Goal: Register for event/course

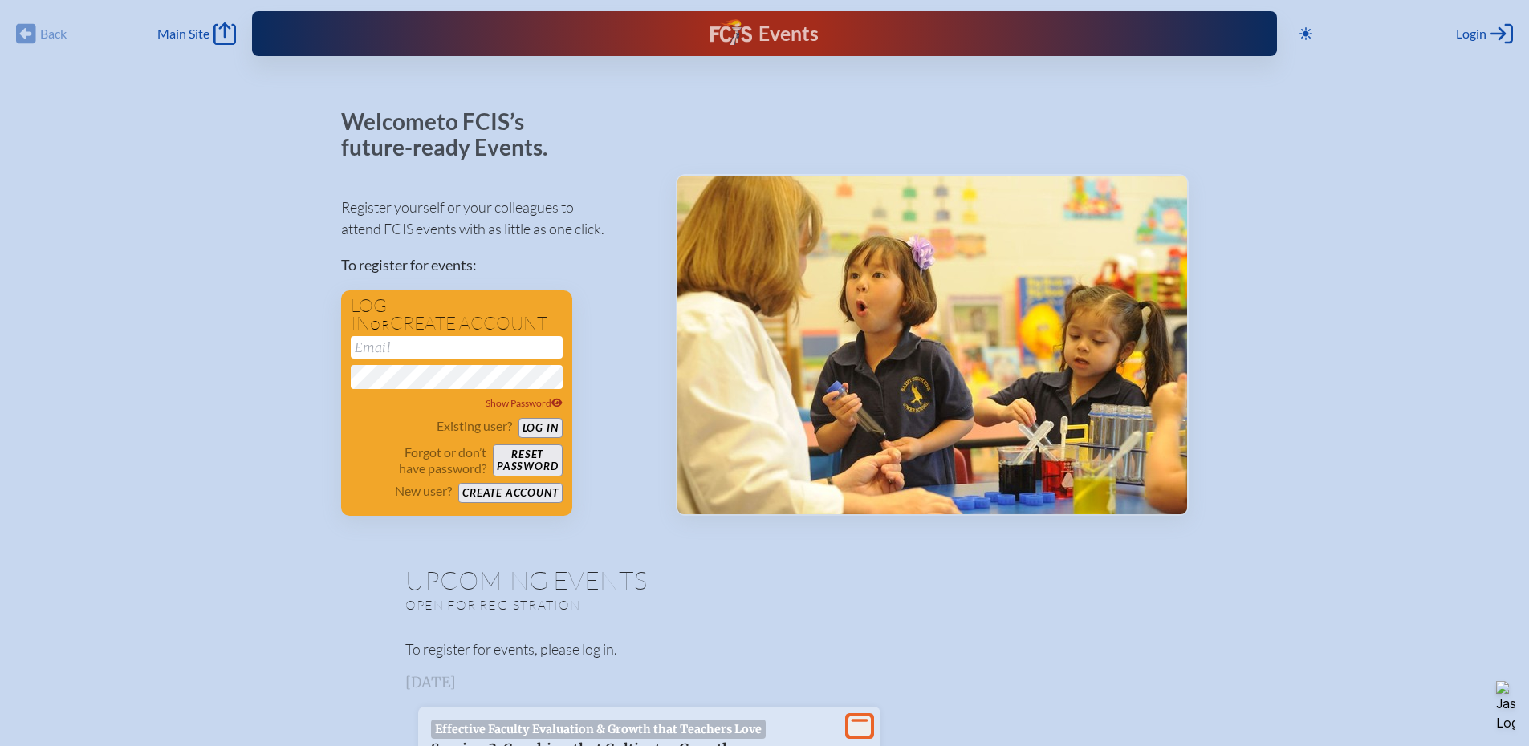
type input "[EMAIL_ADDRESS][DOMAIN_NAME]"
click at [538, 422] on button "Log in" at bounding box center [540, 428] width 44 height 20
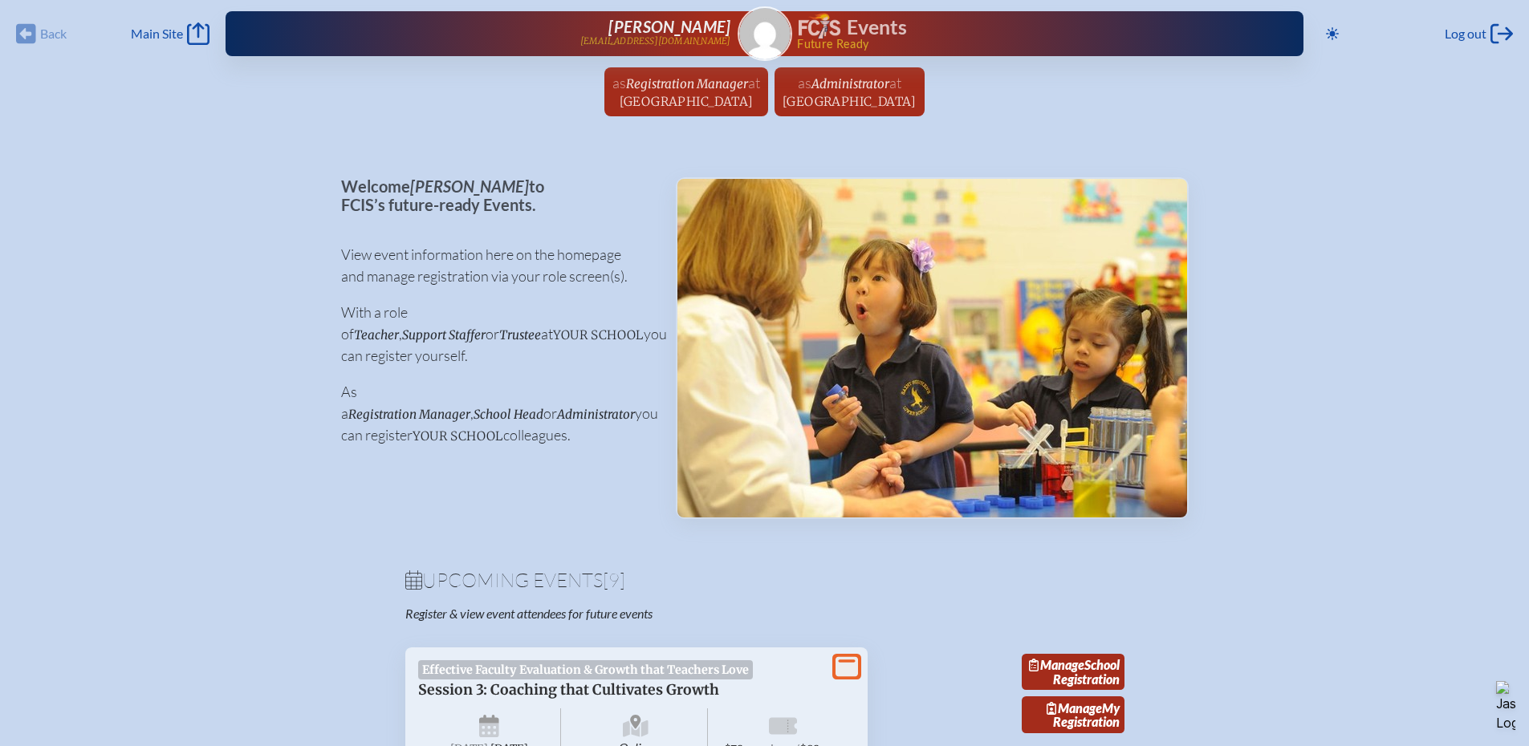
click at [667, 94] on span "Trinity Preparatory School" at bounding box center [687, 101] width 134 height 15
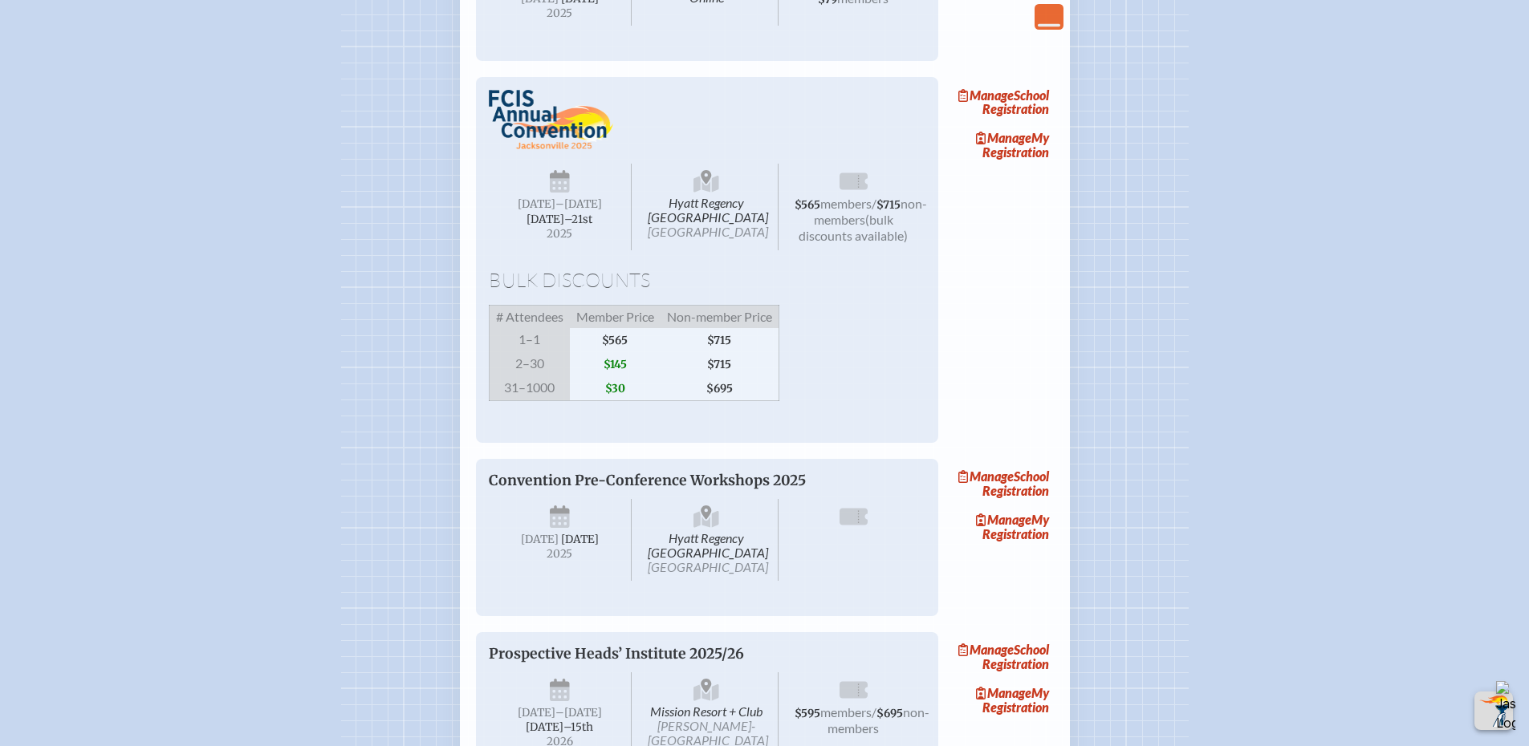
scroll to position [1204, 0]
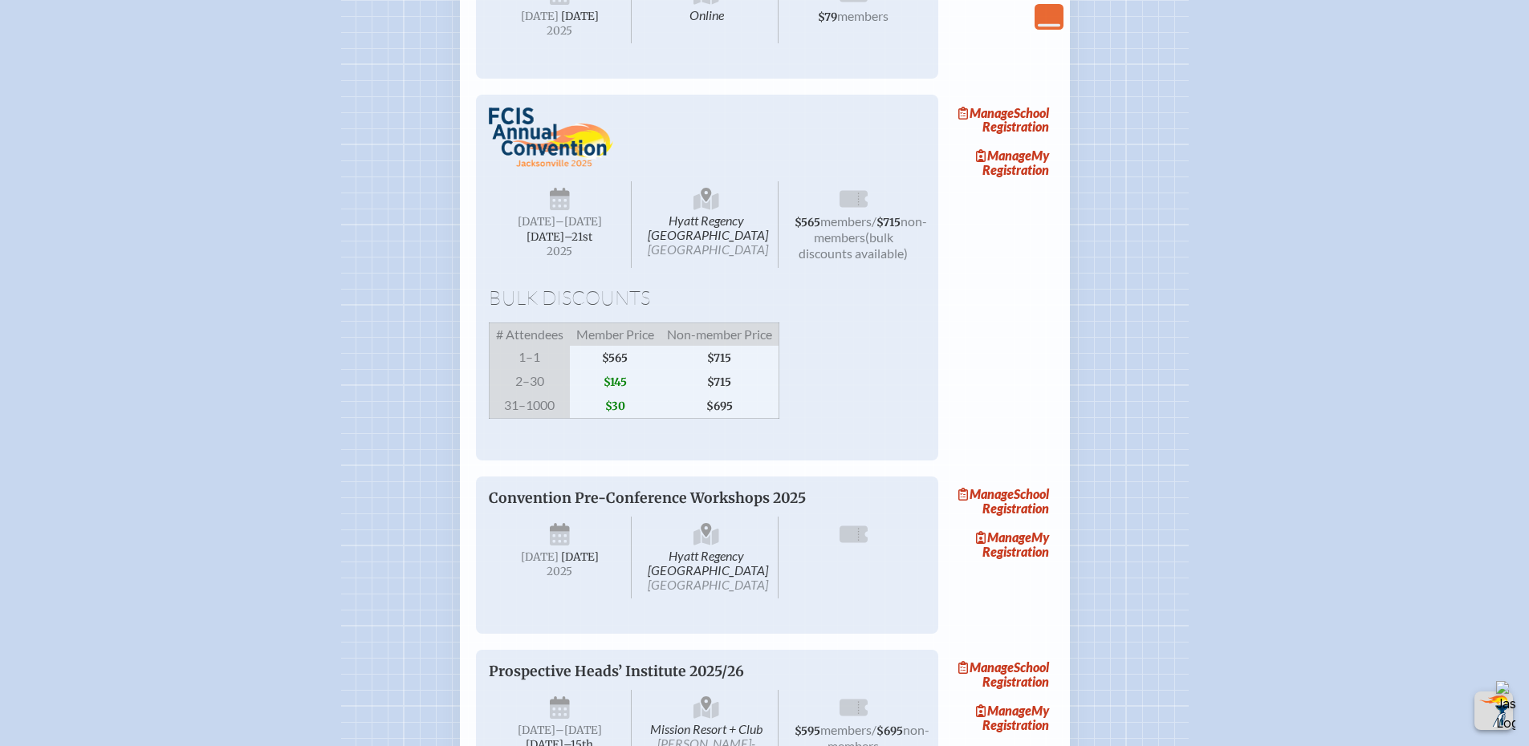
click at [1023, 138] on link "Manage School Registration" at bounding box center [1002, 119] width 103 height 37
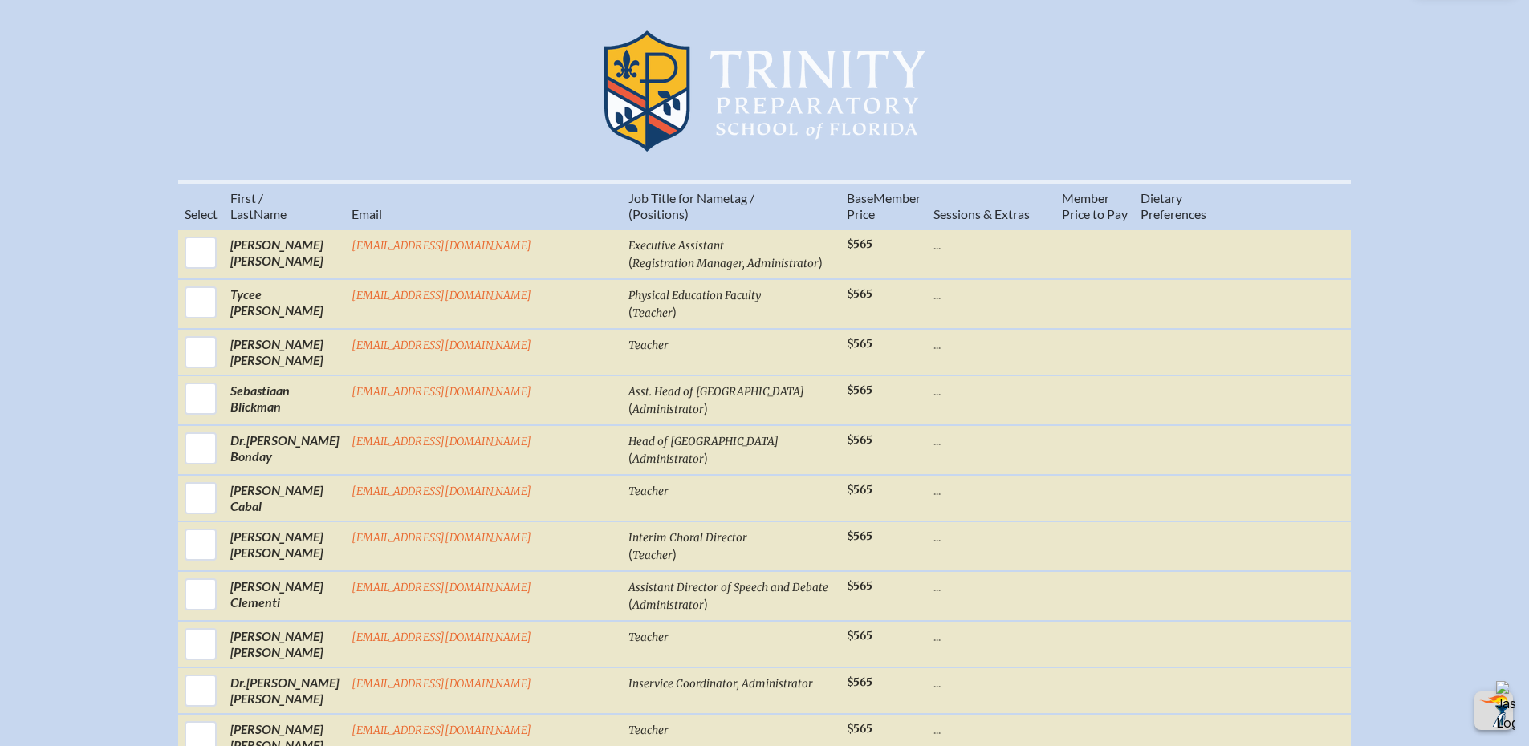
scroll to position [562, 0]
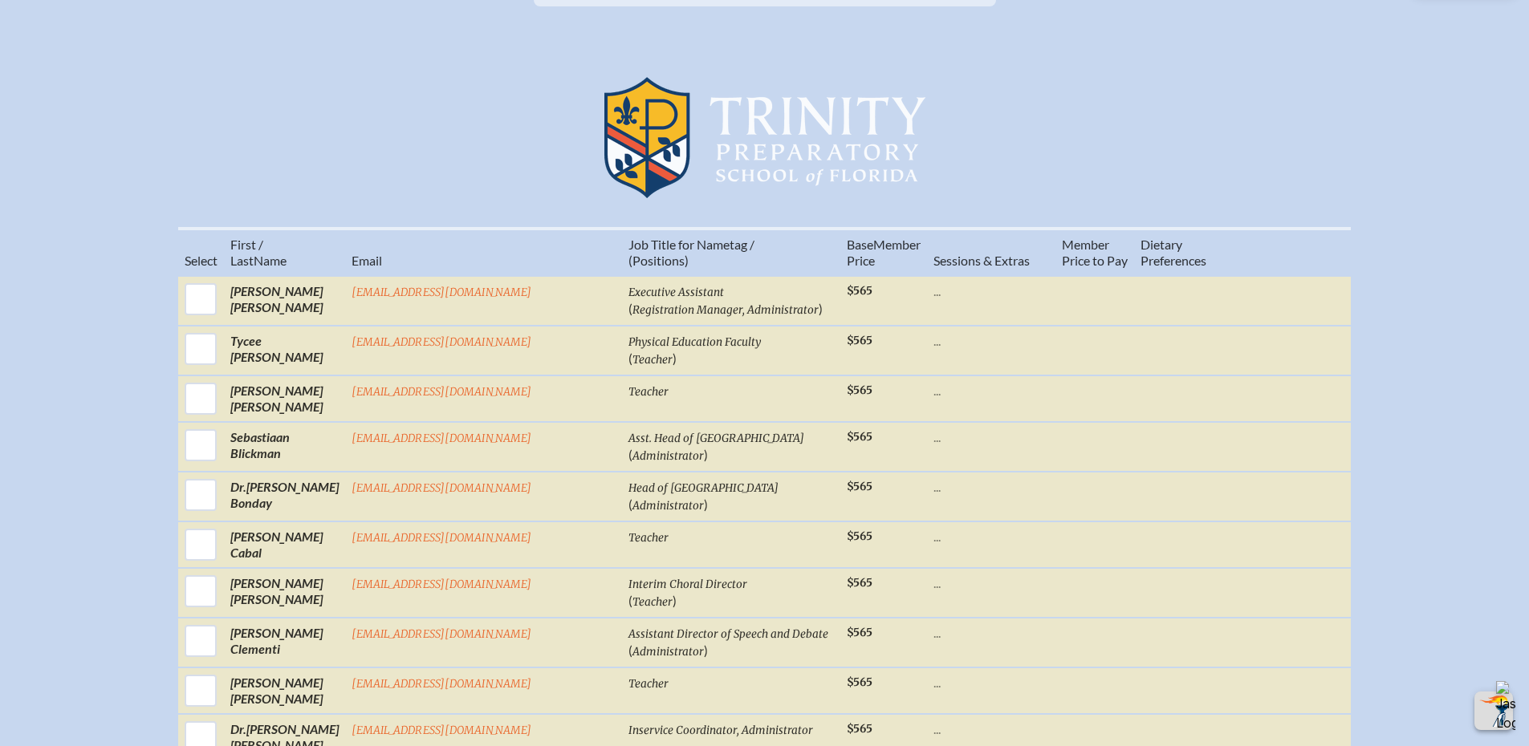
click at [221, 309] on input "checkbox" at bounding box center [201, 299] width 40 height 40
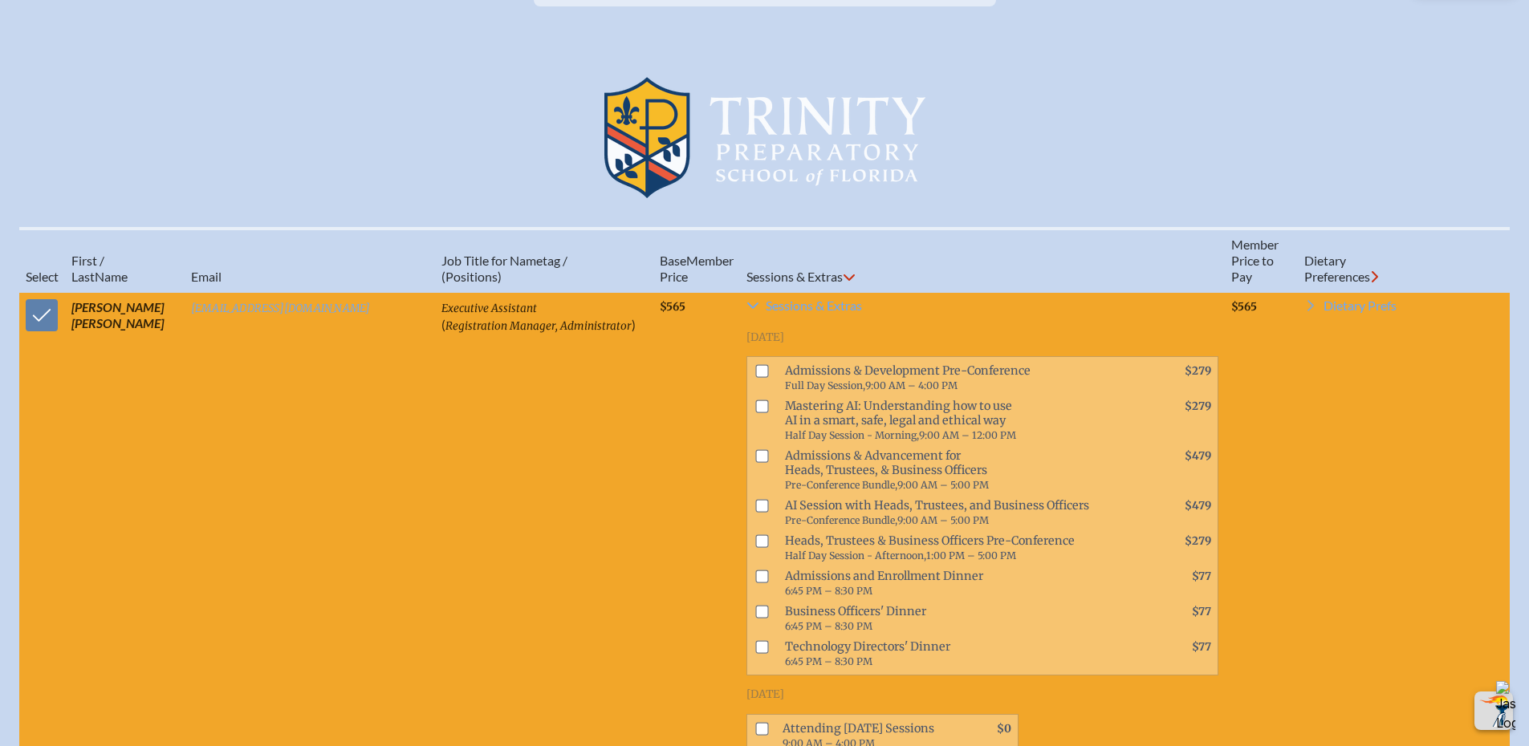
click at [30, 329] on input "checkbox" at bounding box center [42, 315] width 40 height 40
checkbox input "false"
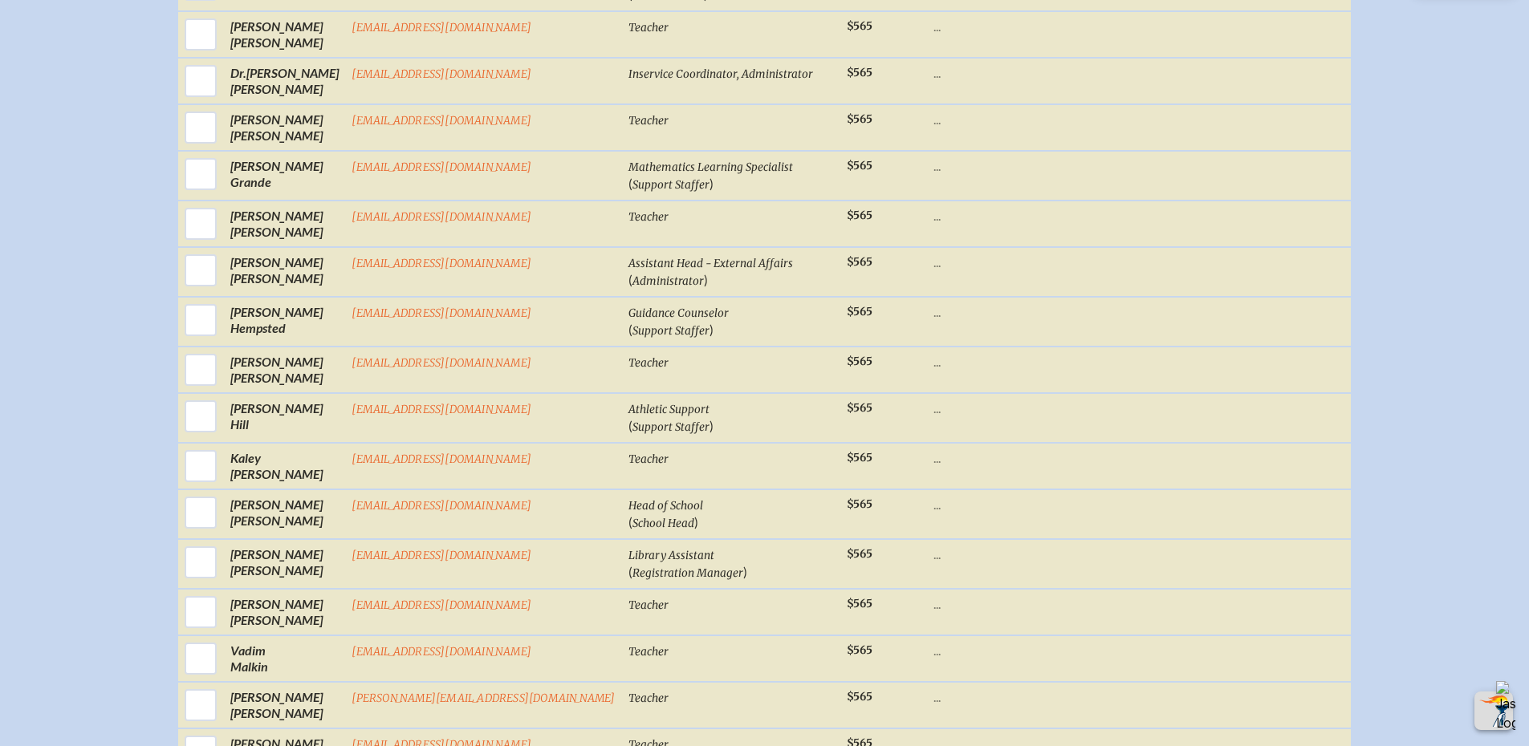
scroll to position [1284, 0]
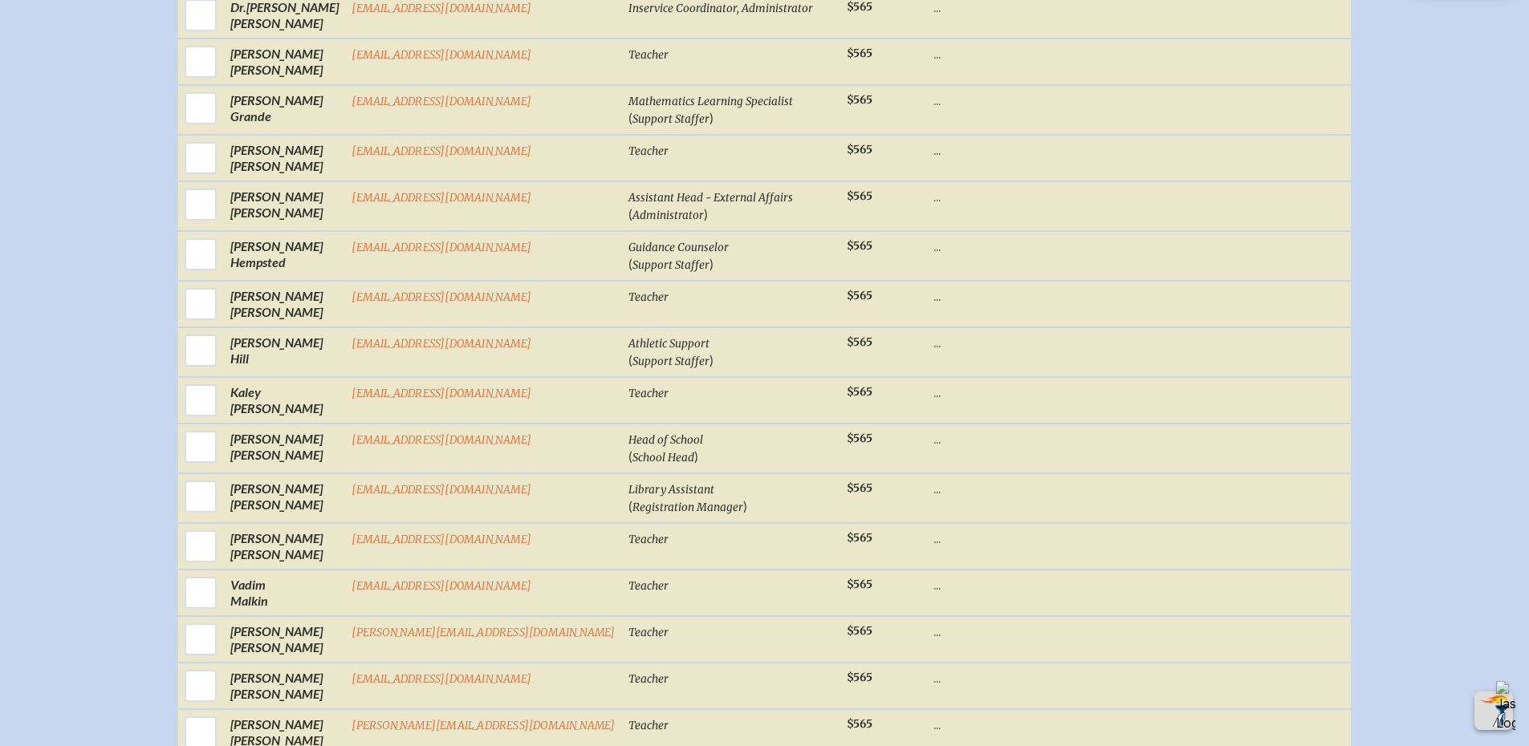
click at [221, 458] on input "checkbox" at bounding box center [201, 447] width 40 height 40
checkbox input "true"
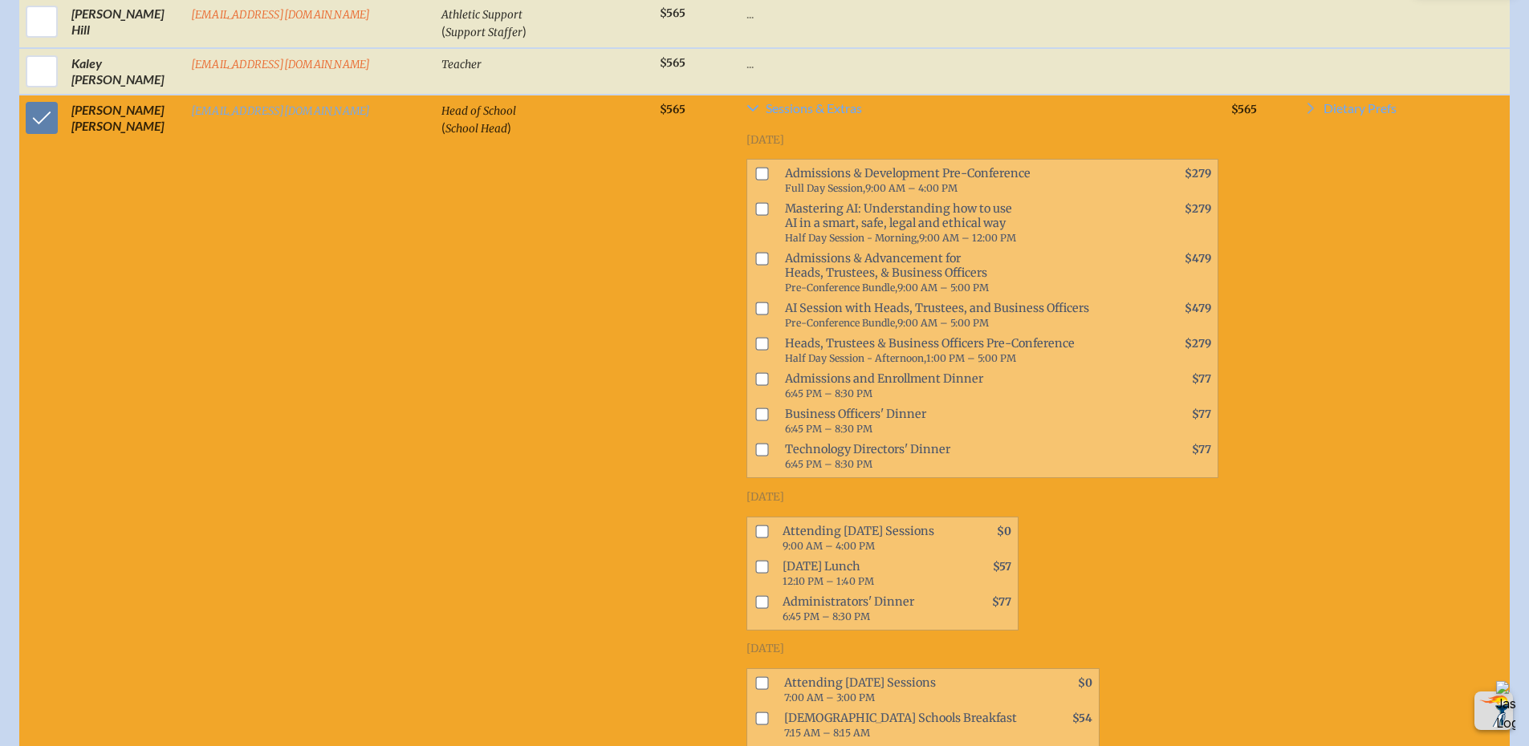
scroll to position [1701, 0]
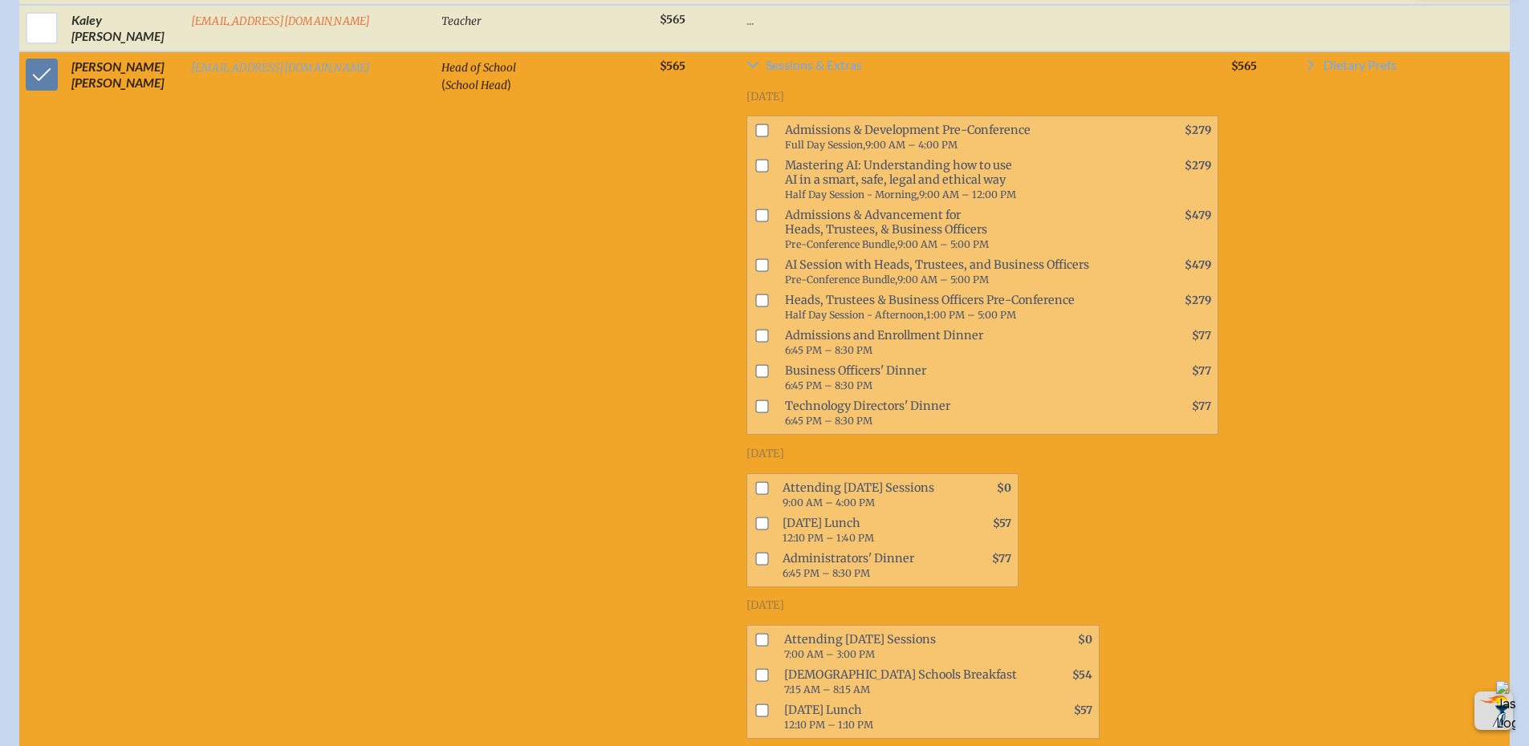
click at [755, 482] on input "checkbox" at bounding box center [761, 488] width 13 height 13
checkbox input "true"
click at [755, 517] on input "checkbox" at bounding box center [761, 523] width 13 height 13
checkbox input "true"
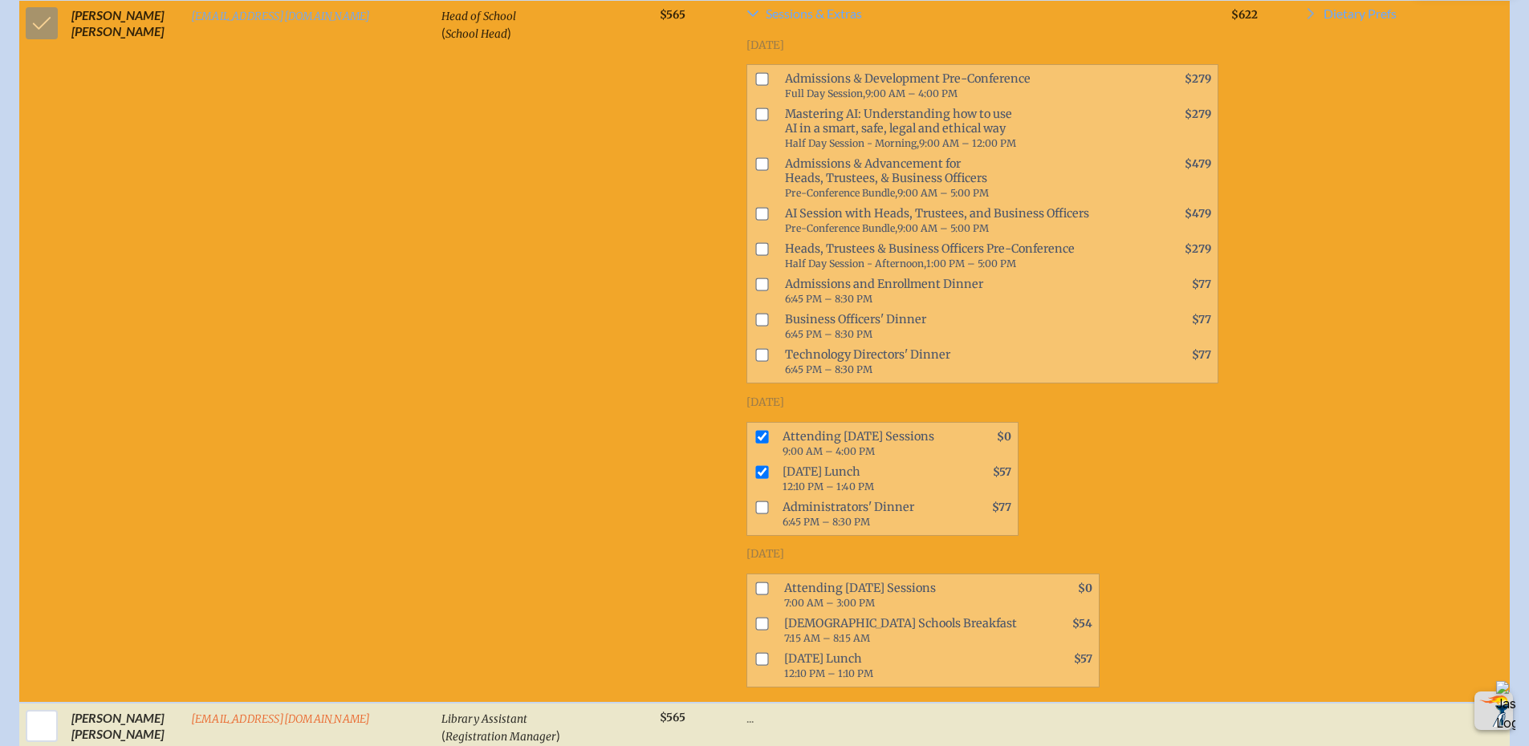
scroll to position [1782, 0]
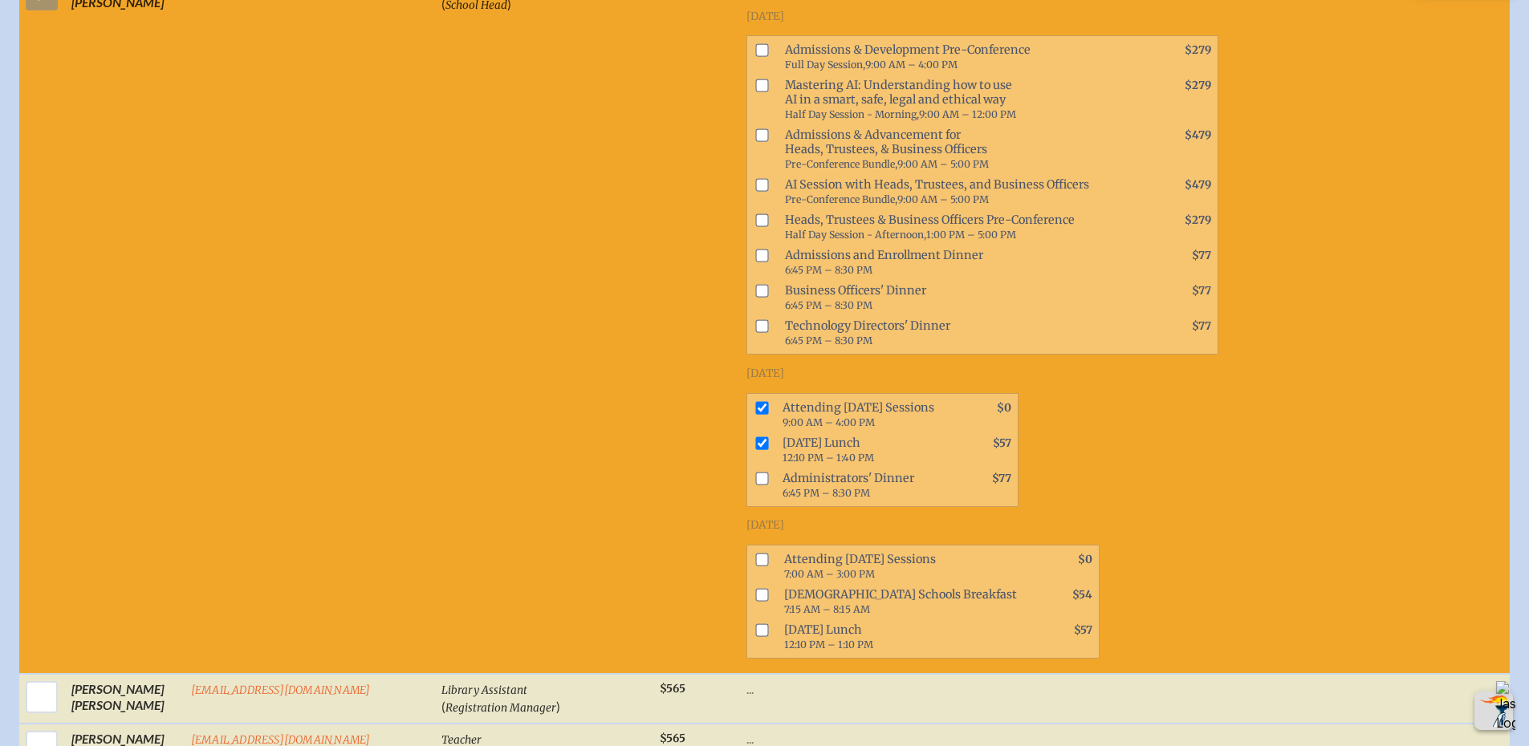
click at [755, 553] on input "checkbox" at bounding box center [761, 559] width 13 height 13
checkbox input "true"
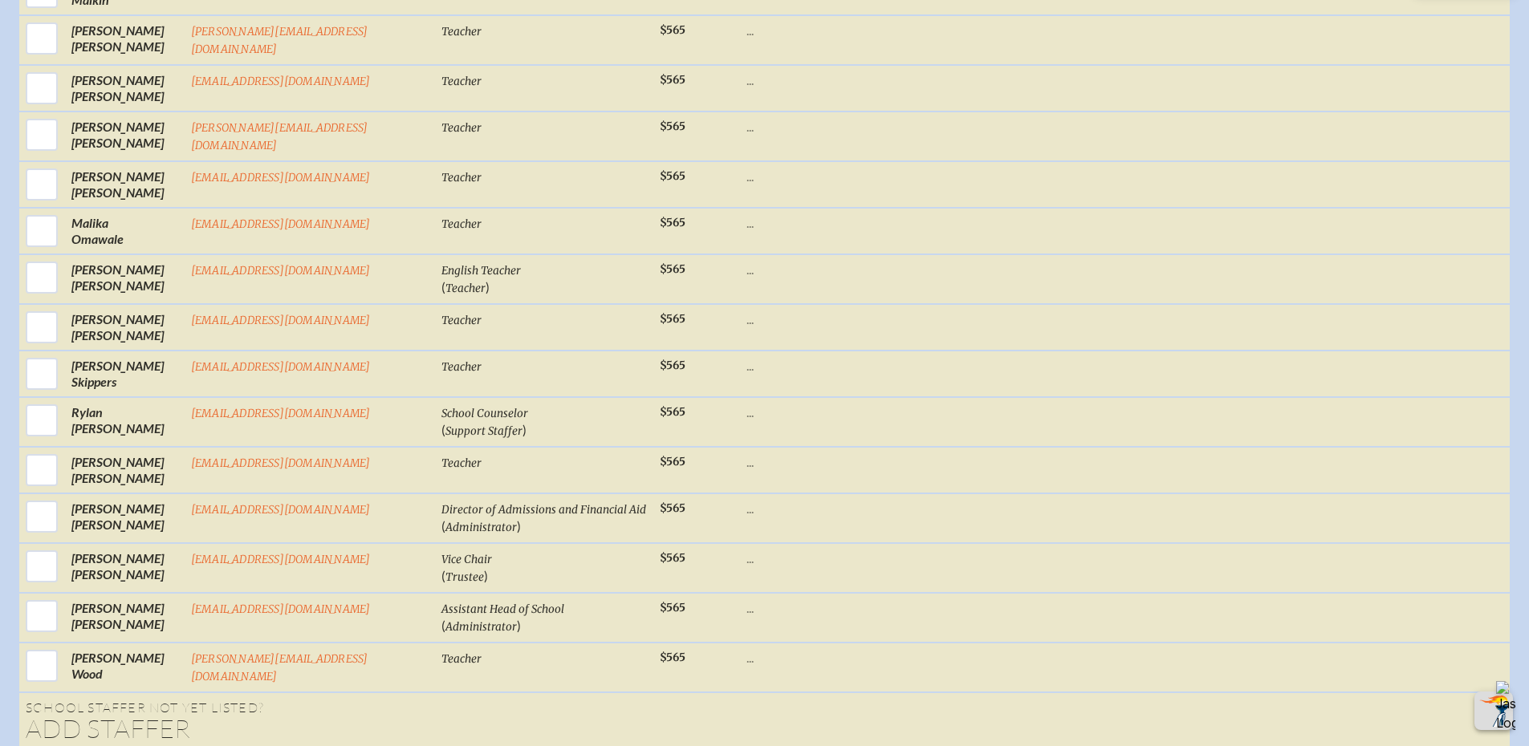
scroll to position [2584, 0]
click at [28, 496] on input "checkbox" at bounding box center [42, 516] width 40 height 40
checkbox input "true"
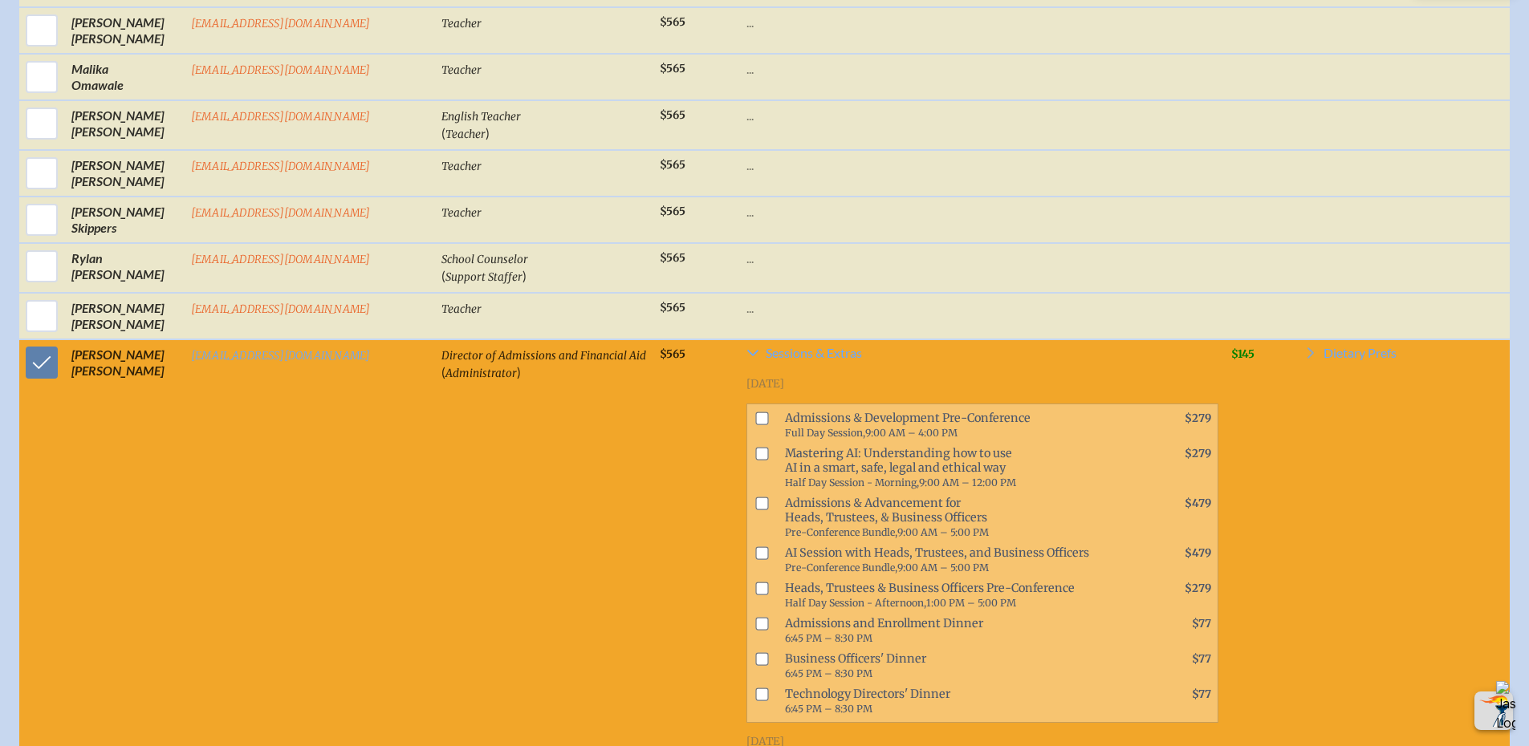
scroll to position [2745, 0]
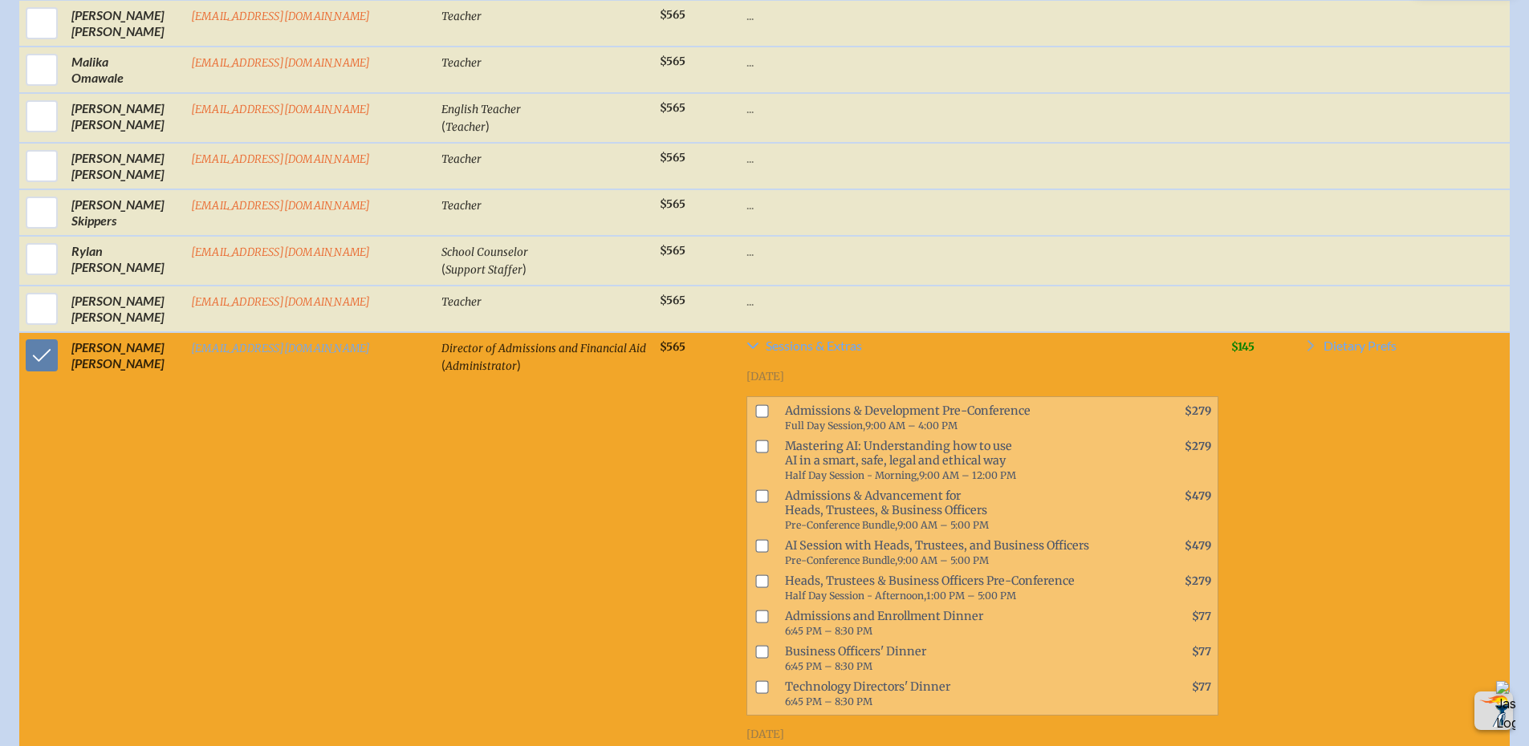
click at [755, 404] on input "checkbox" at bounding box center [761, 410] width 13 height 13
checkbox input "false"
click at [755, 490] on input "checkbox" at bounding box center [761, 496] width 13 height 13
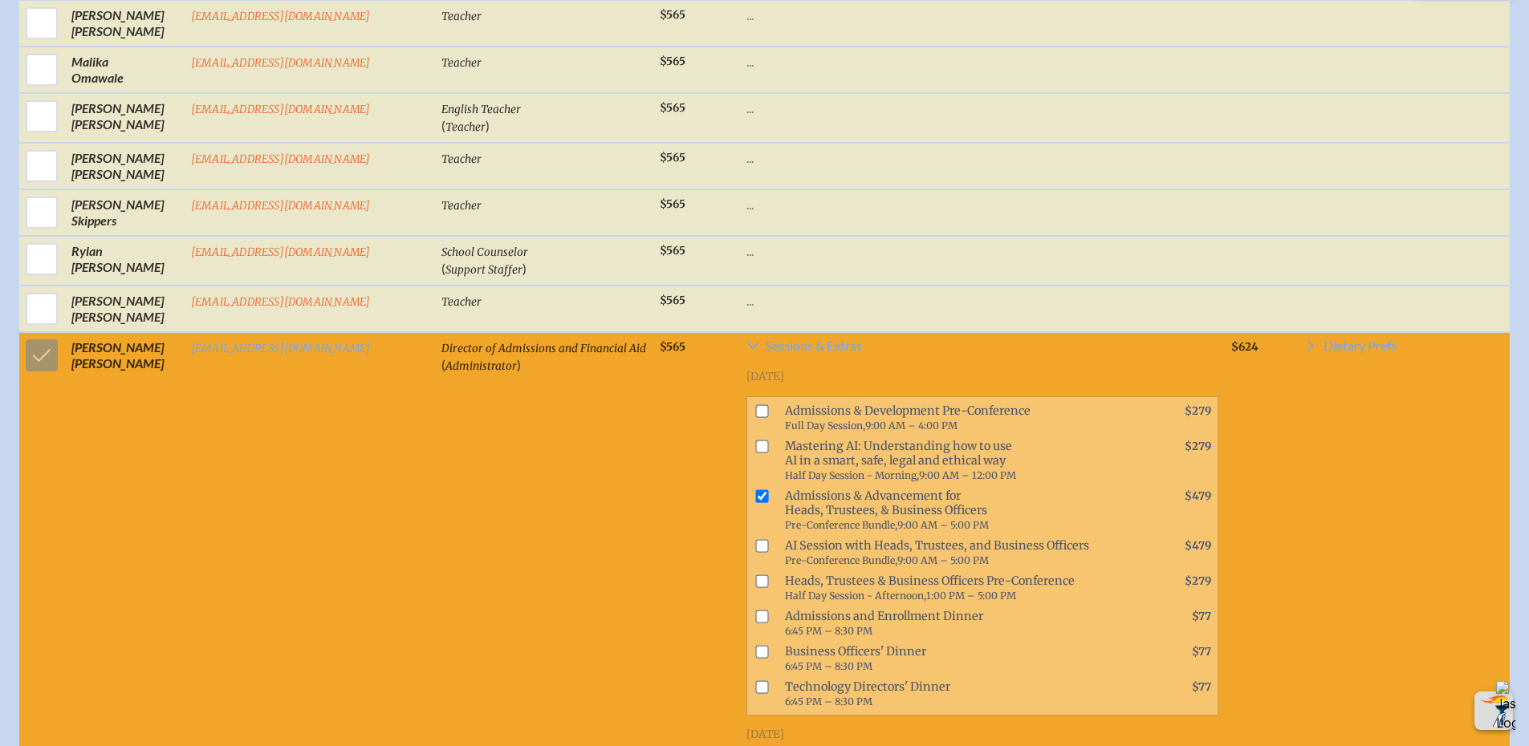
checkbox input "false"
click at [755, 404] on input "checkbox" at bounding box center [761, 410] width 13 height 13
checkbox input "true"
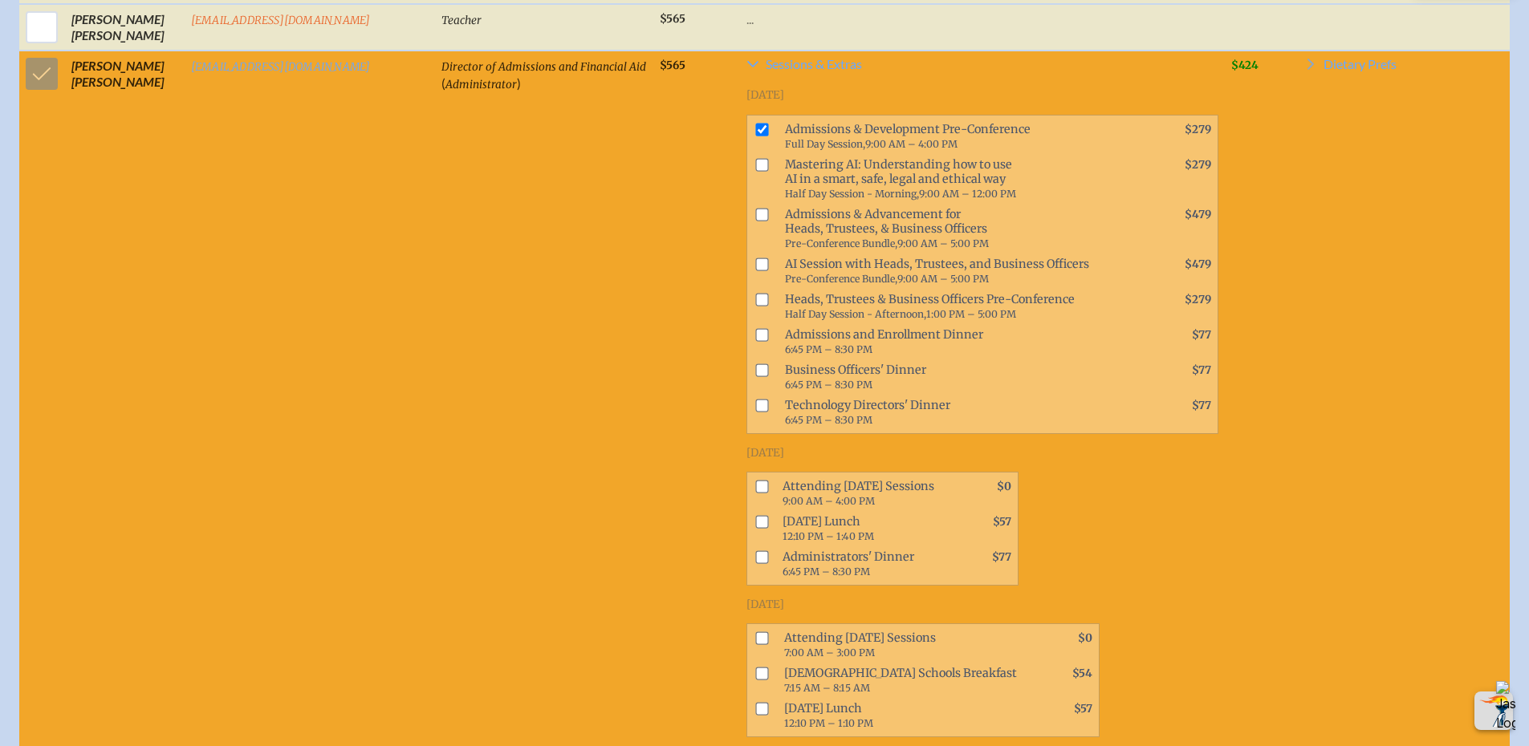
scroll to position [3066, 0]
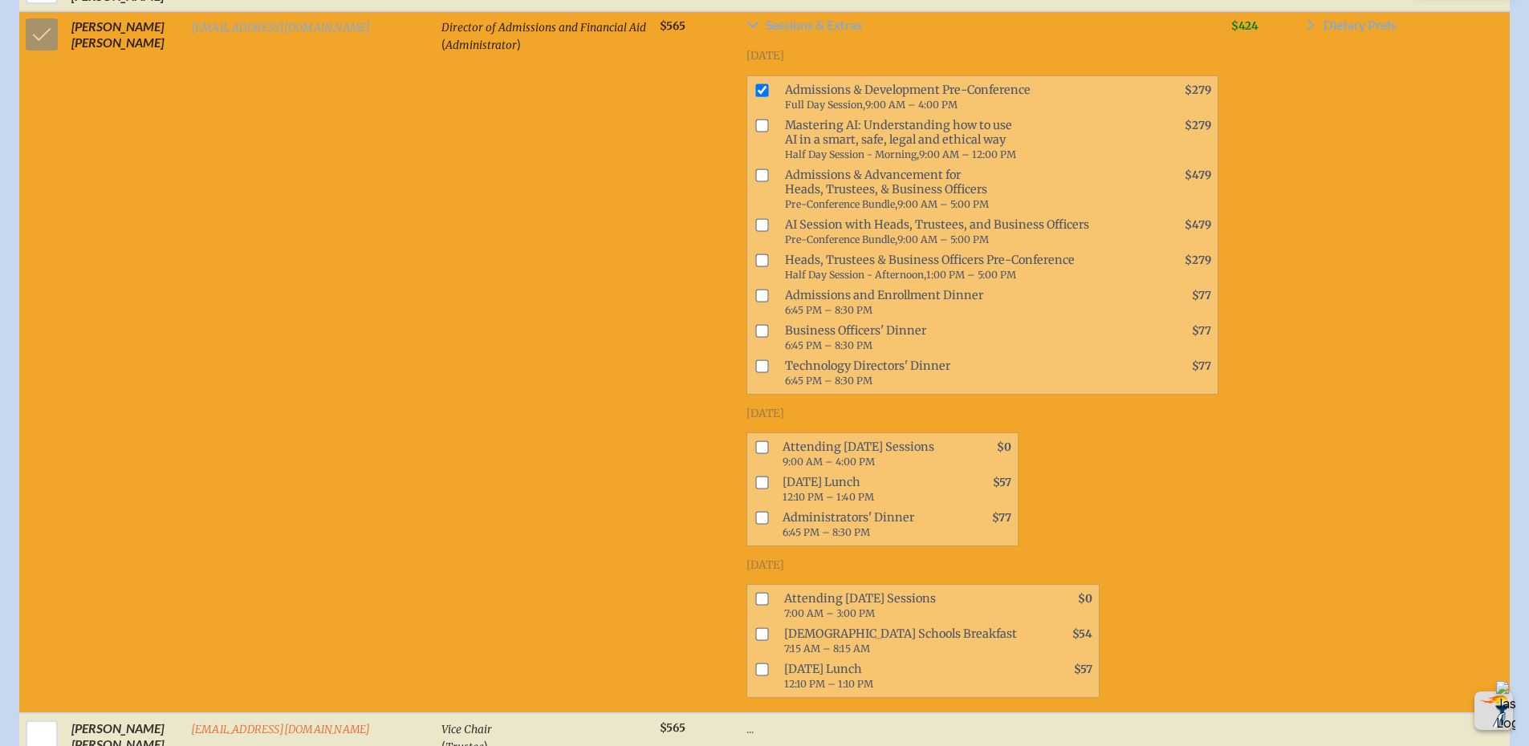
click at [755, 441] on input "checkbox" at bounding box center [761, 447] width 13 height 13
checkbox input "true"
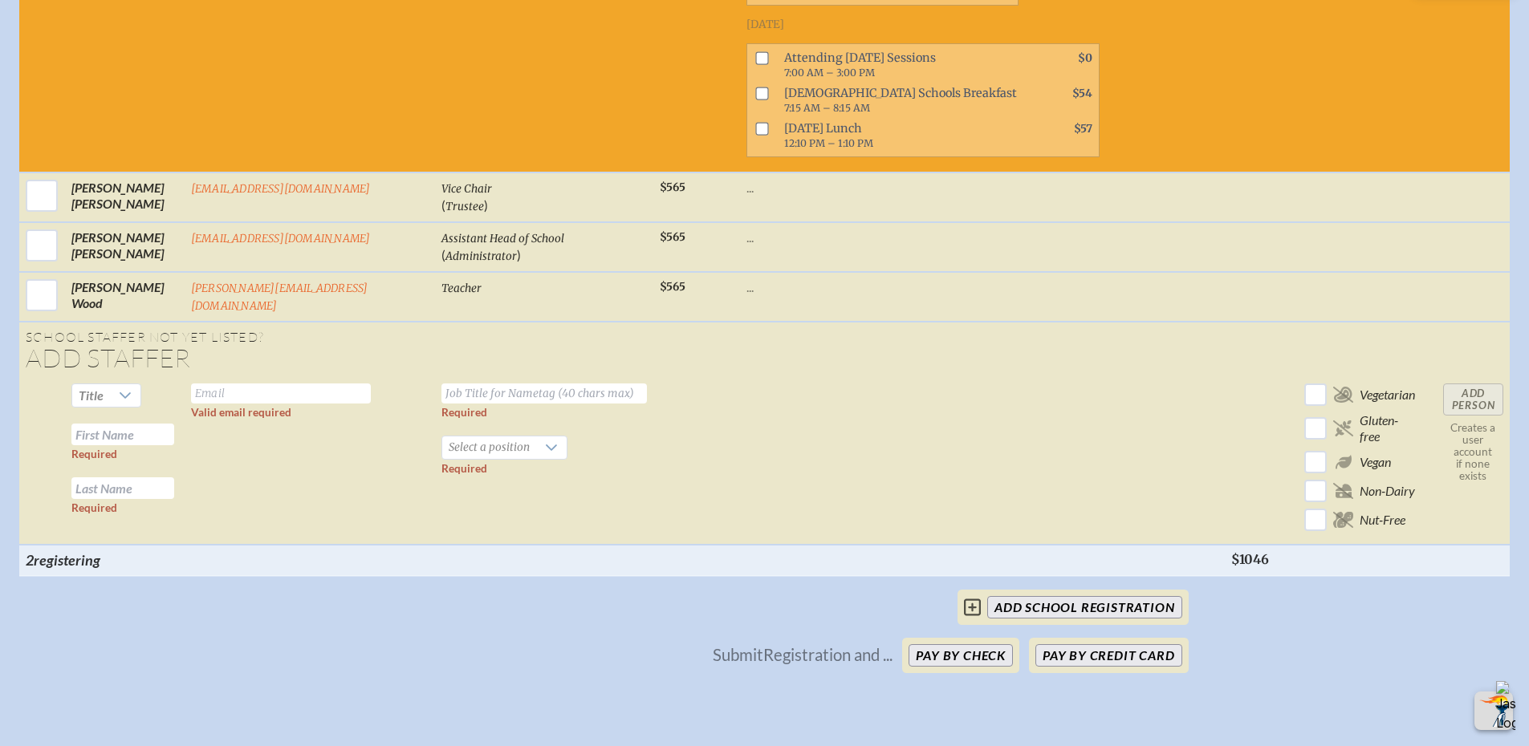
scroll to position [3611, 0]
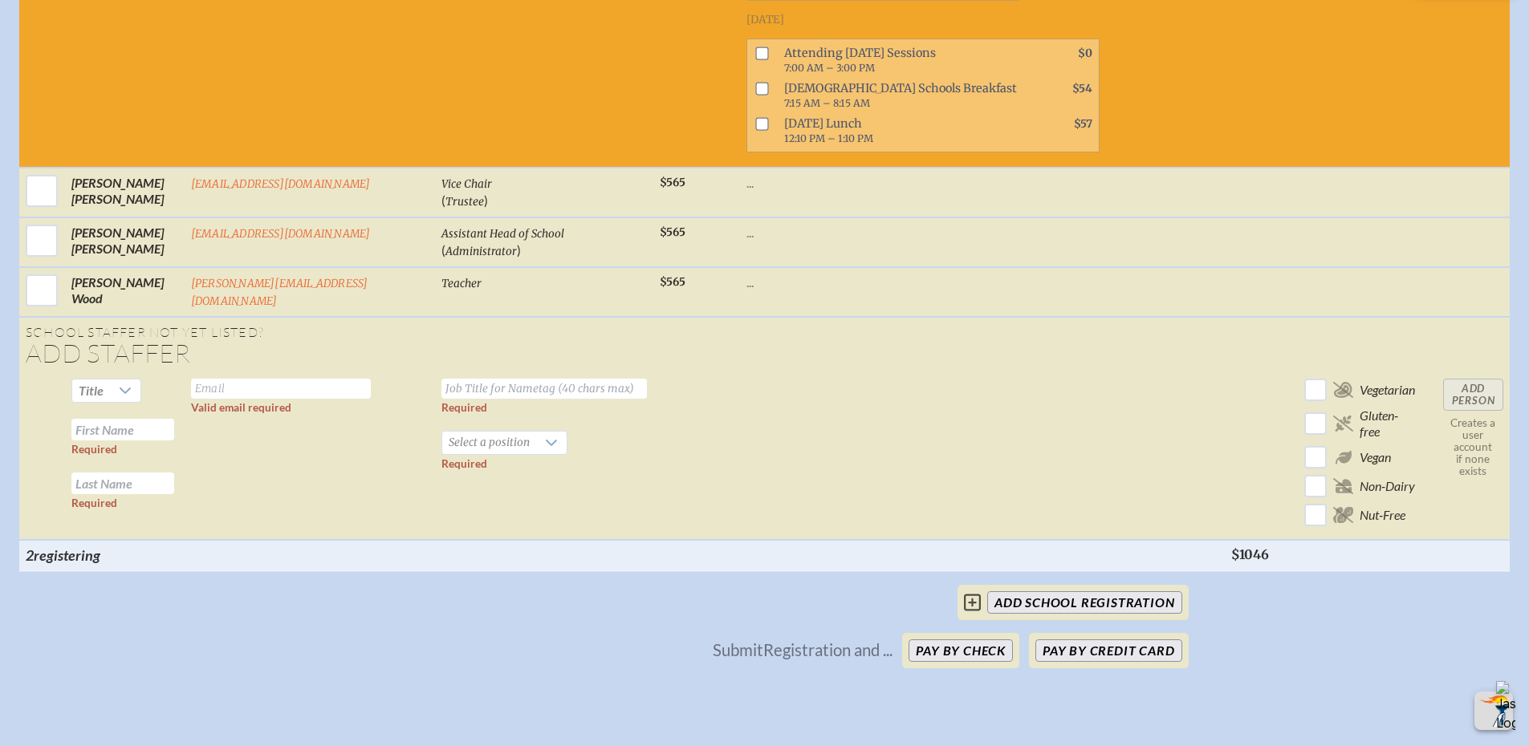
click at [971, 593] on icon at bounding box center [972, 602] width 17 height 19
click at [1020, 591] on input "add School Registration" at bounding box center [1084, 602] width 194 height 22
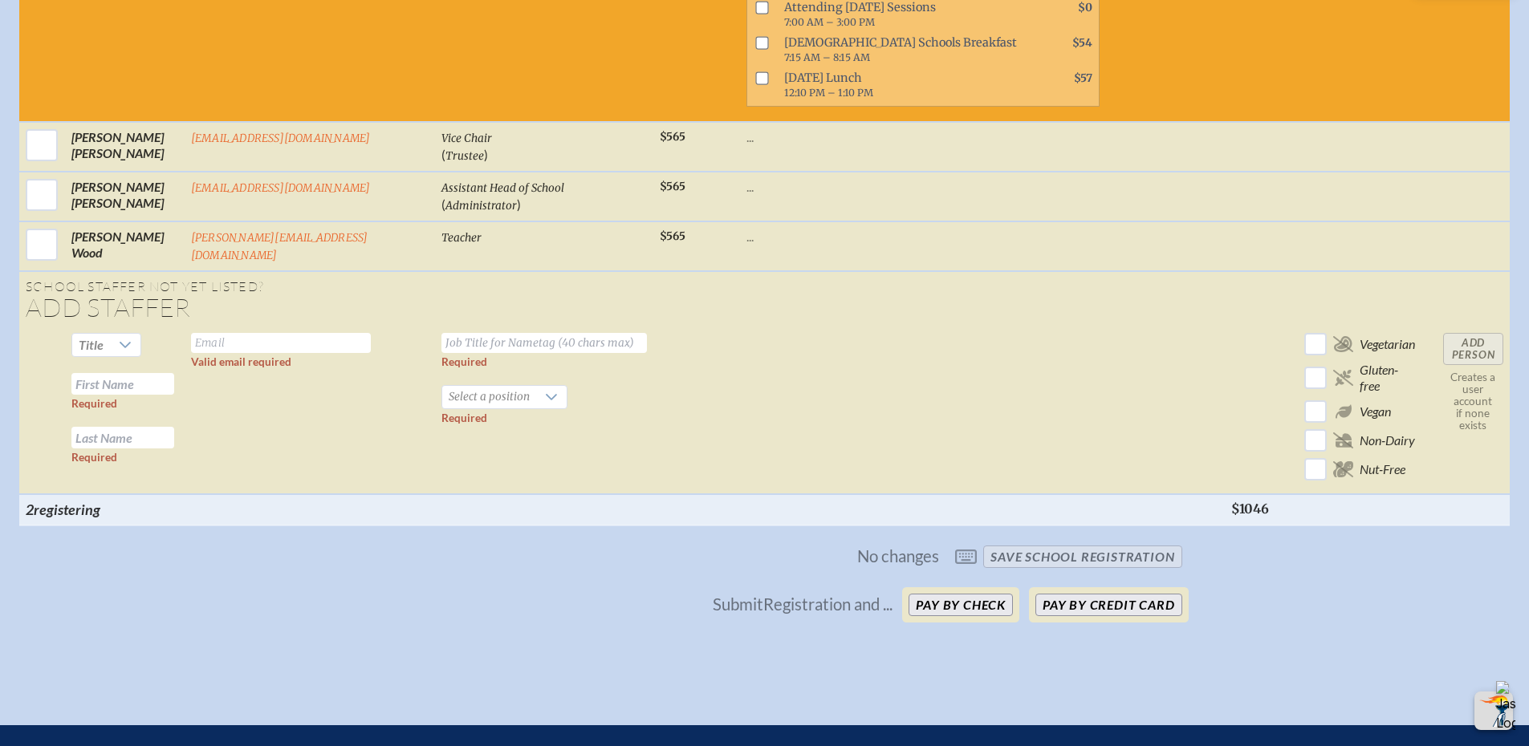
scroll to position [3480, 0]
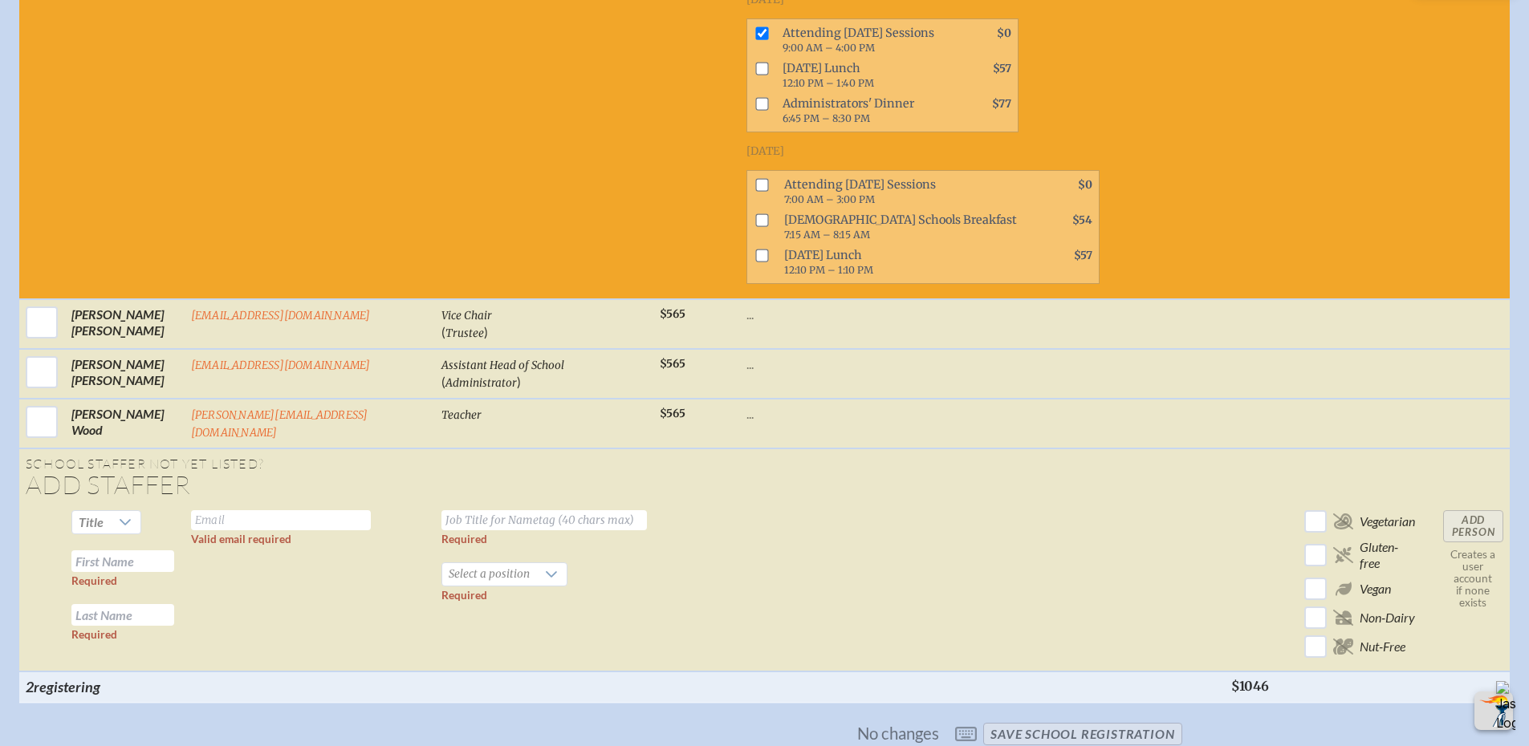
click at [125, 516] on icon at bounding box center [125, 522] width 13 height 13
click at [120, 518] on li "Mr" at bounding box center [101, 515] width 69 height 22
click at [219, 510] on input "text" at bounding box center [281, 520] width 180 height 20
click at [132, 551] on input "text" at bounding box center [122, 562] width 103 height 22
type input "Alex"
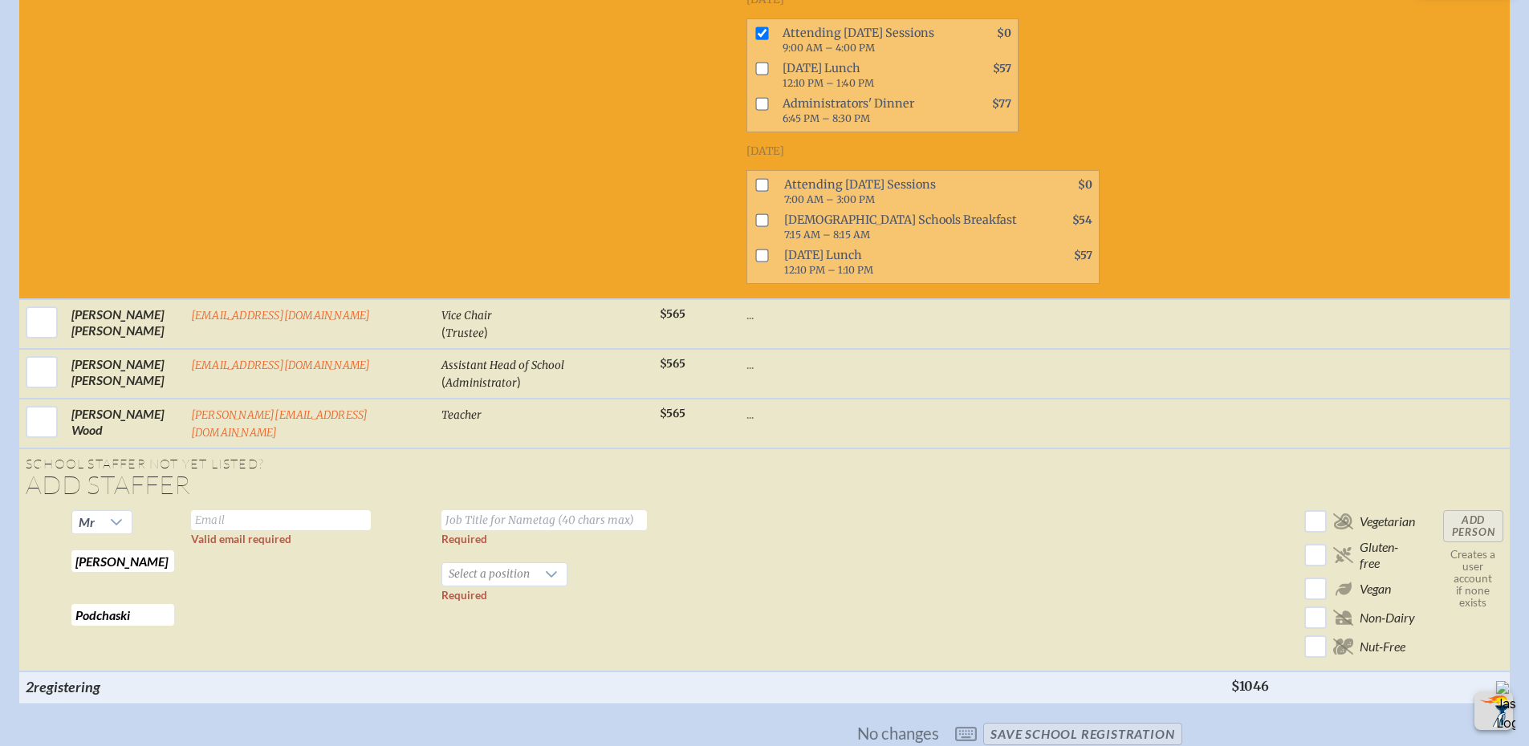
type input "Podchaski"
click at [243, 510] on input "text" at bounding box center [281, 520] width 180 height 20
type input "podchaskia@trinityprep.org"
type input "Chief Technology Officer"
click at [442, 563] on span "Select a position" at bounding box center [489, 574] width 94 height 22
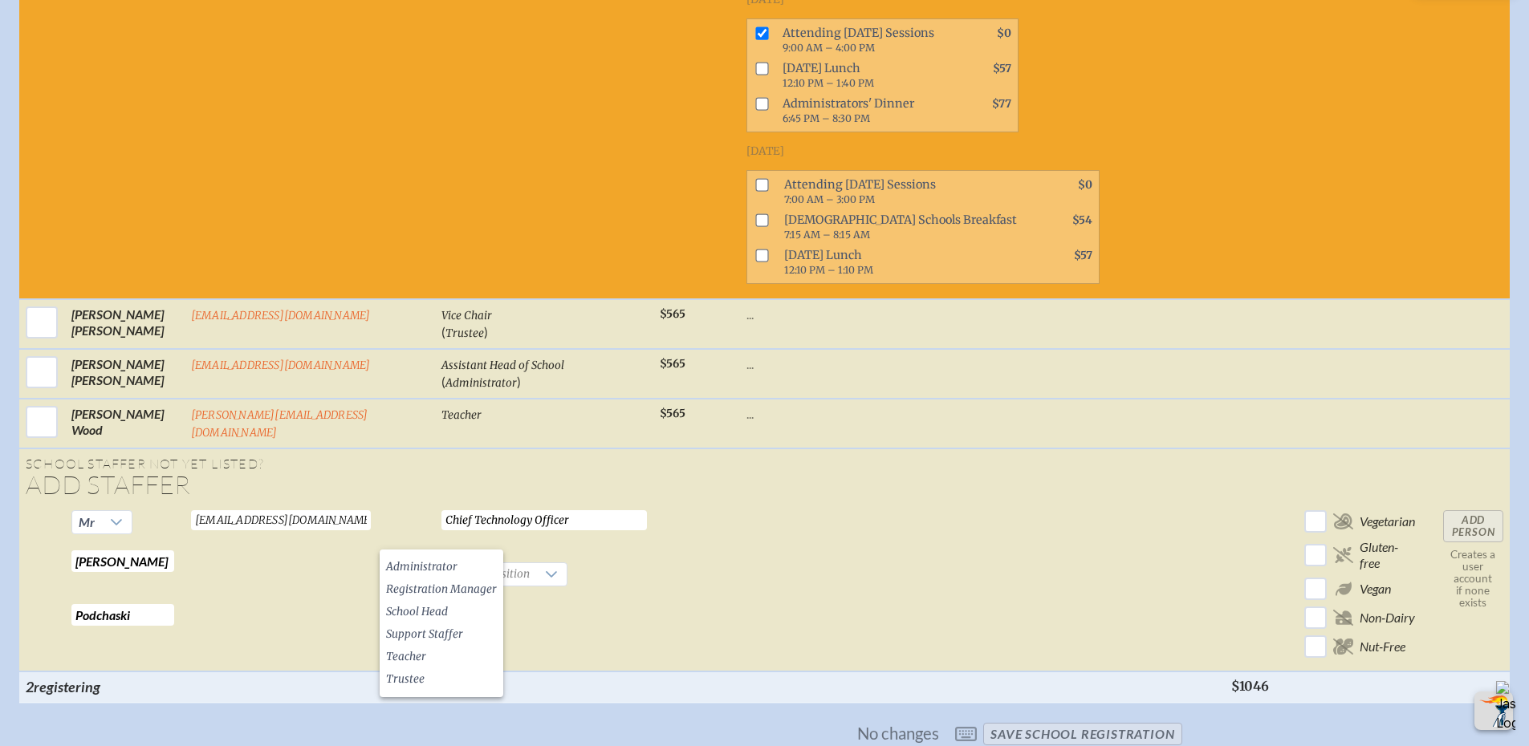
click at [434, 564] on span "Administrator" at bounding box center [421, 567] width 71 height 16
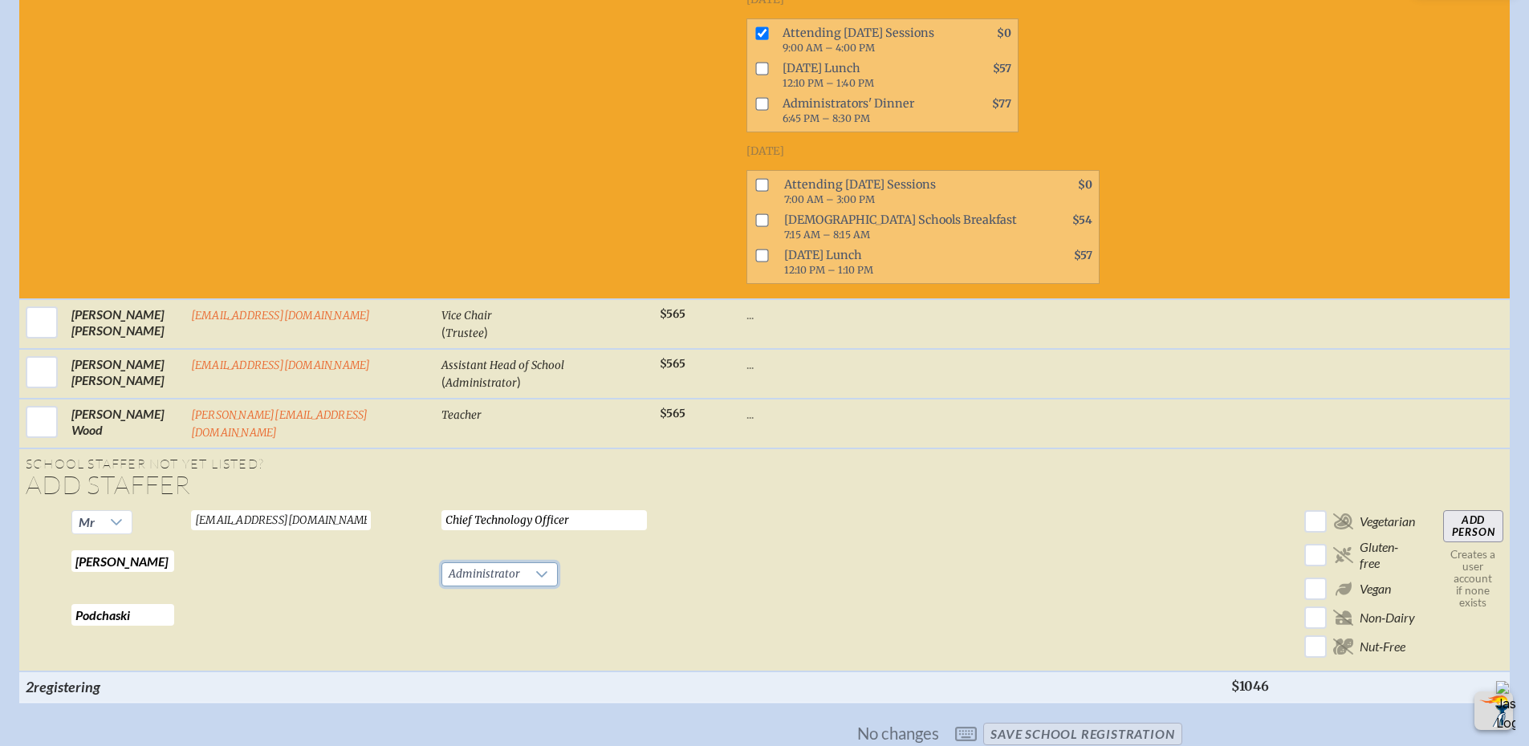
click at [1472, 510] on input "Add Person" at bounding box center [1473, 526] width 60 height 32
checkbox input "false"
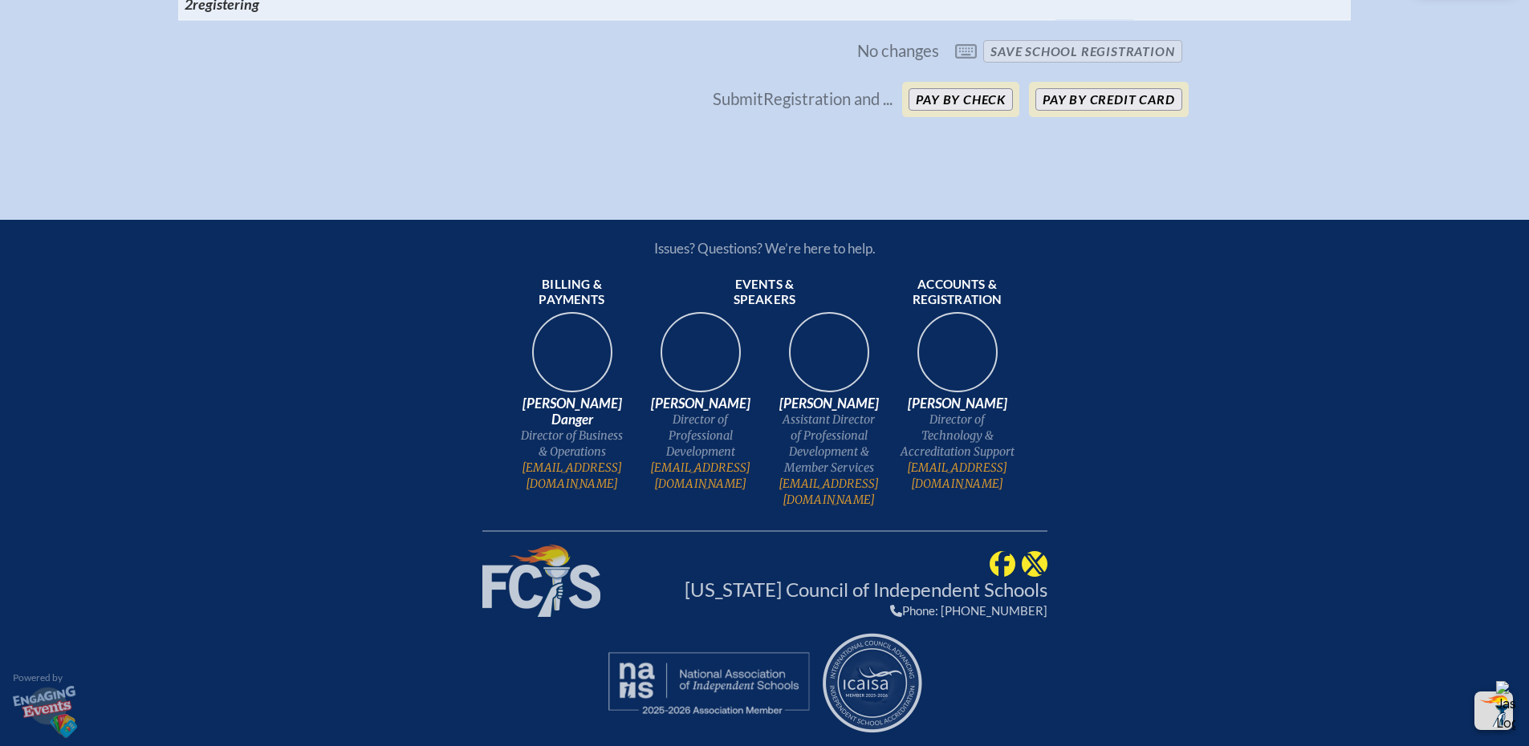
scroll to position [2813, 0]
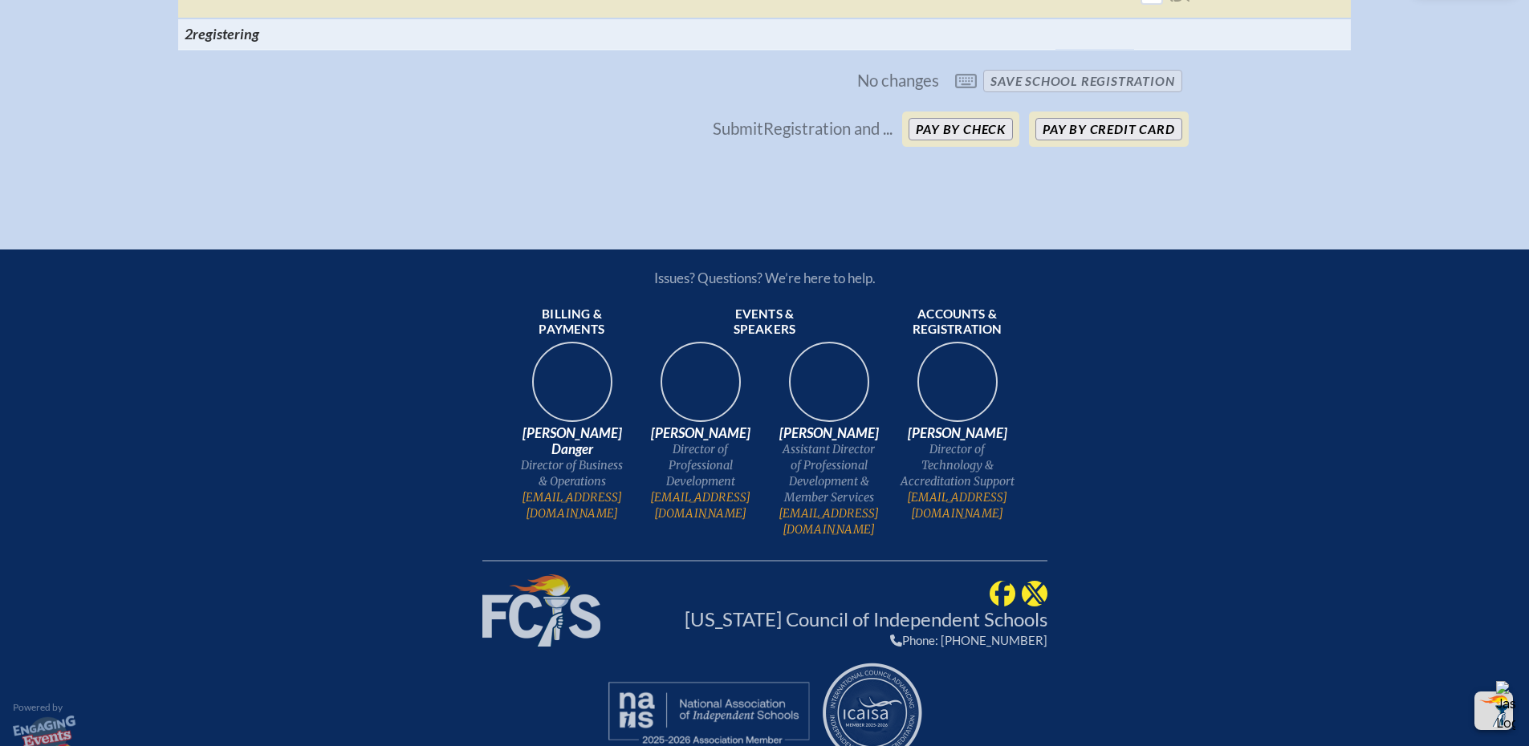
checkbox input "true"
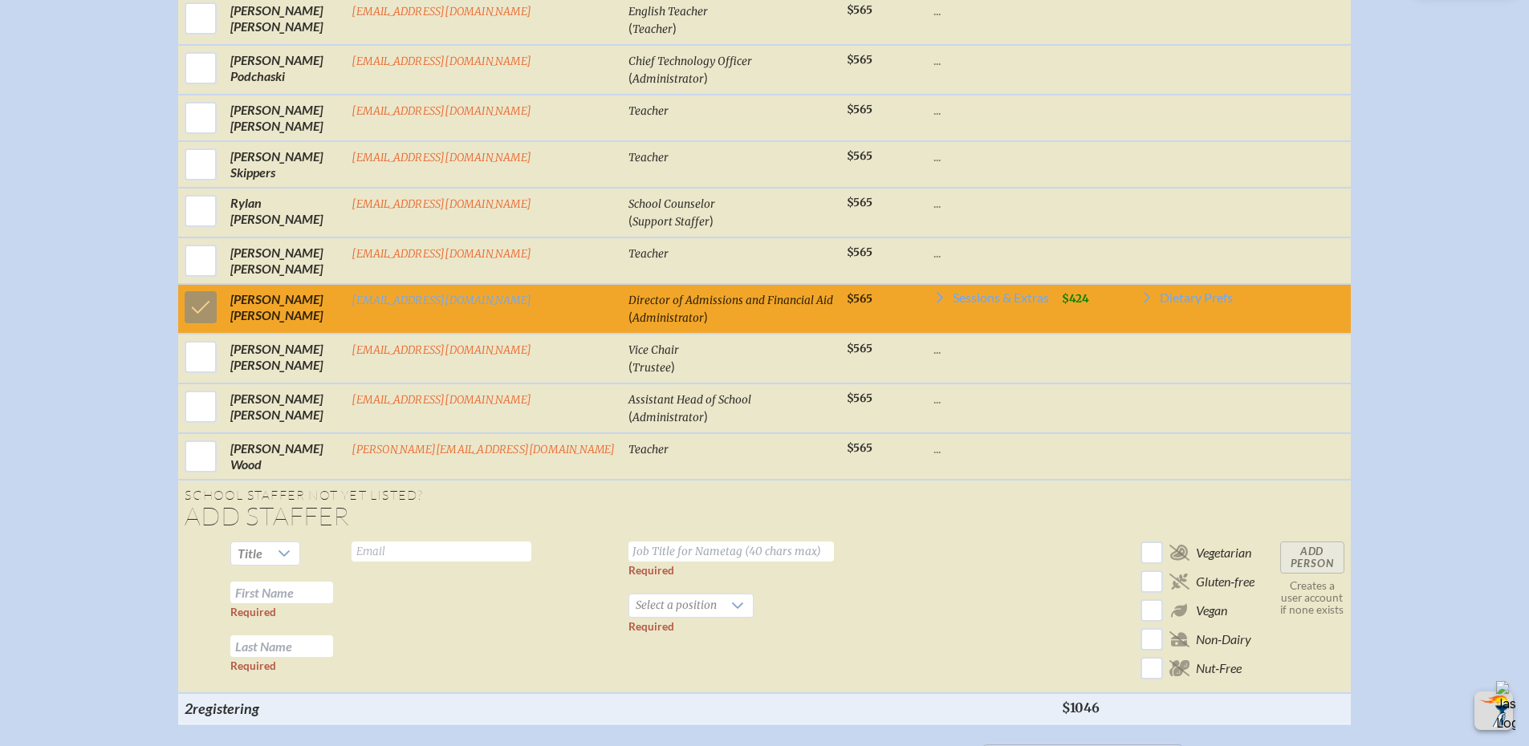
scroll to position [1930, 0]
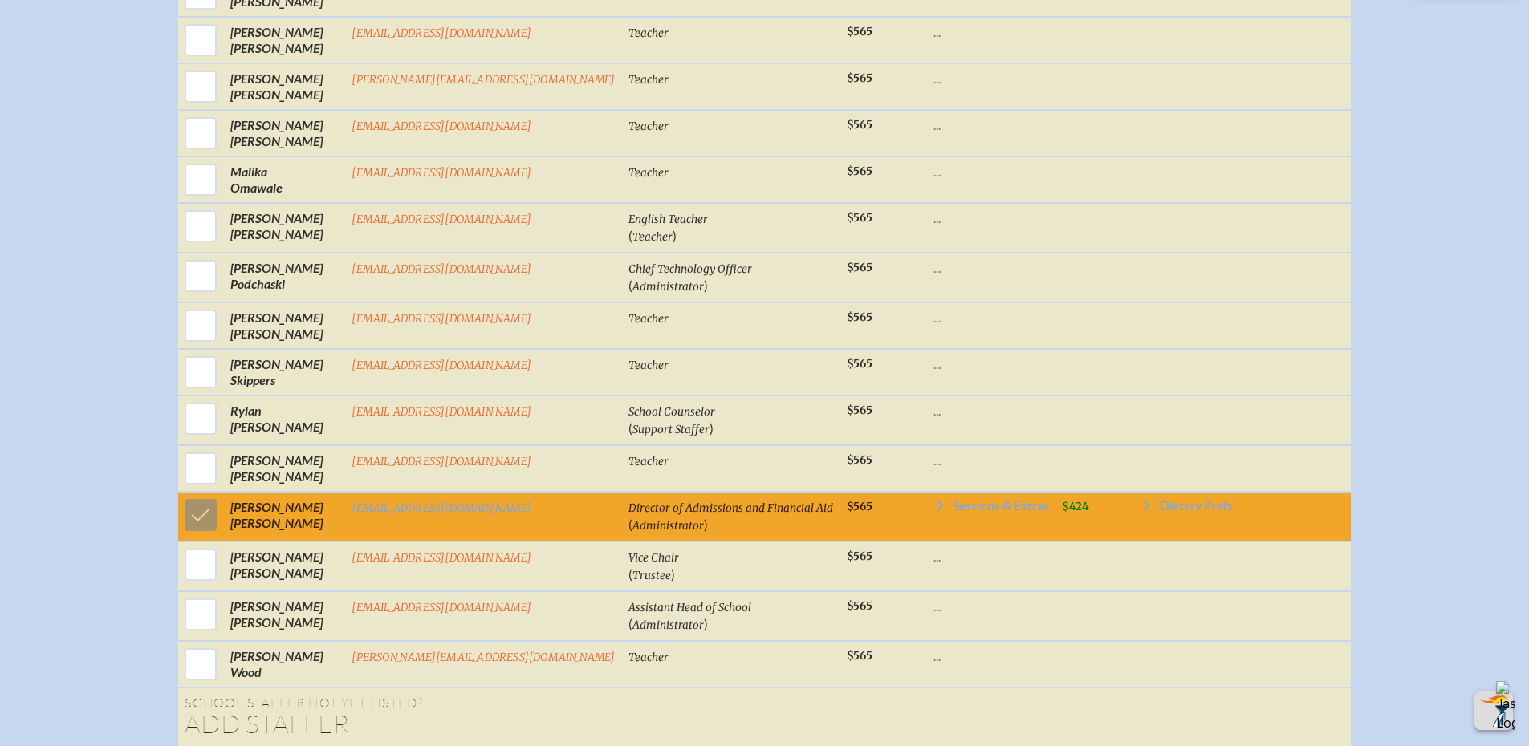
click at [221, 296] on input "checkbox" at bounding box center [201, 276] width 40 height 40
checkbox input "true"
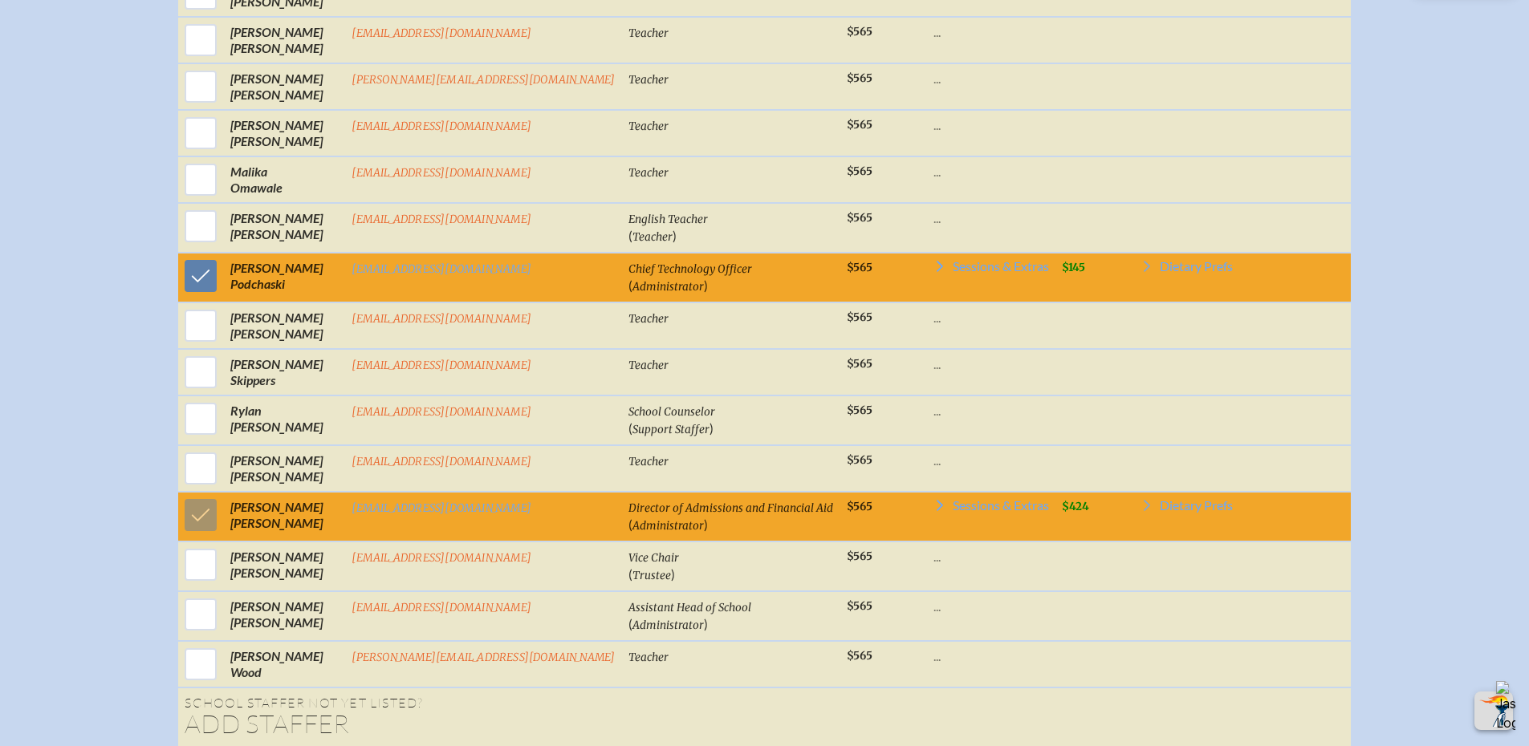
click at [937, 272] on icon at bounding box center [940, 266] width 6 height 11
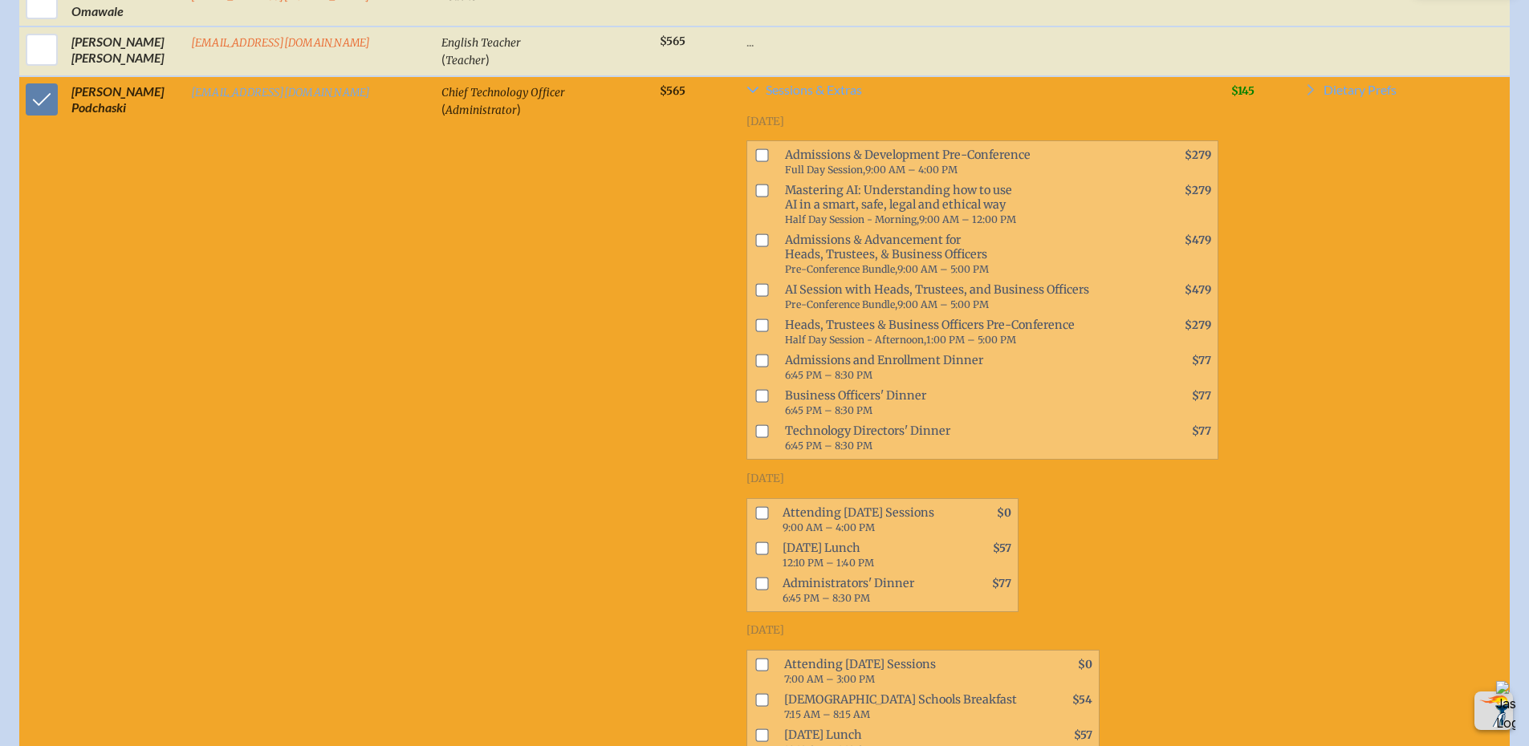
scroll to position [2187, 0]
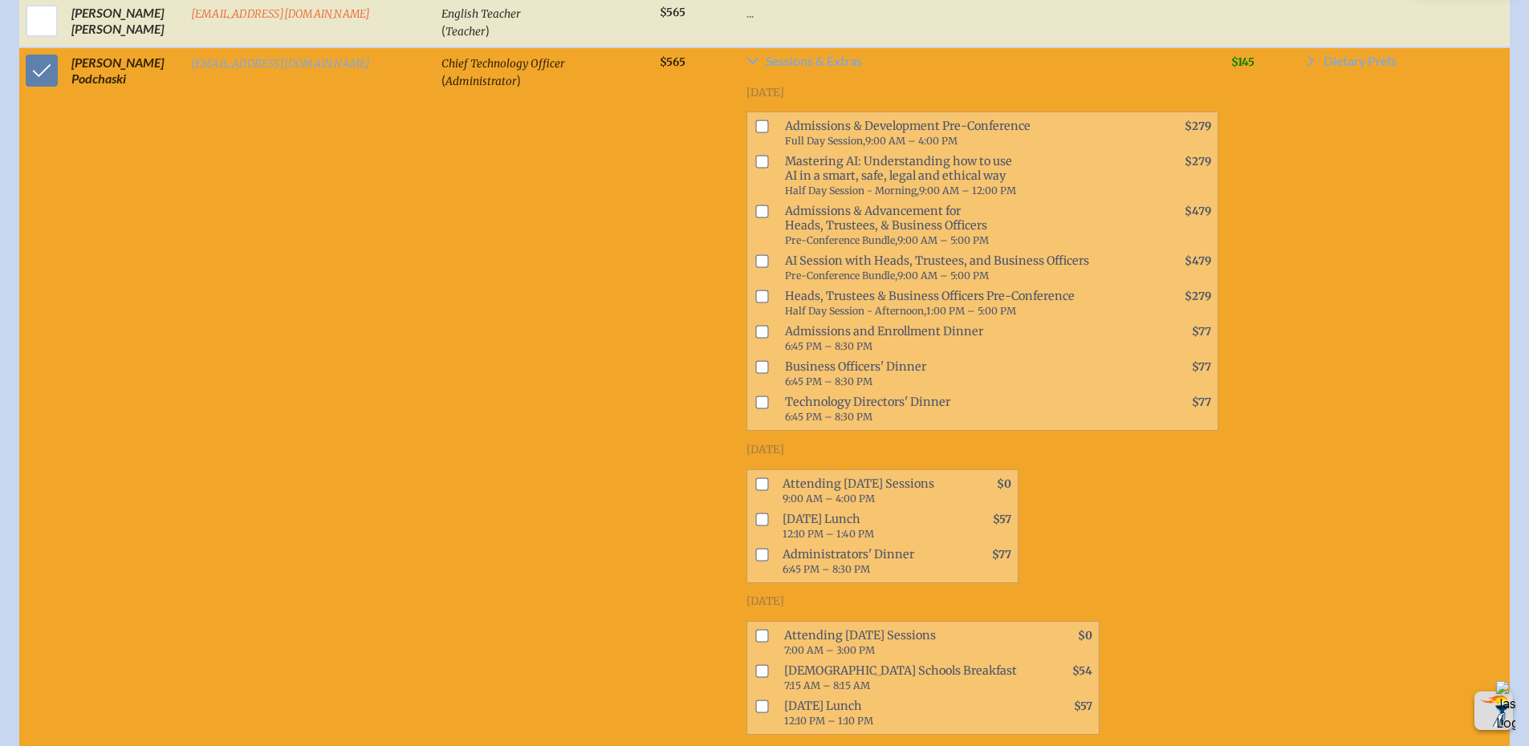
click at [755, 477] on input "checkbox" at bounding box center [761, 483] width 13 height 13
checkbox input "true"
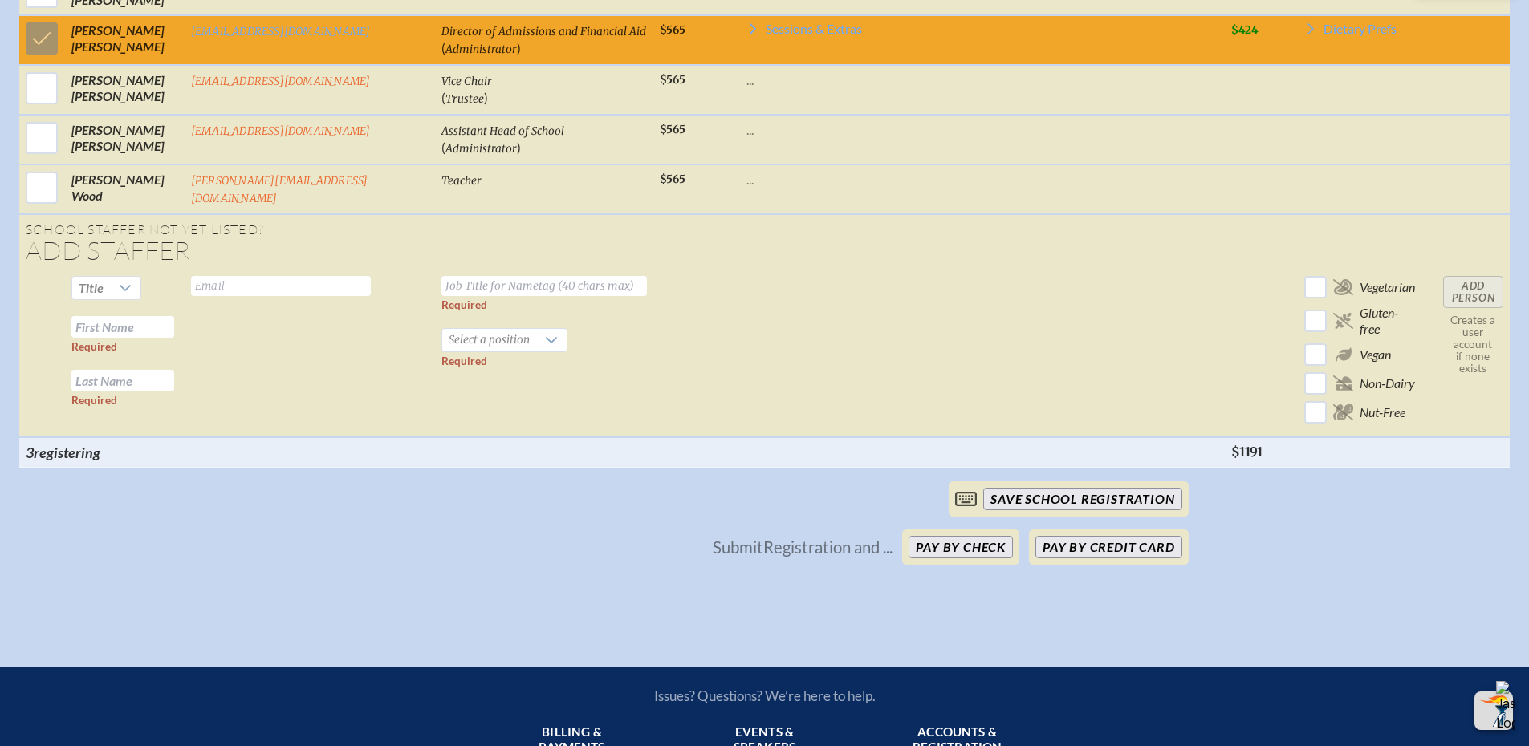
scroll to position [3150, 0]
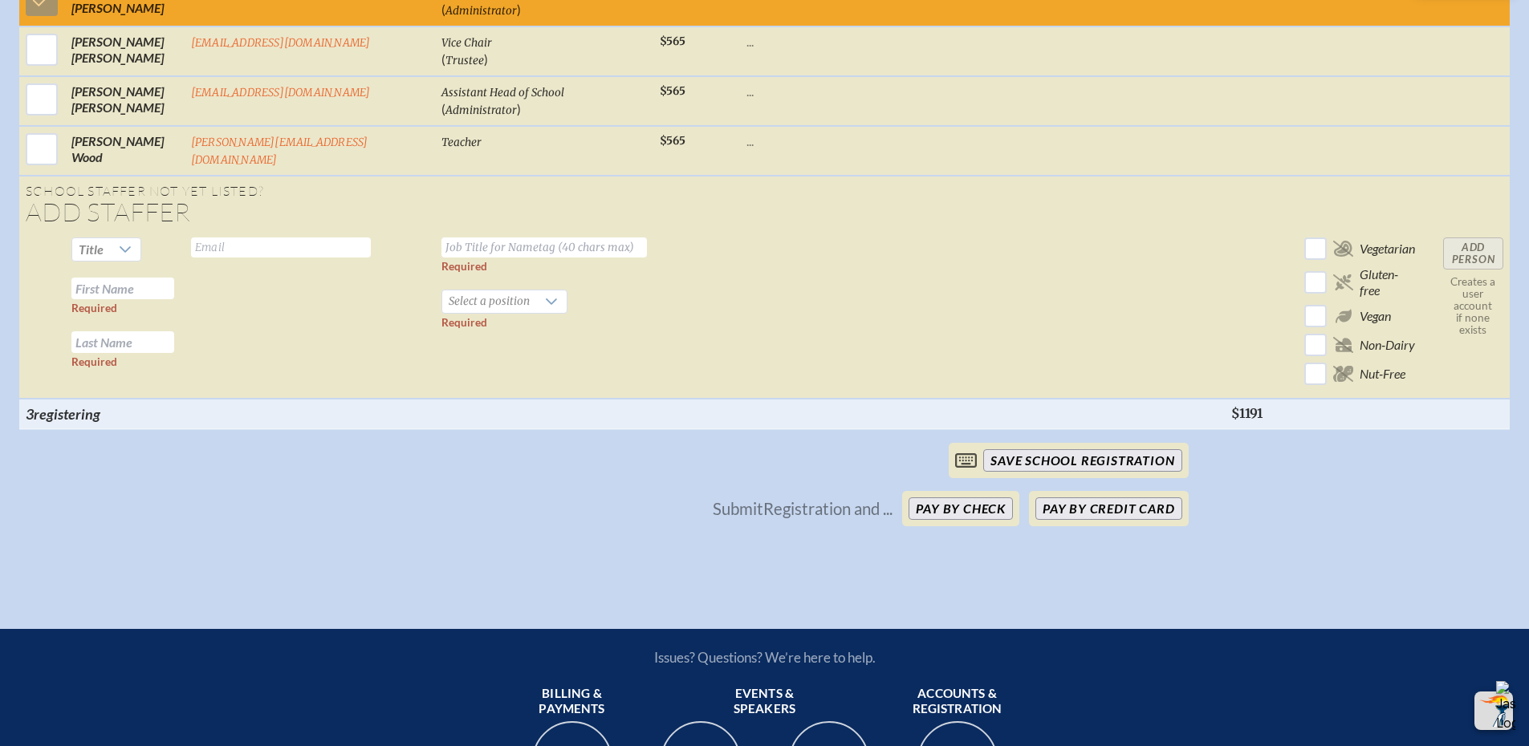
click at [100, 238] on span "Title" at bounding box center [91, 249] width 38 height 22
click at [97, 316] on li "Ms." at bounding box center [101, 323] width 69 height 22
click at [118, 278] on input "text" at bounding box center [122, 289] width 103 height 22
type input "Maria"
type input "Morales-Gopaul"
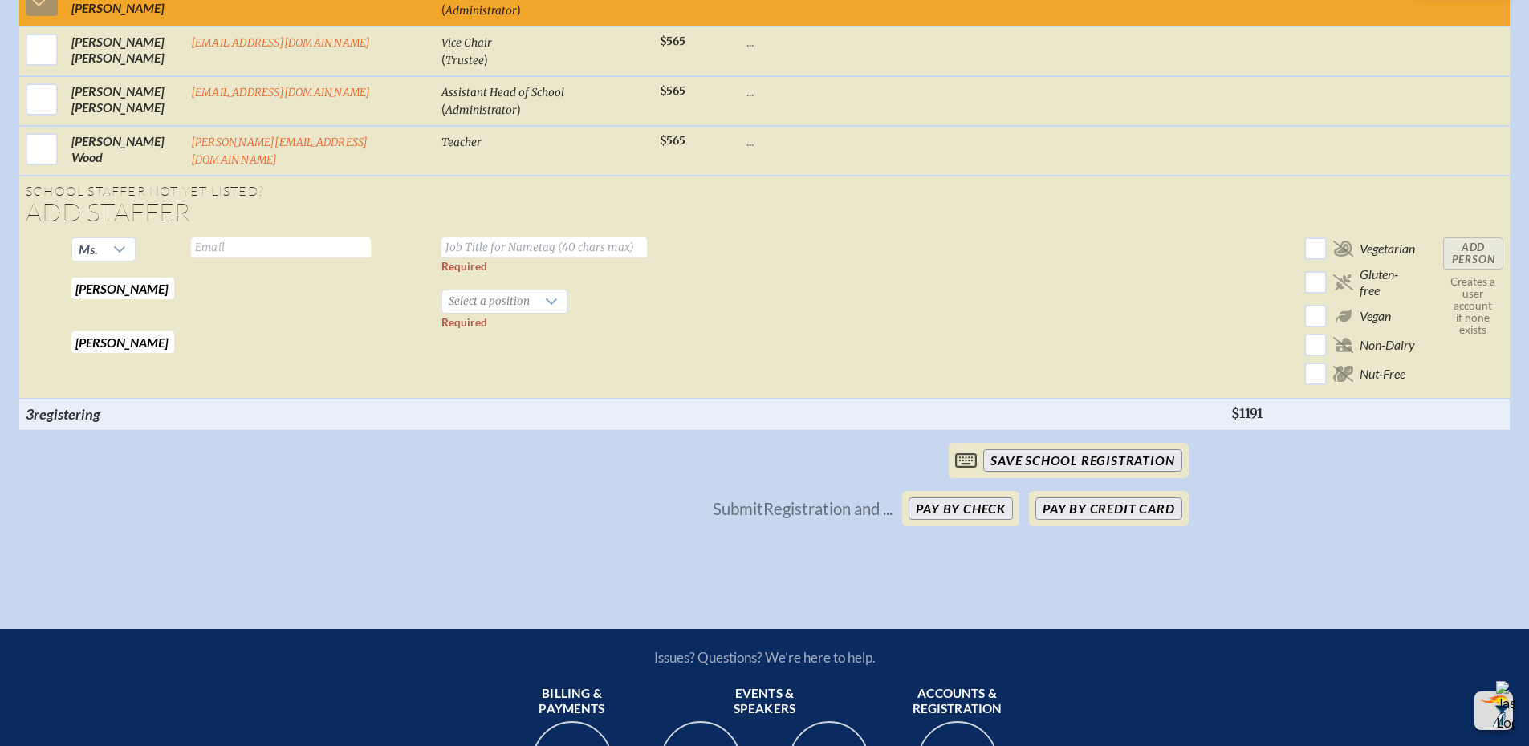
click at [299, 238] on input "text" at bounding box center [281, 248] width 180 height 20
click at [282, 238] on input "text" at bounding box center [281, 248] width 180 height 20
paste input "morales-gopaulm@trinityprep.org"
type input "morales-gopaulm@trinityprep.org"
click at [441, 238] on input "text" at bounding box center [543, 248] width 205 height 20
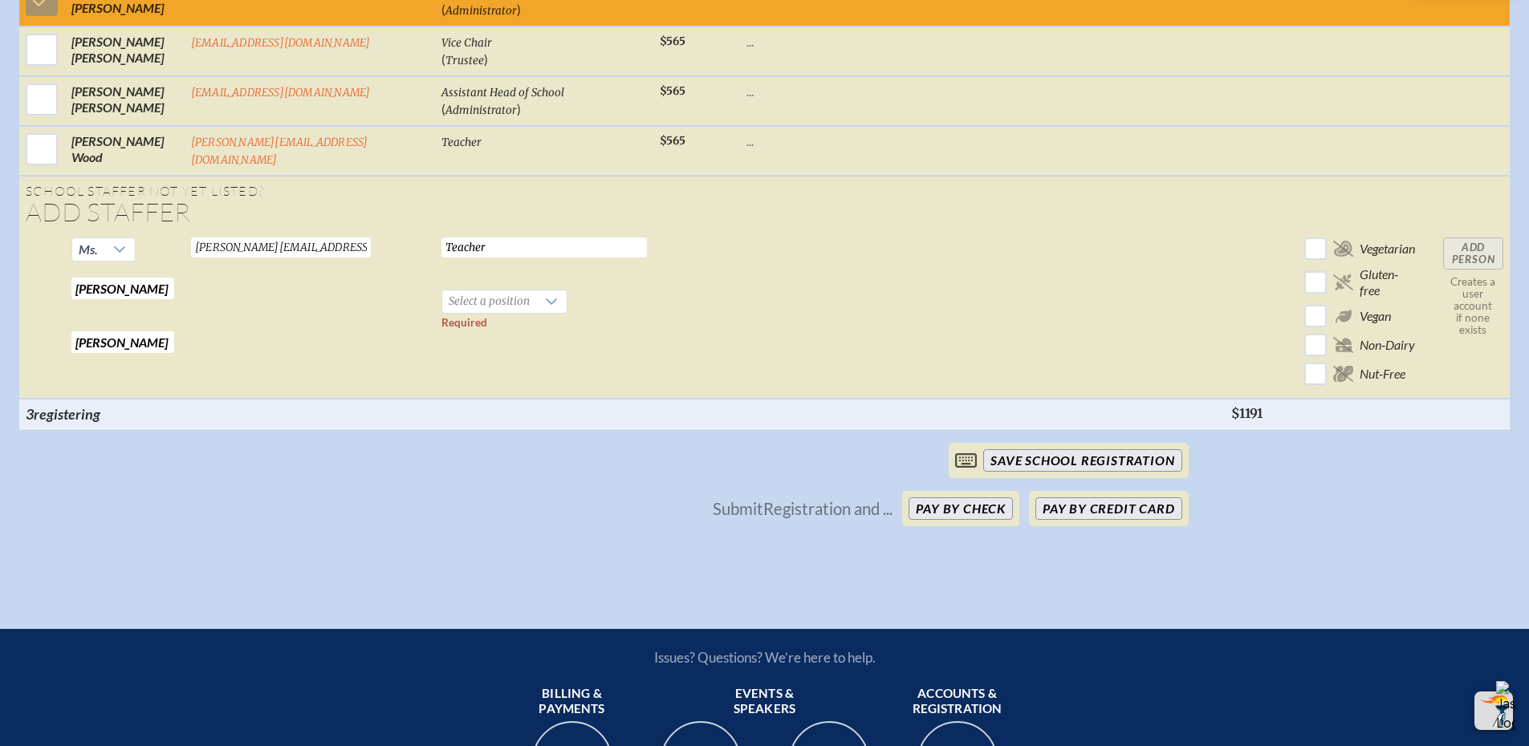
type input "Teacher"
click at [536, 291] on div at bounding box center [551, 302] width 30 height 22
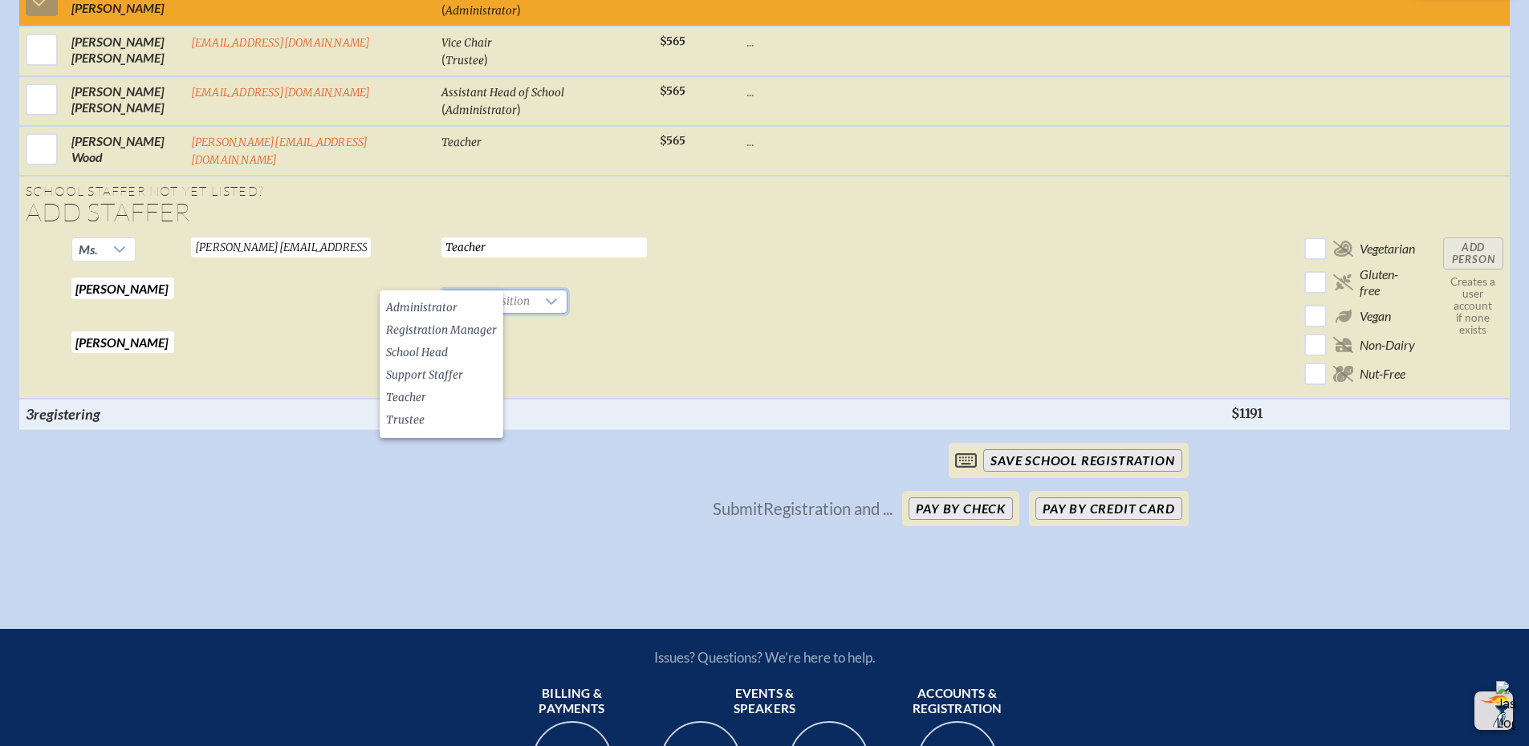
click at [455, 401] on li "Teacher" at bounding box center [442, 398] width 124 height 22
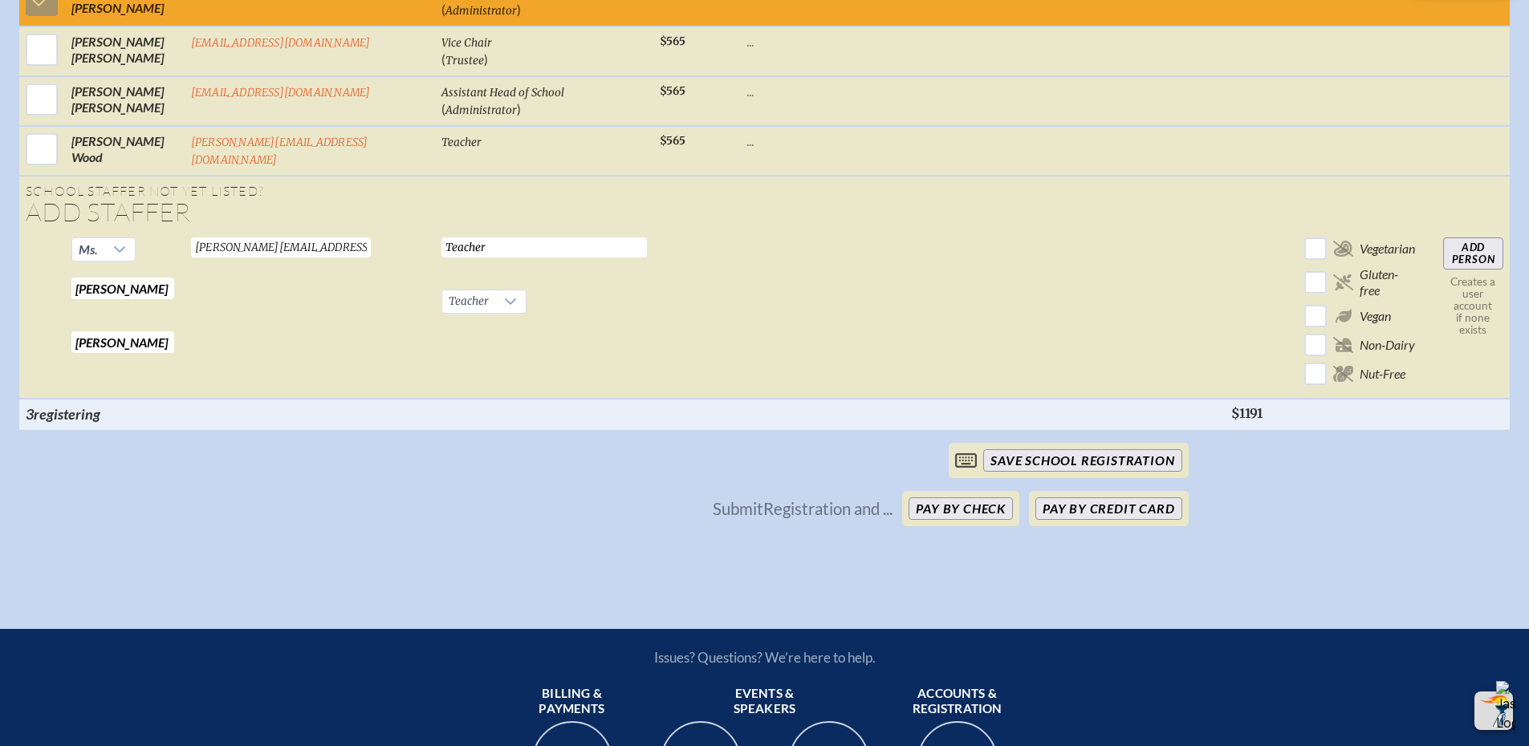
click at [1477, 238] on input "Add Person" at bounding box center [1473, 254] width 60 height 32
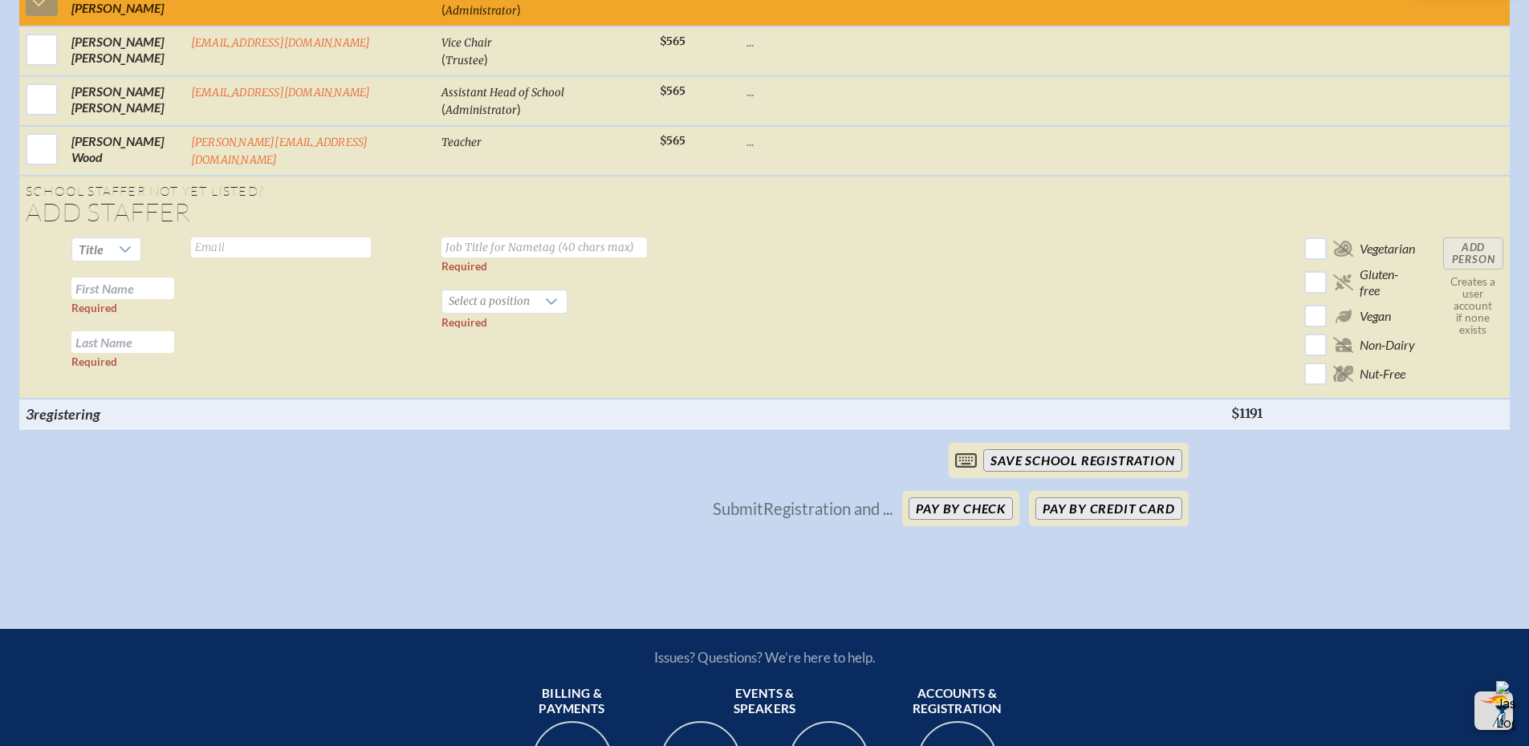
checkbox input "false"
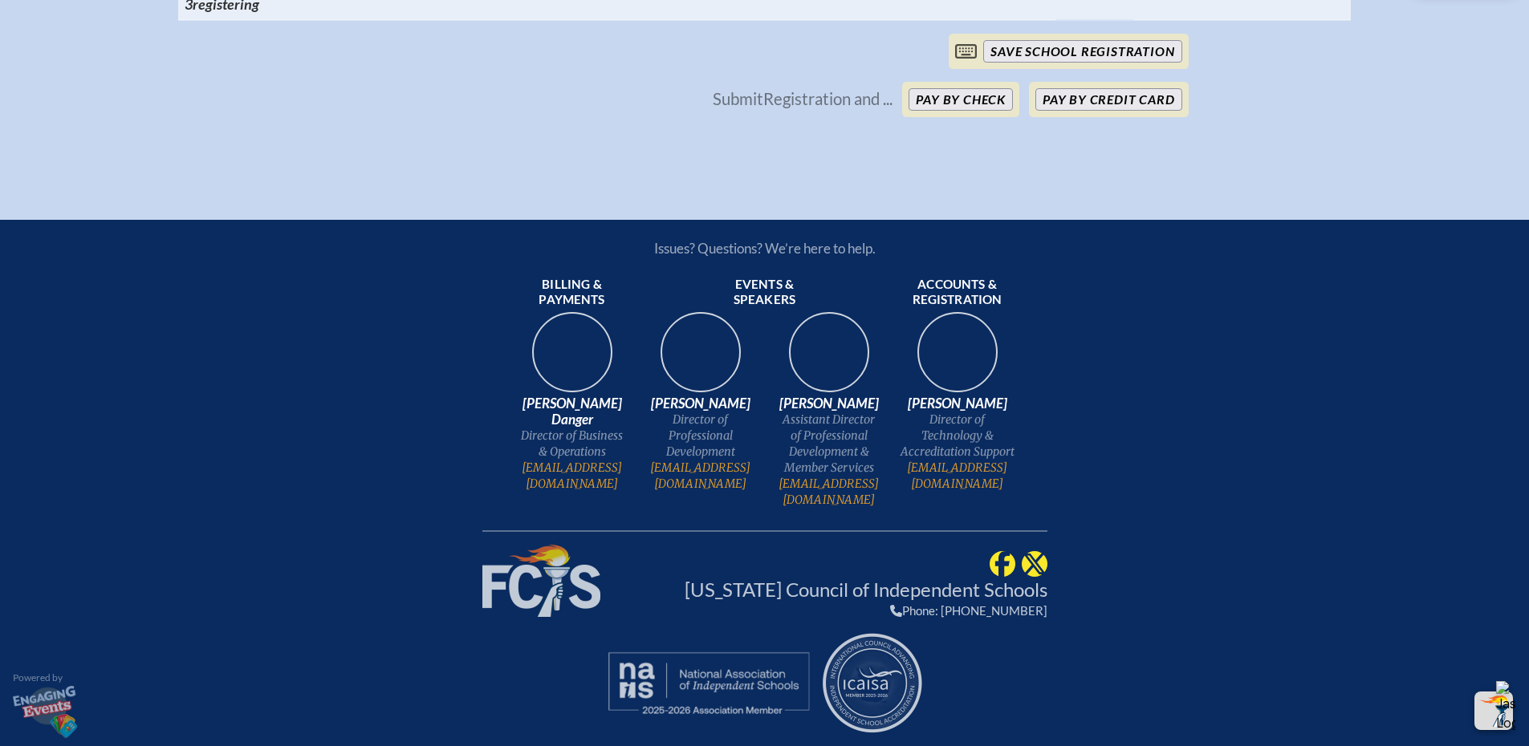
scroll to position [2483, 0]
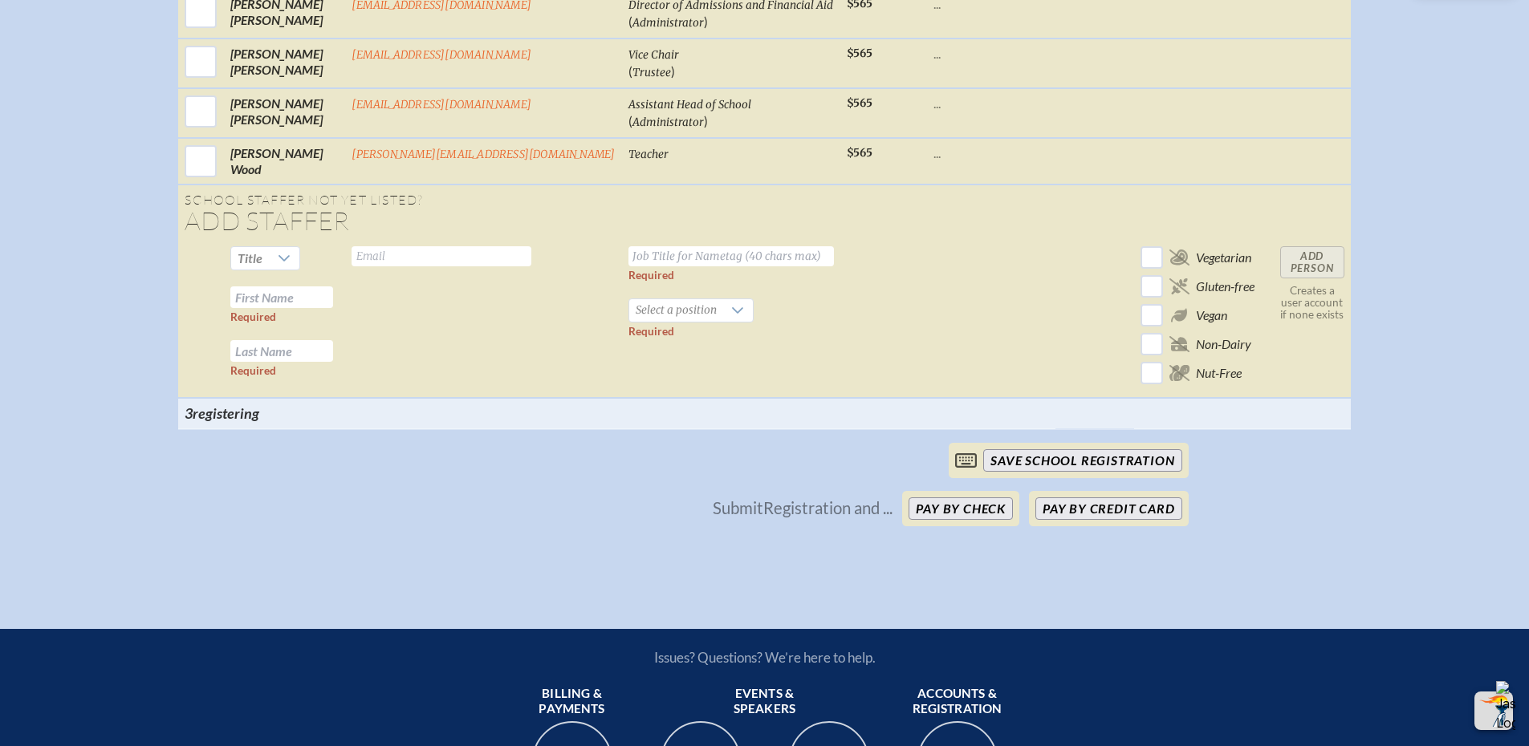
checkbox input "true"
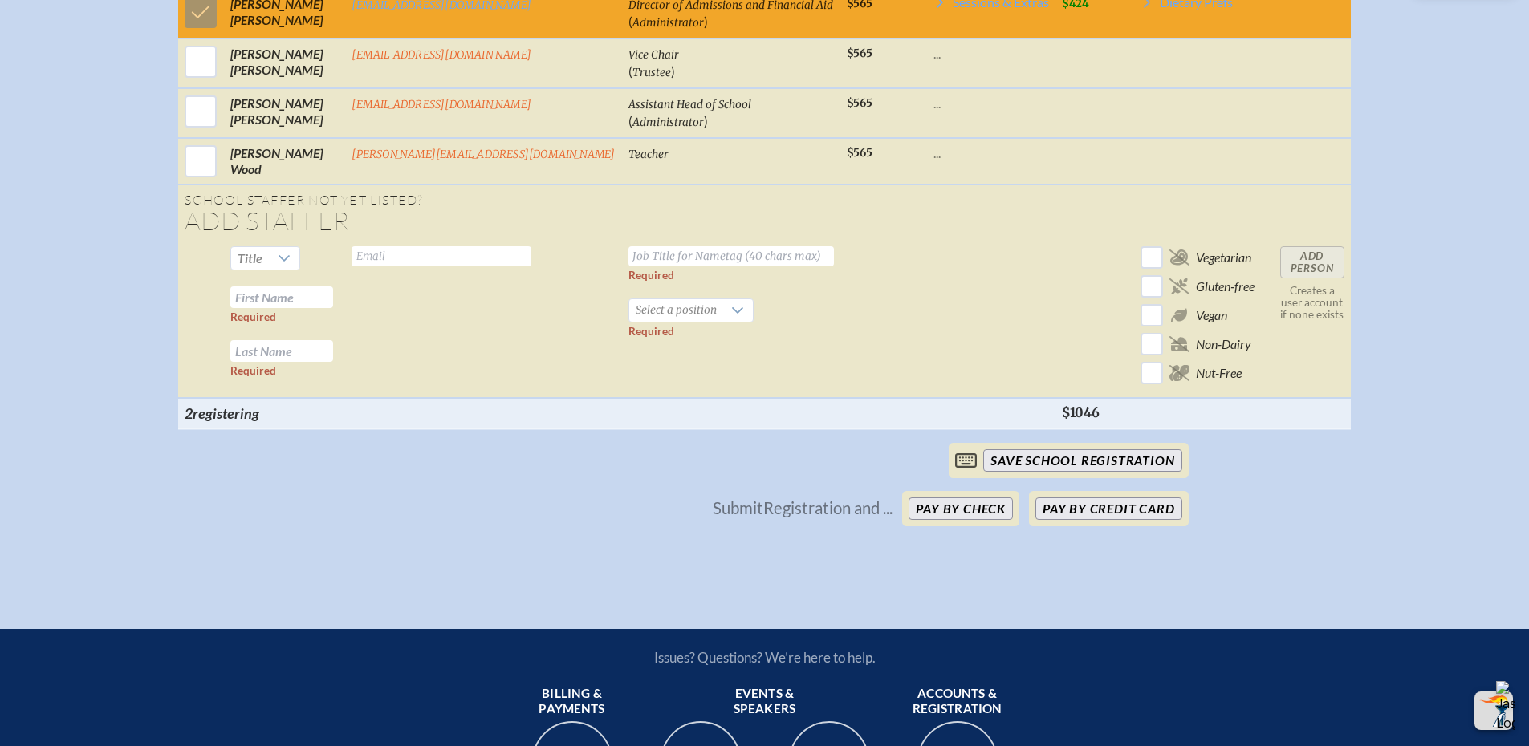
click at [299, 270] on div at bounding box center [284, 258] width 30 height 22
click at [308, 366] on li "Ms." at bounding box center [304, 370] width 69 height 22
click at [315, 308] on input "text" at bounding box center [281, 297] width 103 height 22
type input "Kelly"
type input "Kozma"
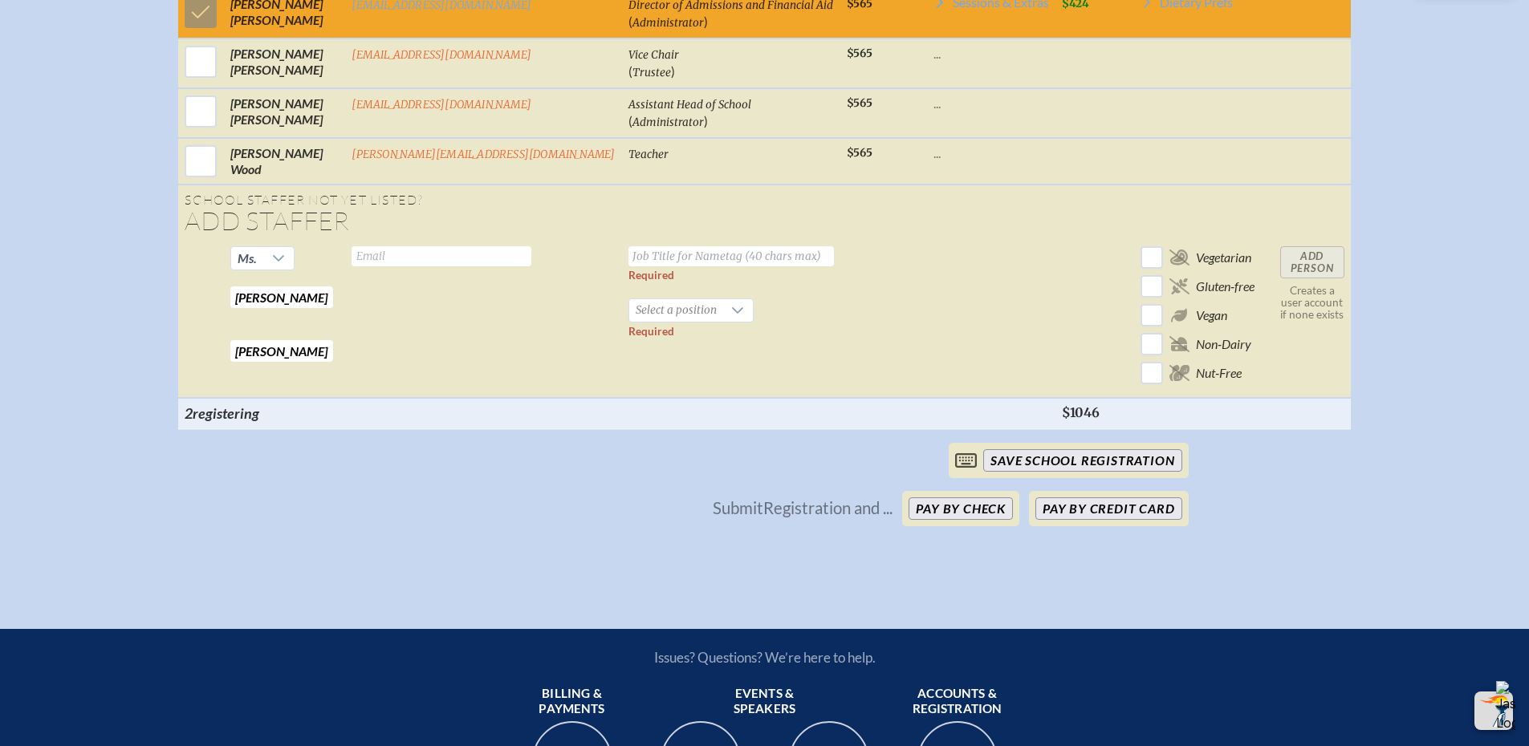
click at [429, 266] on input "text" at bounding box center [442, 256] width 180 height 20
type input "kozmak@trinityprep.org"
type input "Teacher"
click at [629, 315] on span "Select a position" at bounding box center [676, 310] width 94 height 22
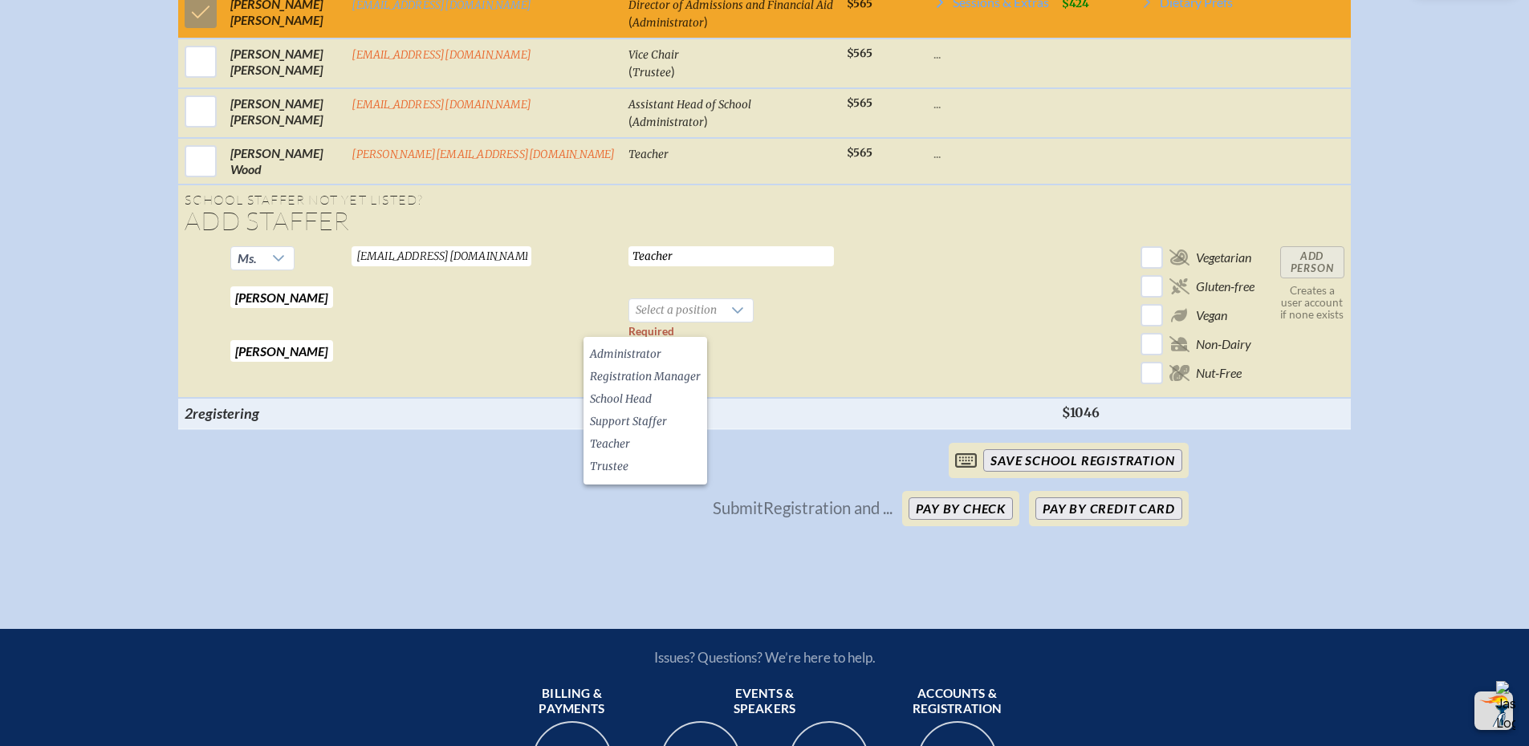
click at [652, 439] on li "Teacher" at bounding box center [645, 444] width 124 height 22
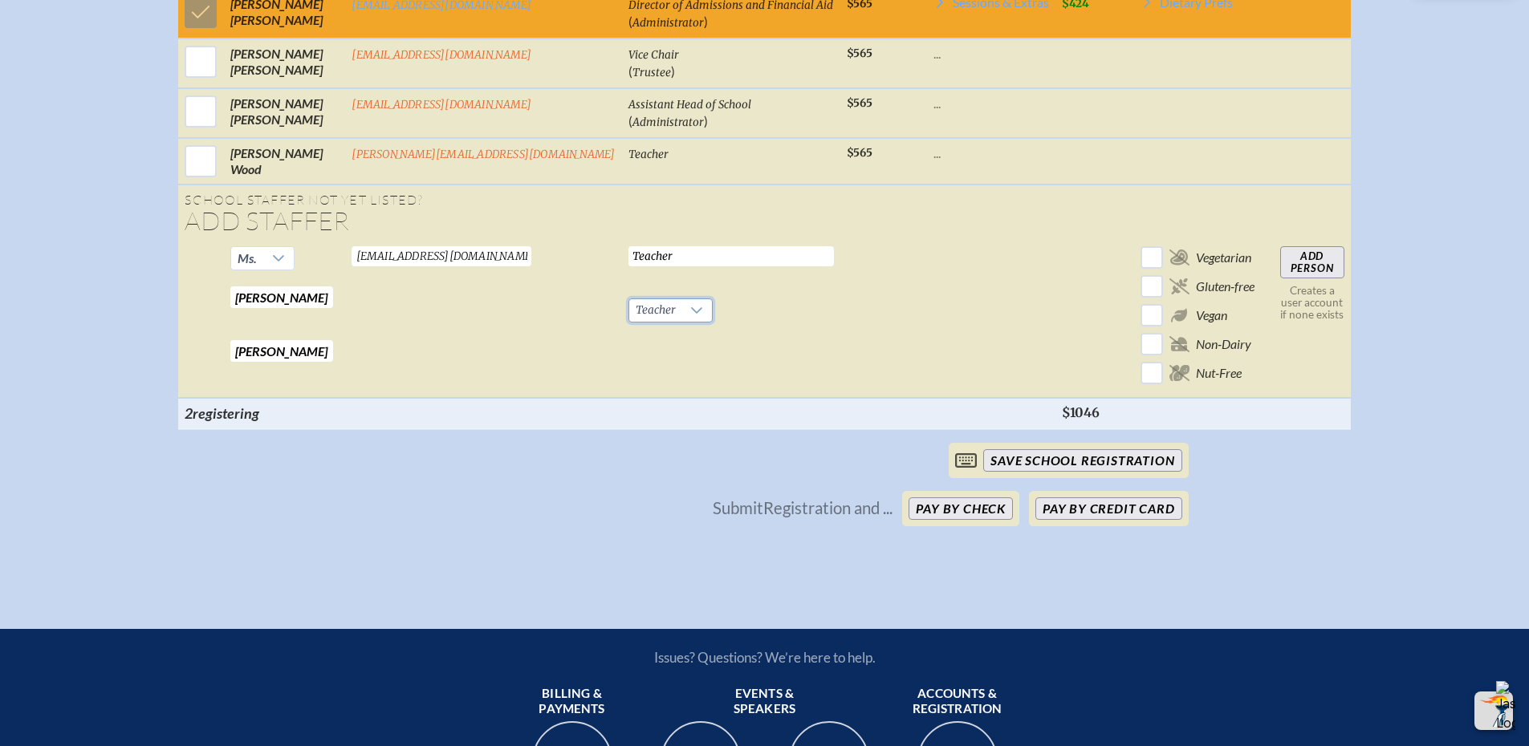
click at [1286, 275] on input "Add Person" at bounding box center [1312, 262] width 64 height 32
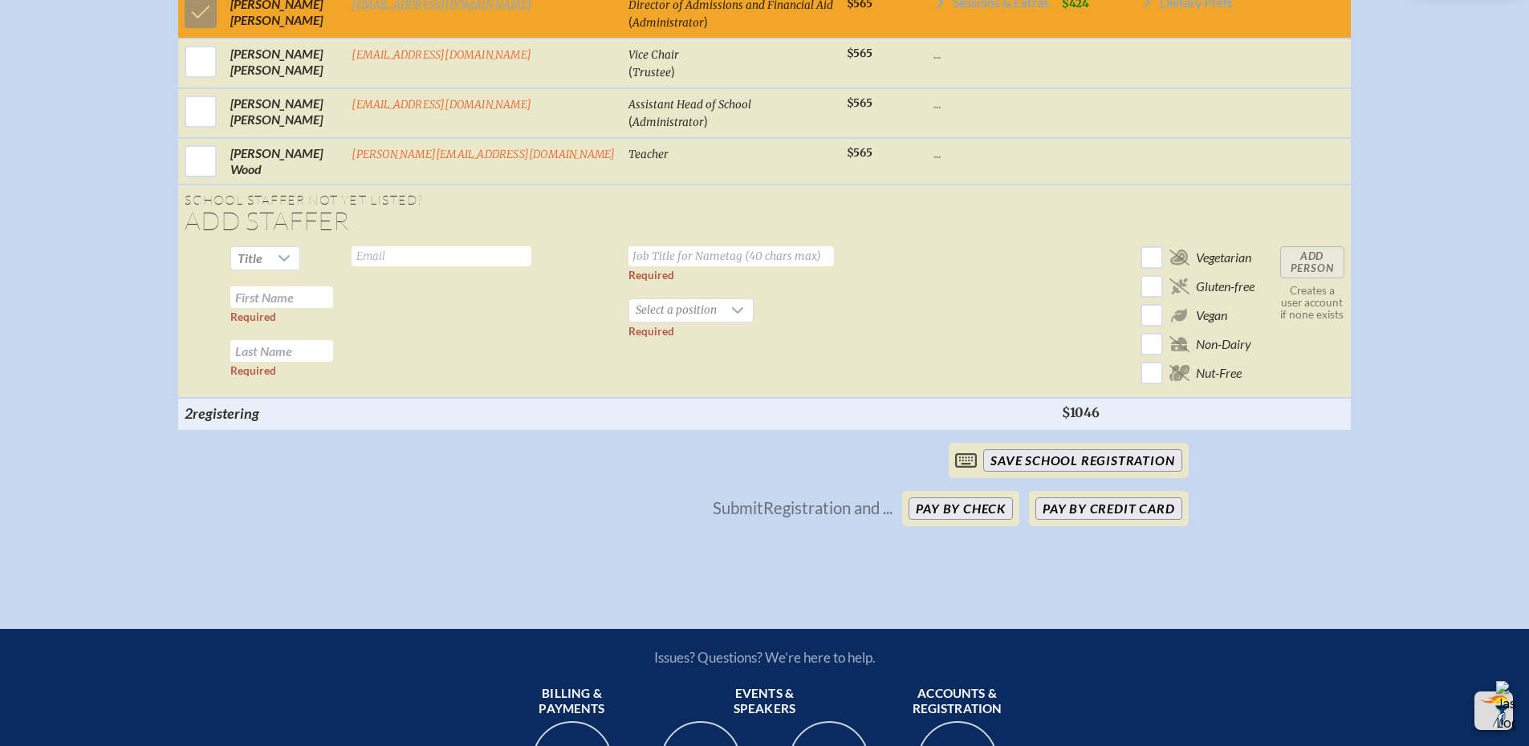
checkbox input "false"
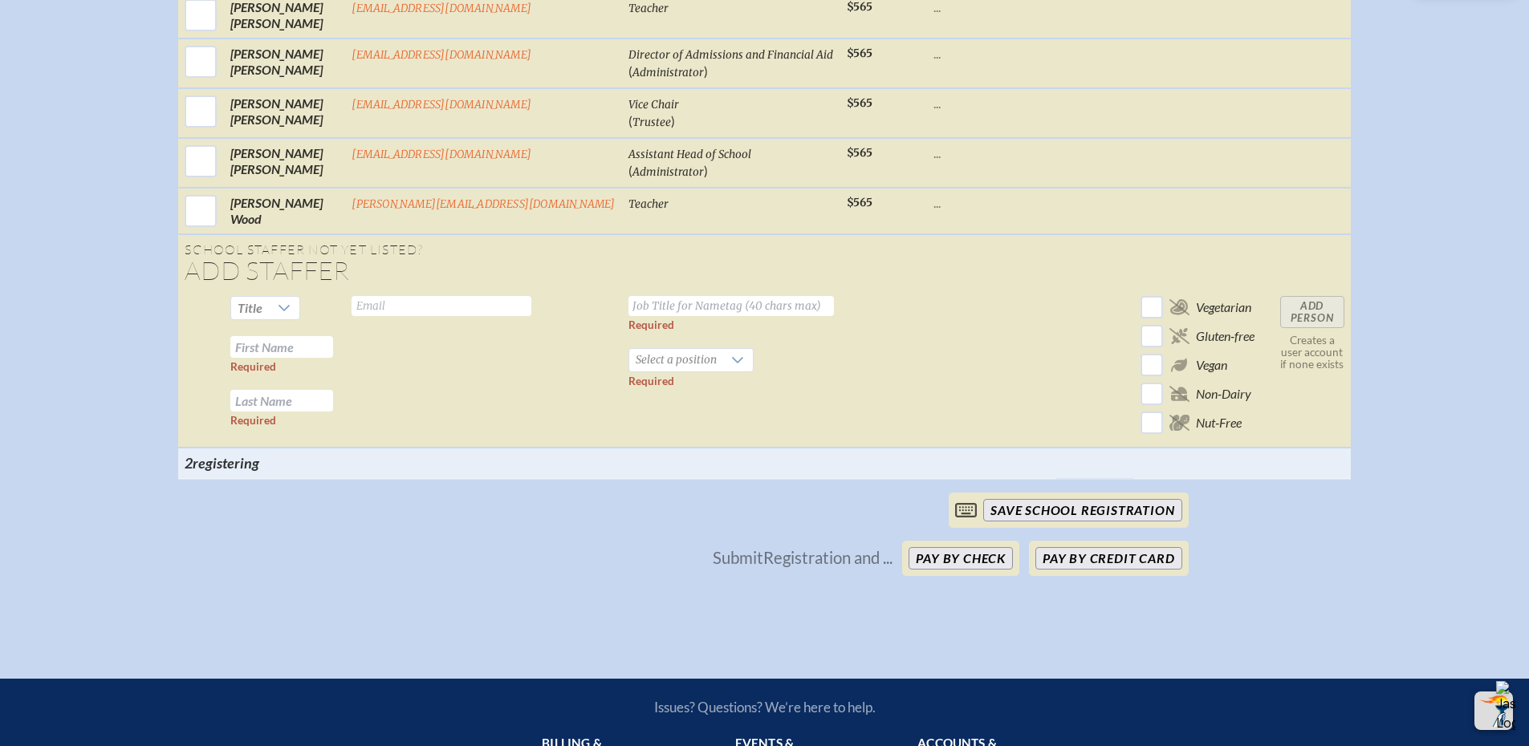
checkbox input "true"
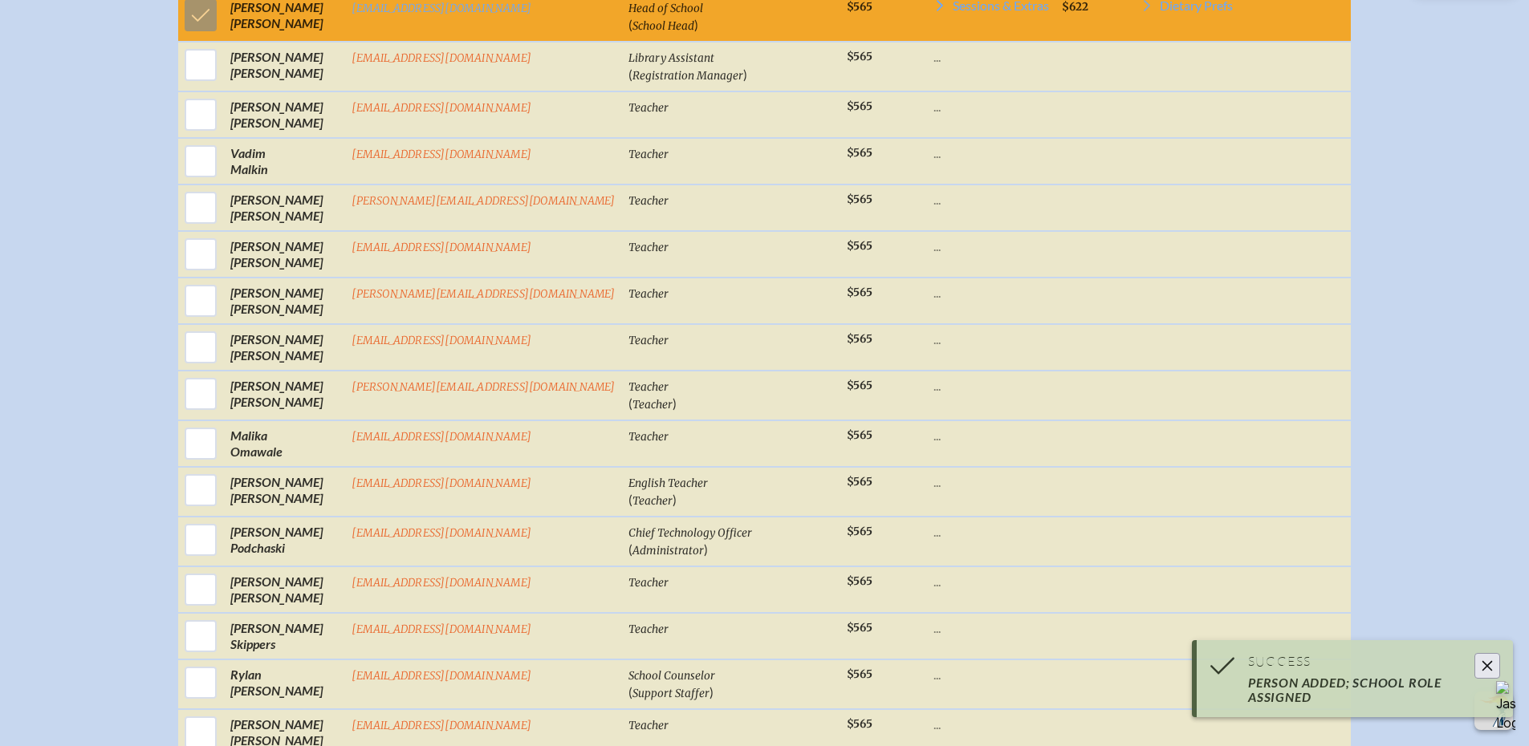
scroll to position [1680, 0]
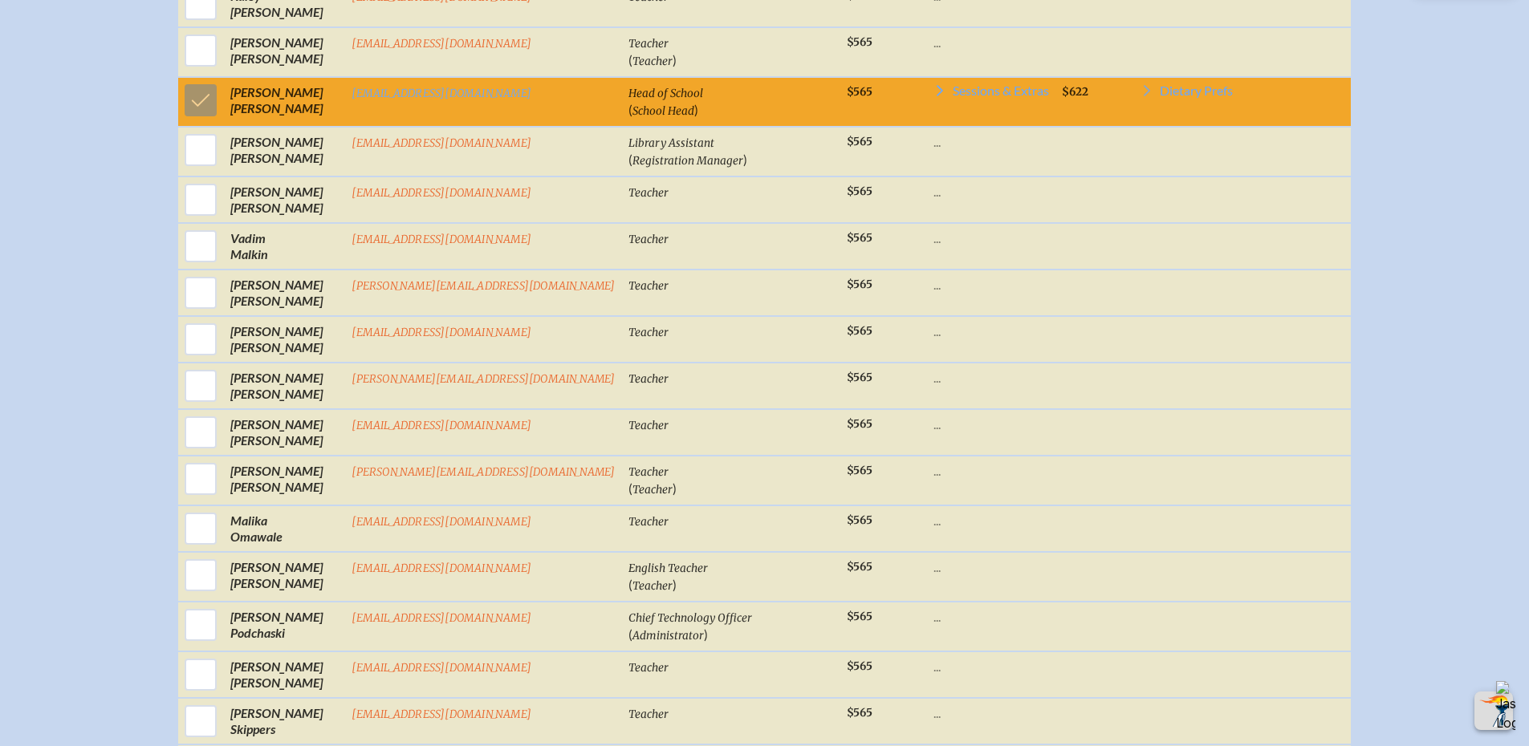
click at [221, 490] on input "checkbox" at bounding box center [201, 479] width 40 height 40
checkbox input "true"
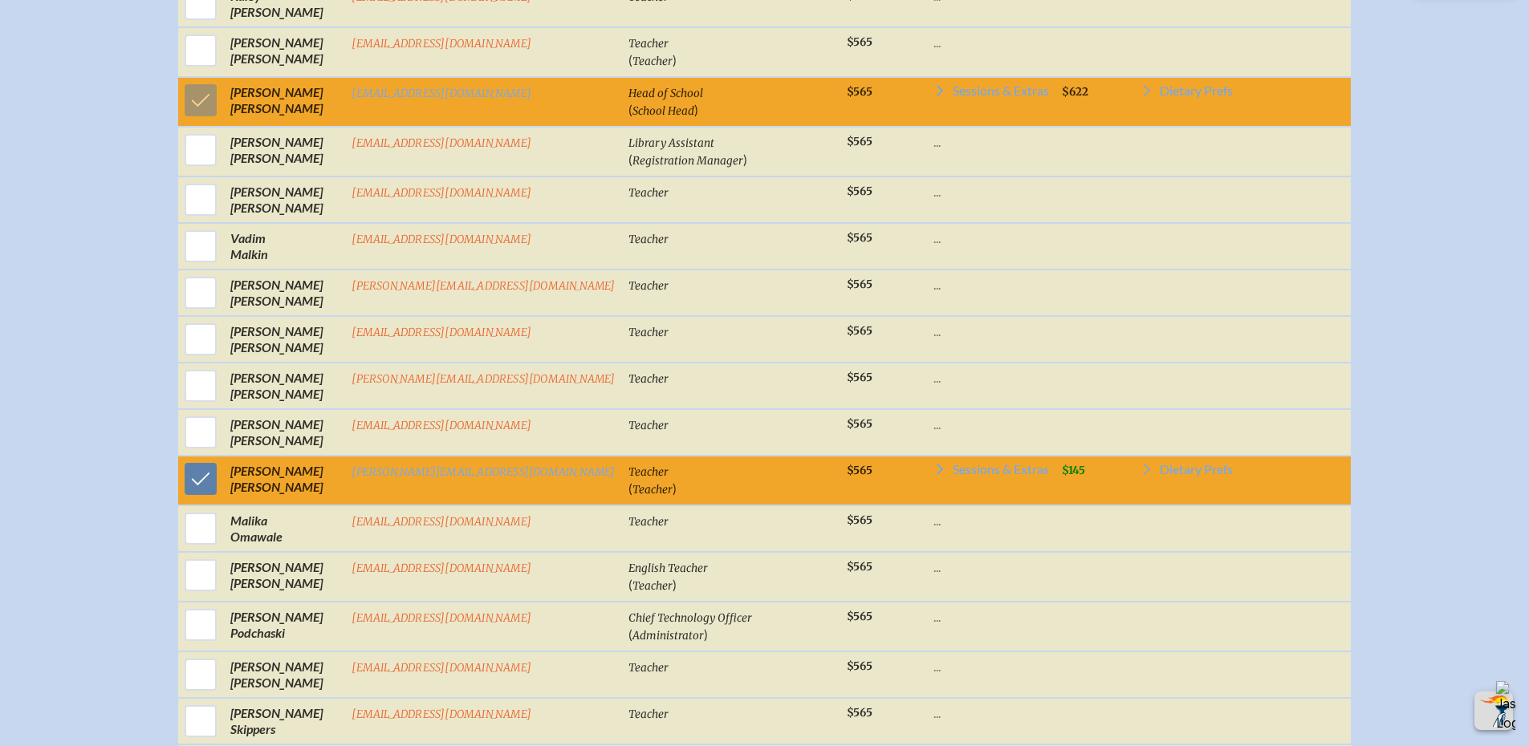
click at [953, 476] on span "Sessions & Extras" at bounding box center [1001, 469] width 96 height 13
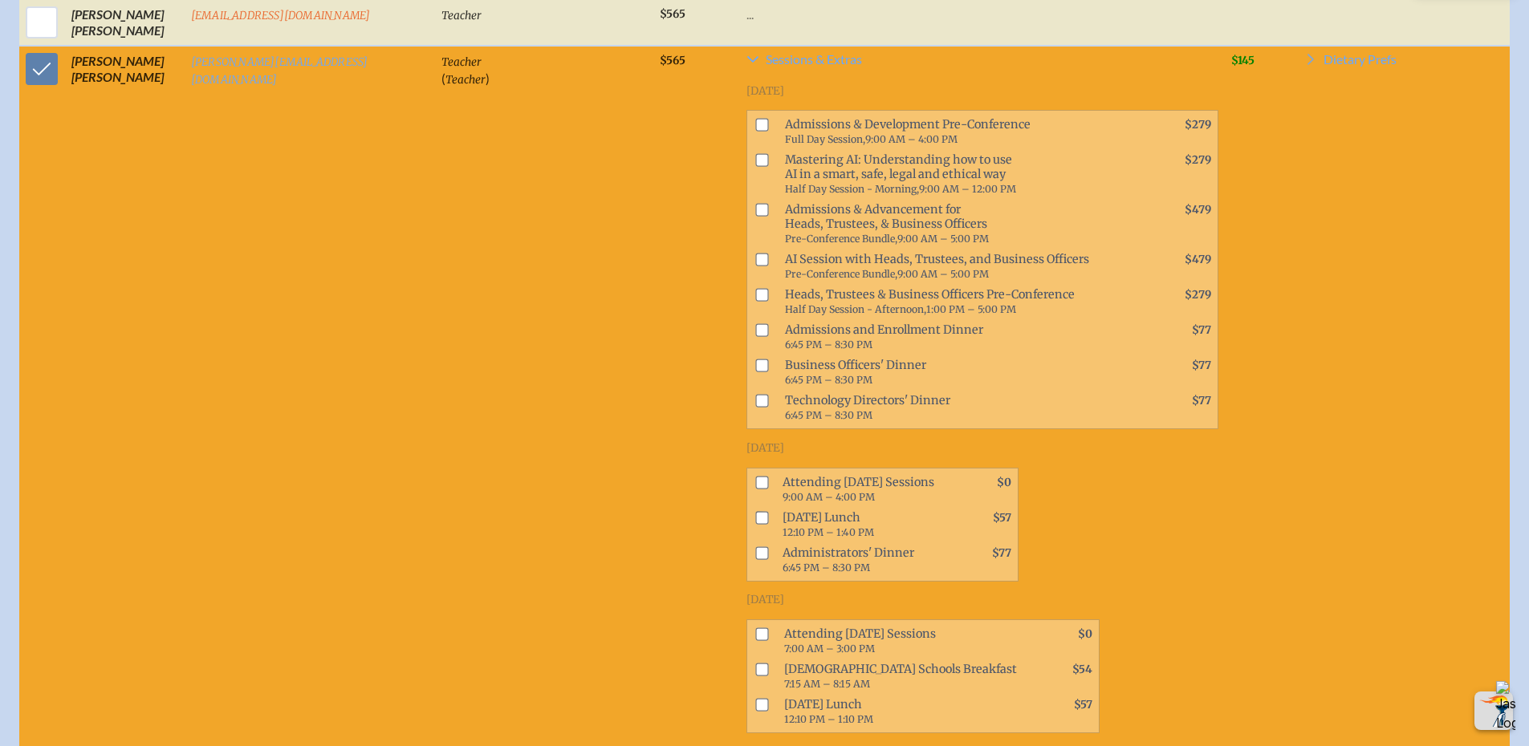
scroll to position [2258, 0]
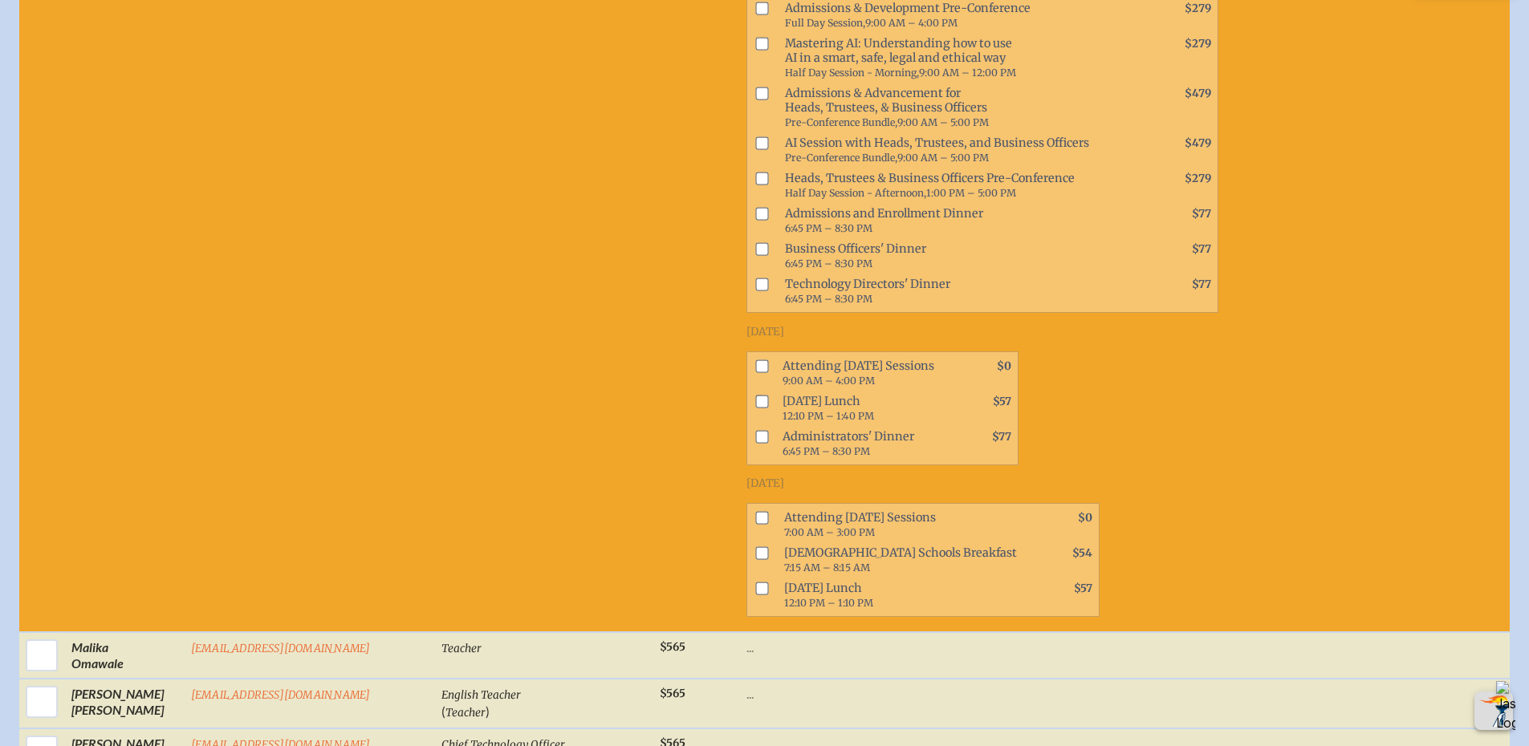
click at [755, 511] on input "checkbox" at bounding box center [761, 517] width 13 height 13
checkbox input "true"
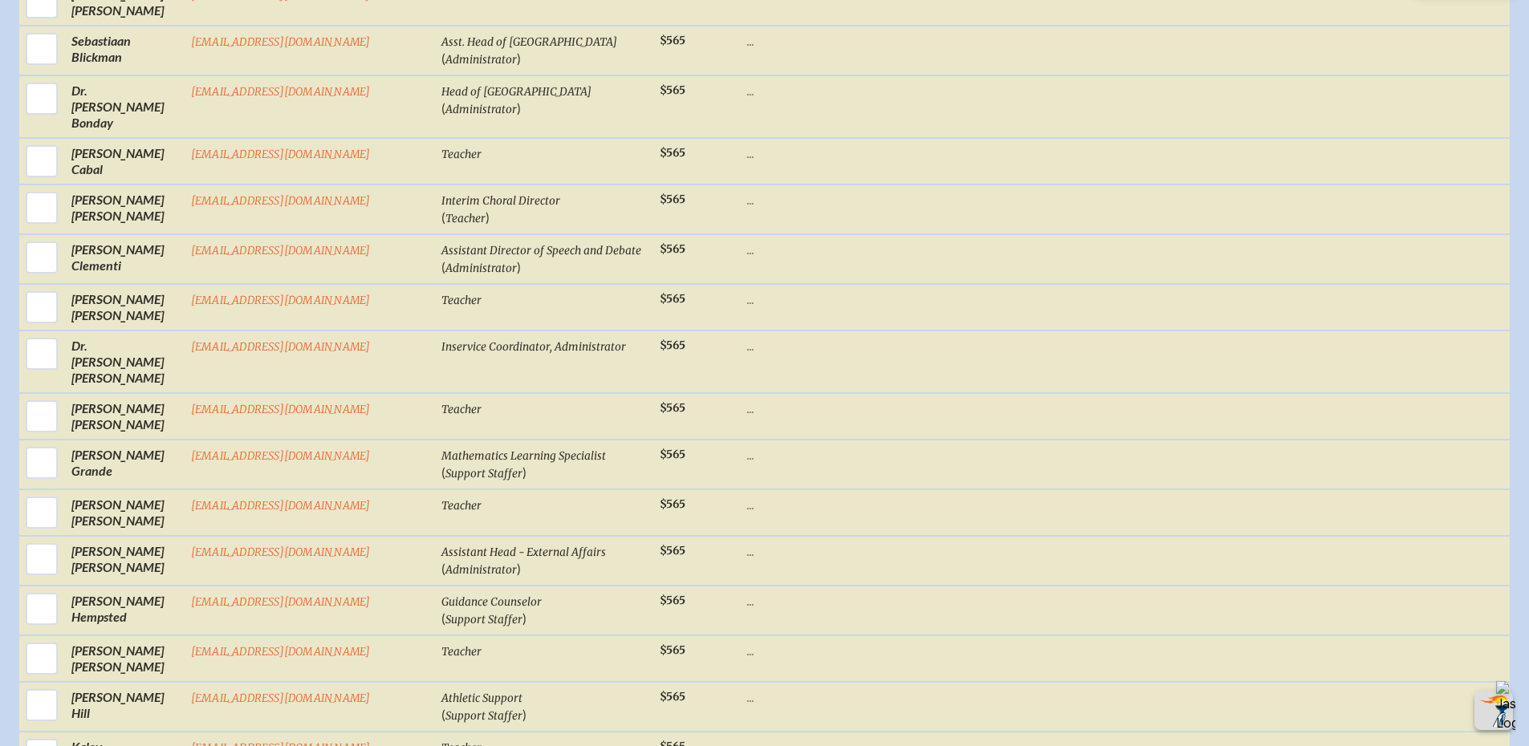
scroll to position [1055, 0]
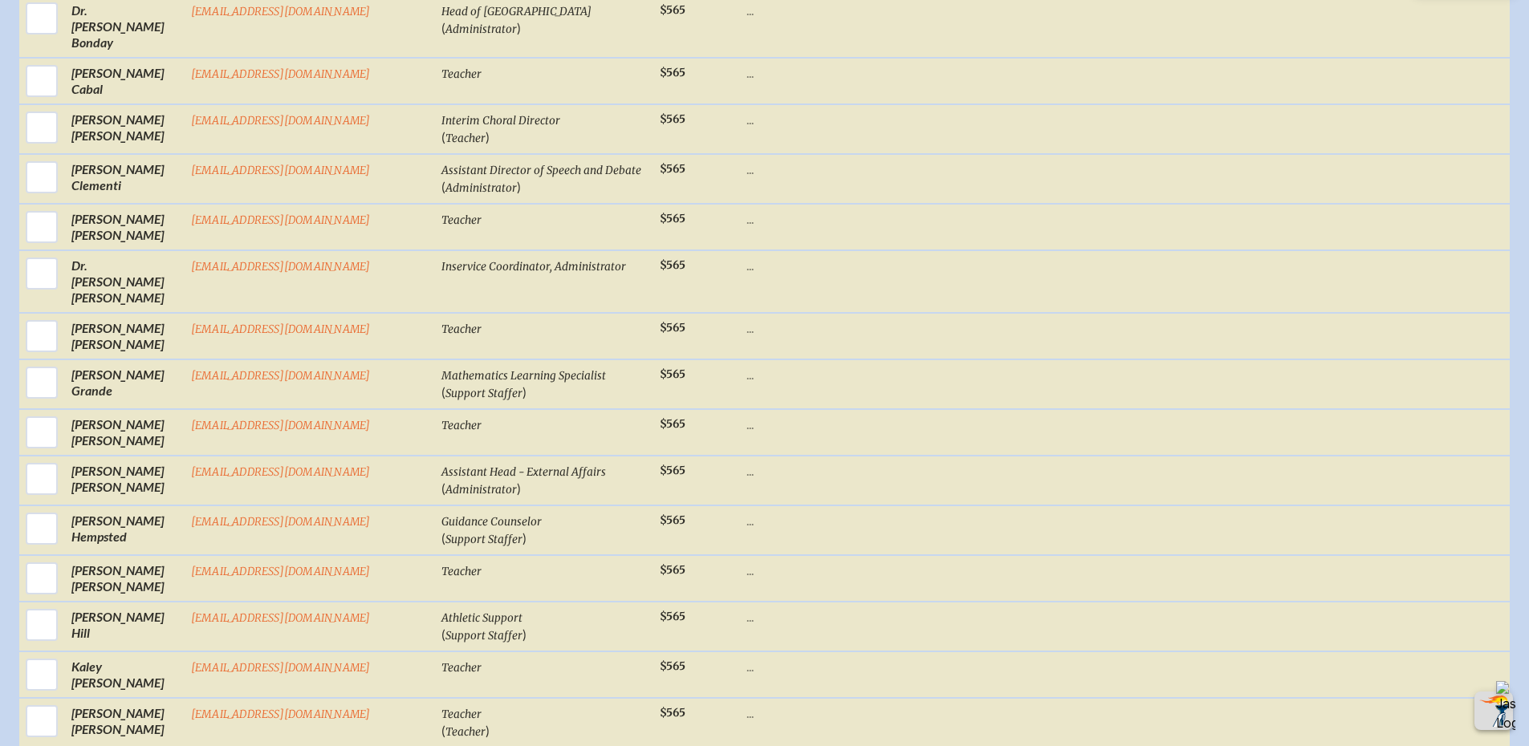
click at [27, 701] on input "checkbox" at bounding box center [42, 721] width 40 height 40
checkbox input "true"
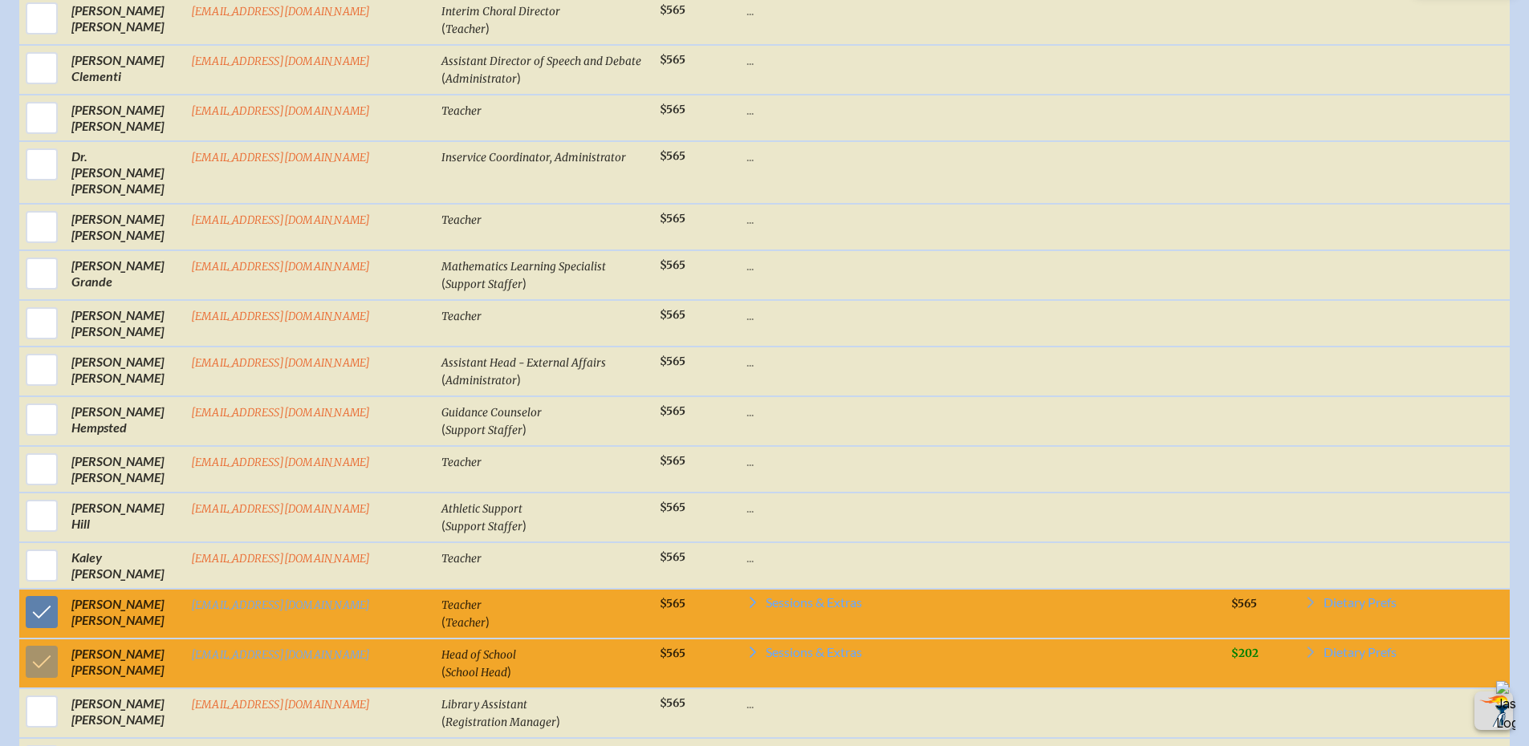
scroll to position [1295, 0]
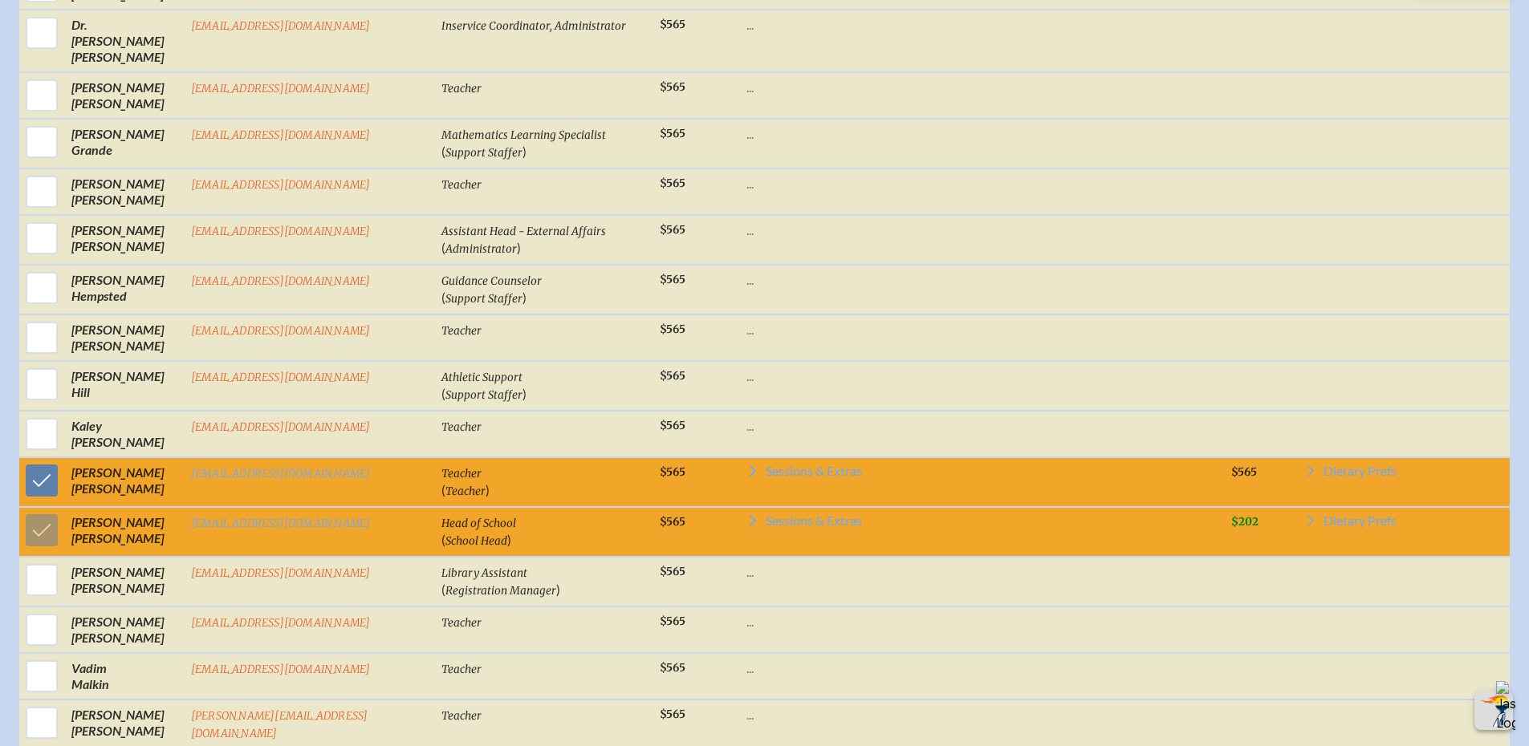
click at [746, 465] on icon at bounding box center [752, 471] width 13 height 13
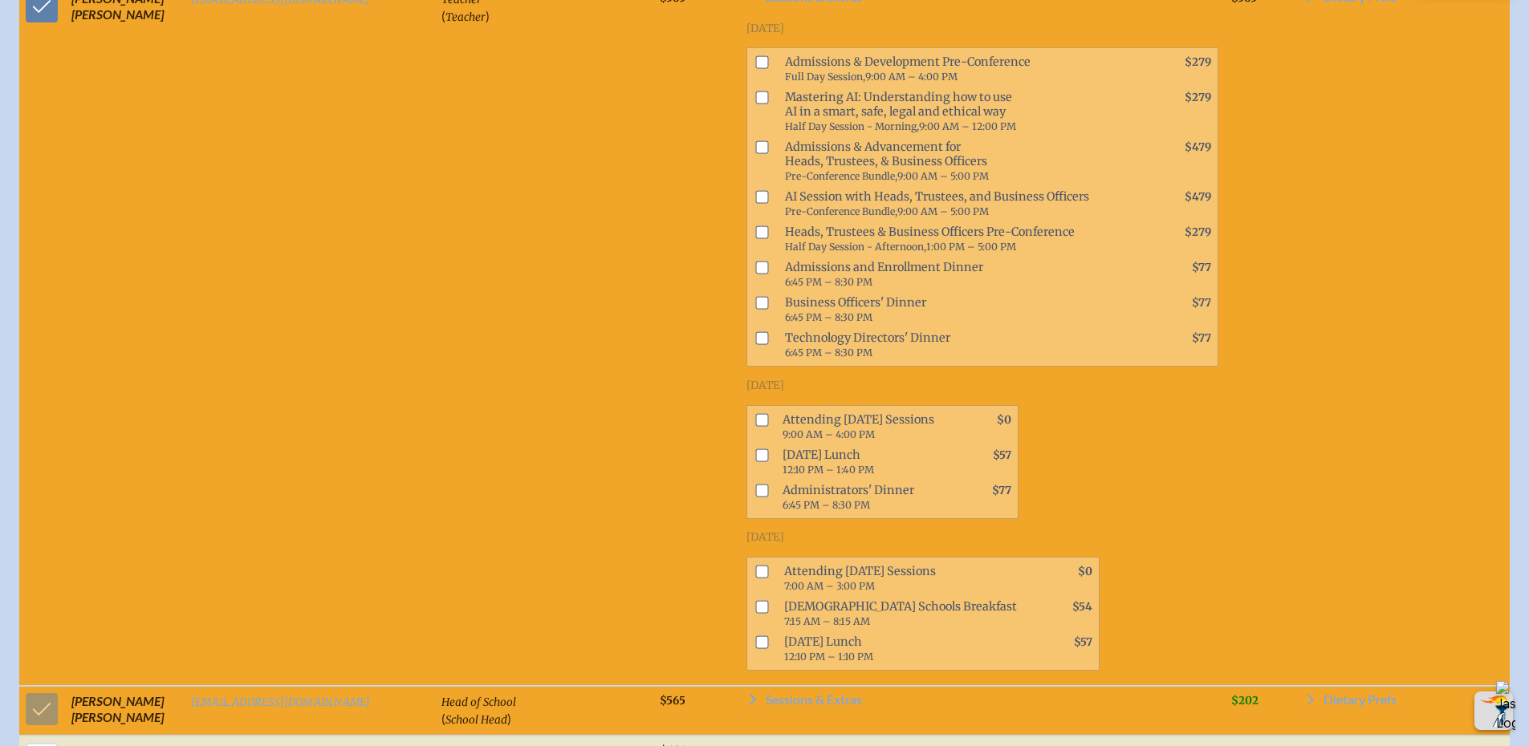
scroll to position [1777, 0]
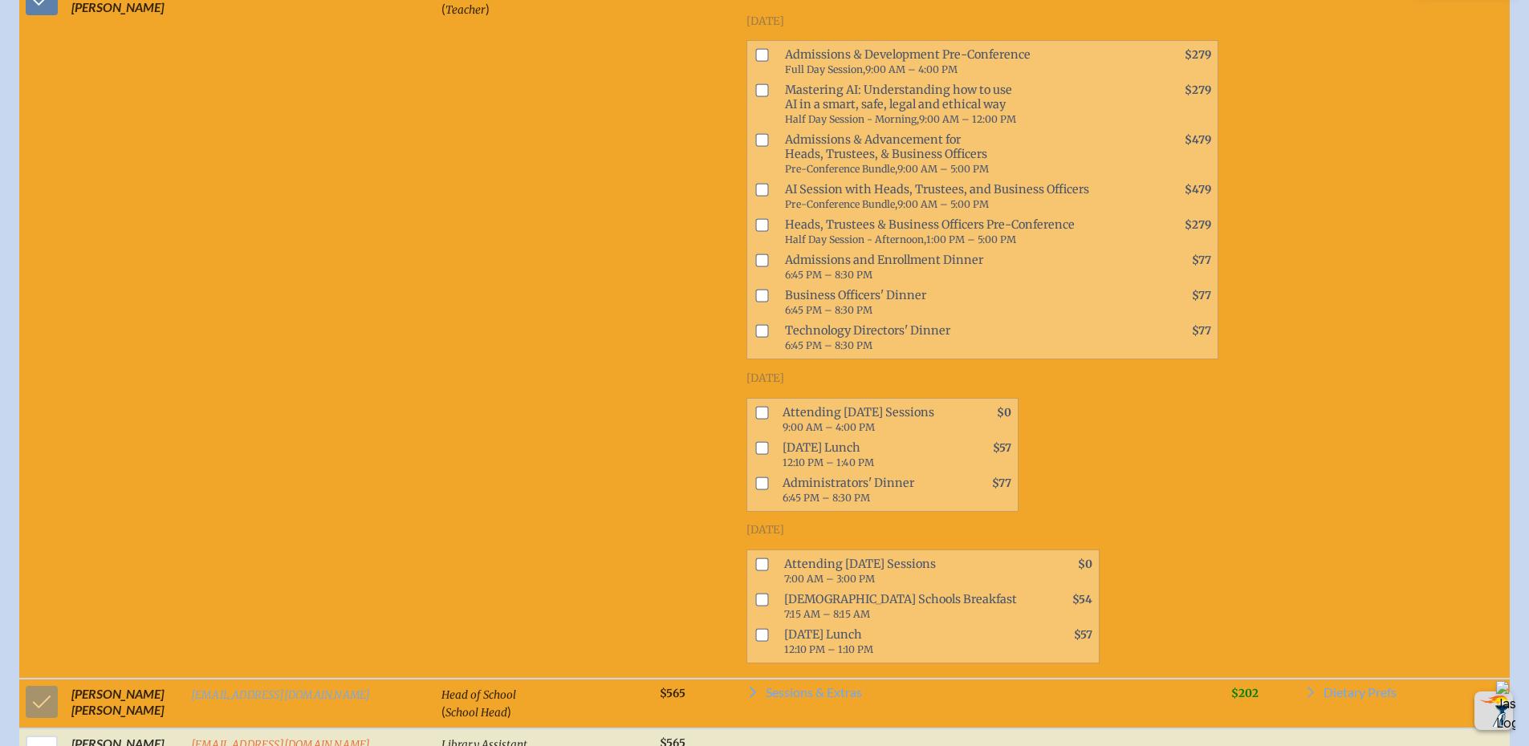
click at [755, 558] on input "checkbox" at bounding box center [761, 564] width 13 height 13
checkbox input "true"
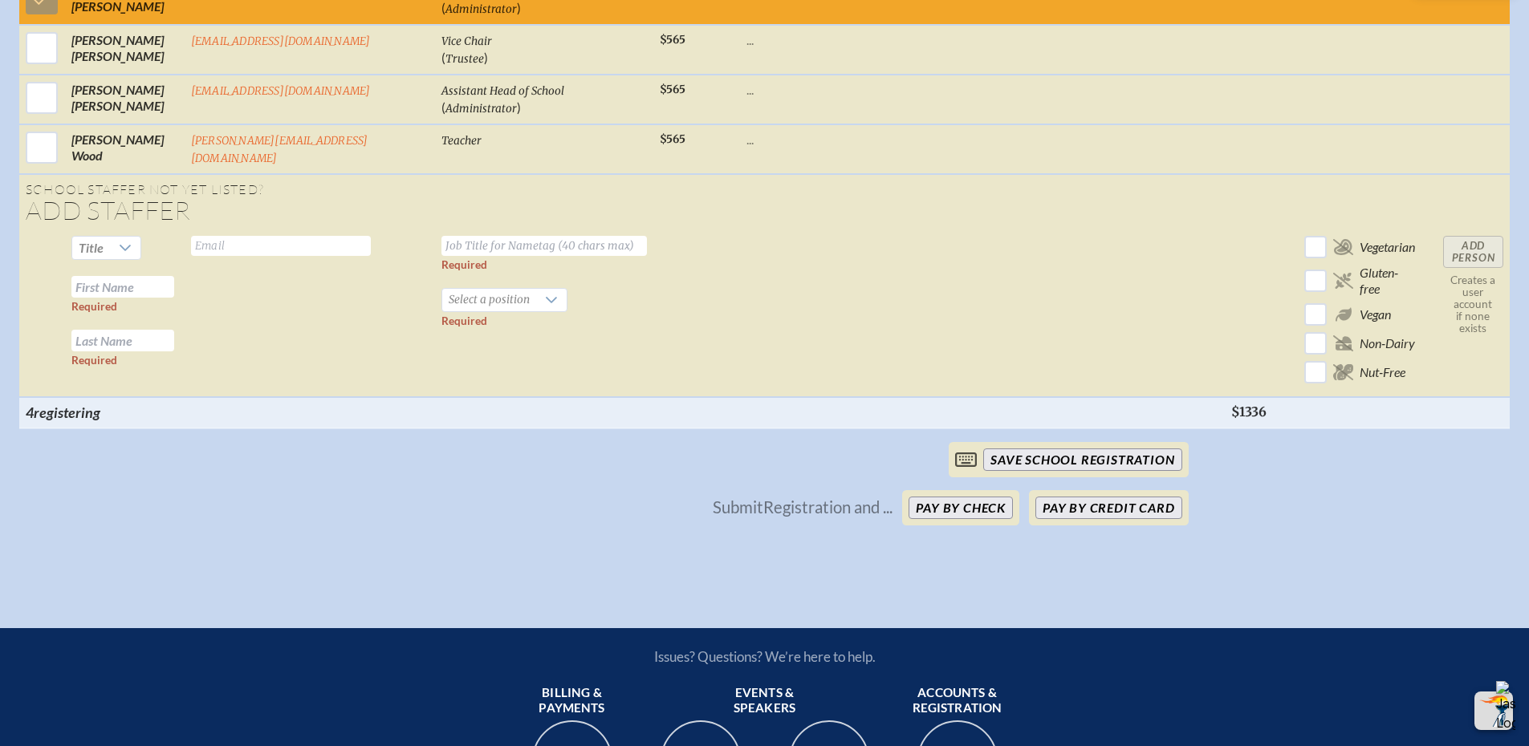
scroll to position [3944, 0]
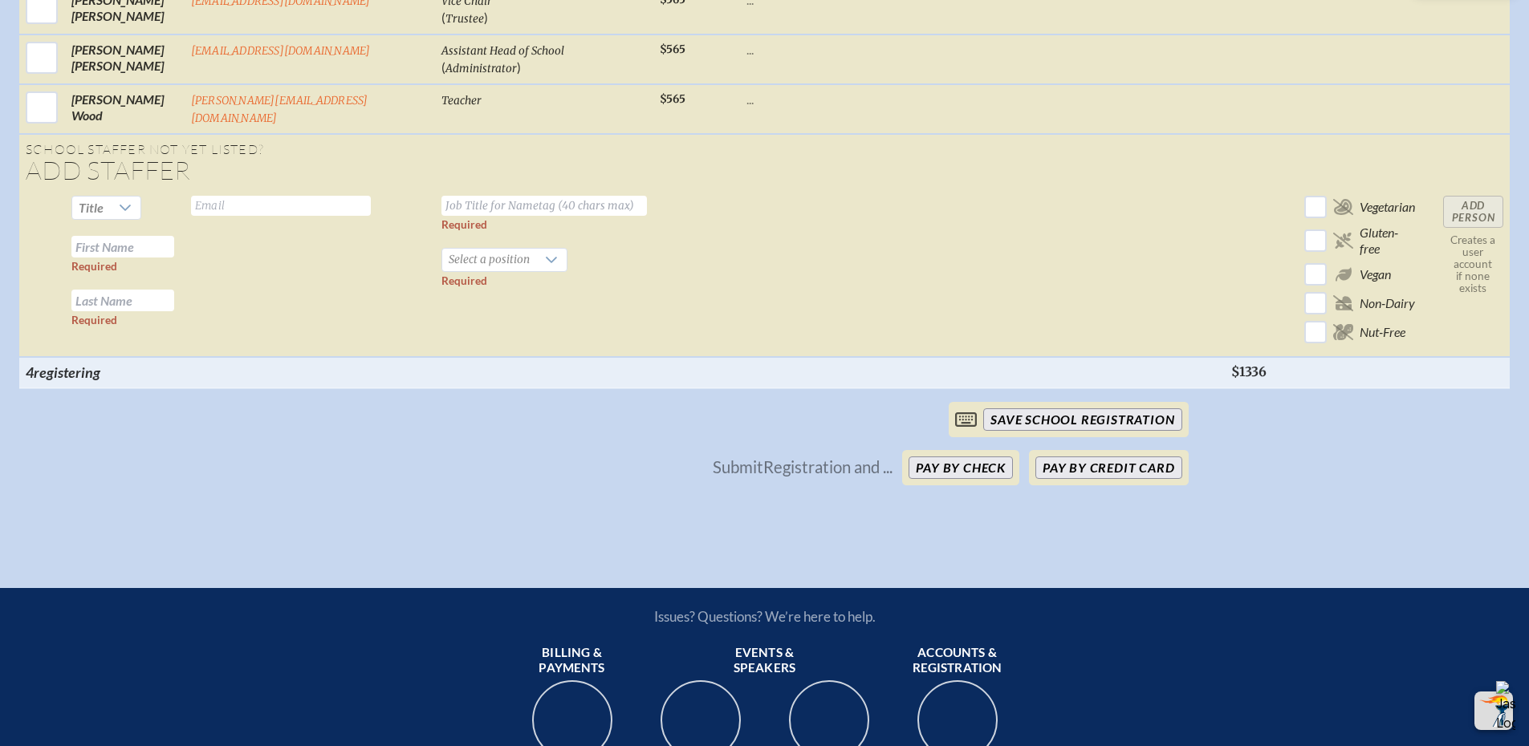
click at [121, 197] on div at bounding box center [125, 208] width 30 height 22
click at [97, 259] on li "Ms." at bounding box center [101, 268] width 69 height 22
click at [108, 236] on input "text" at bounding box center [122, 247] width 103 height 22
type input "Catherine"
type input "Kelly"
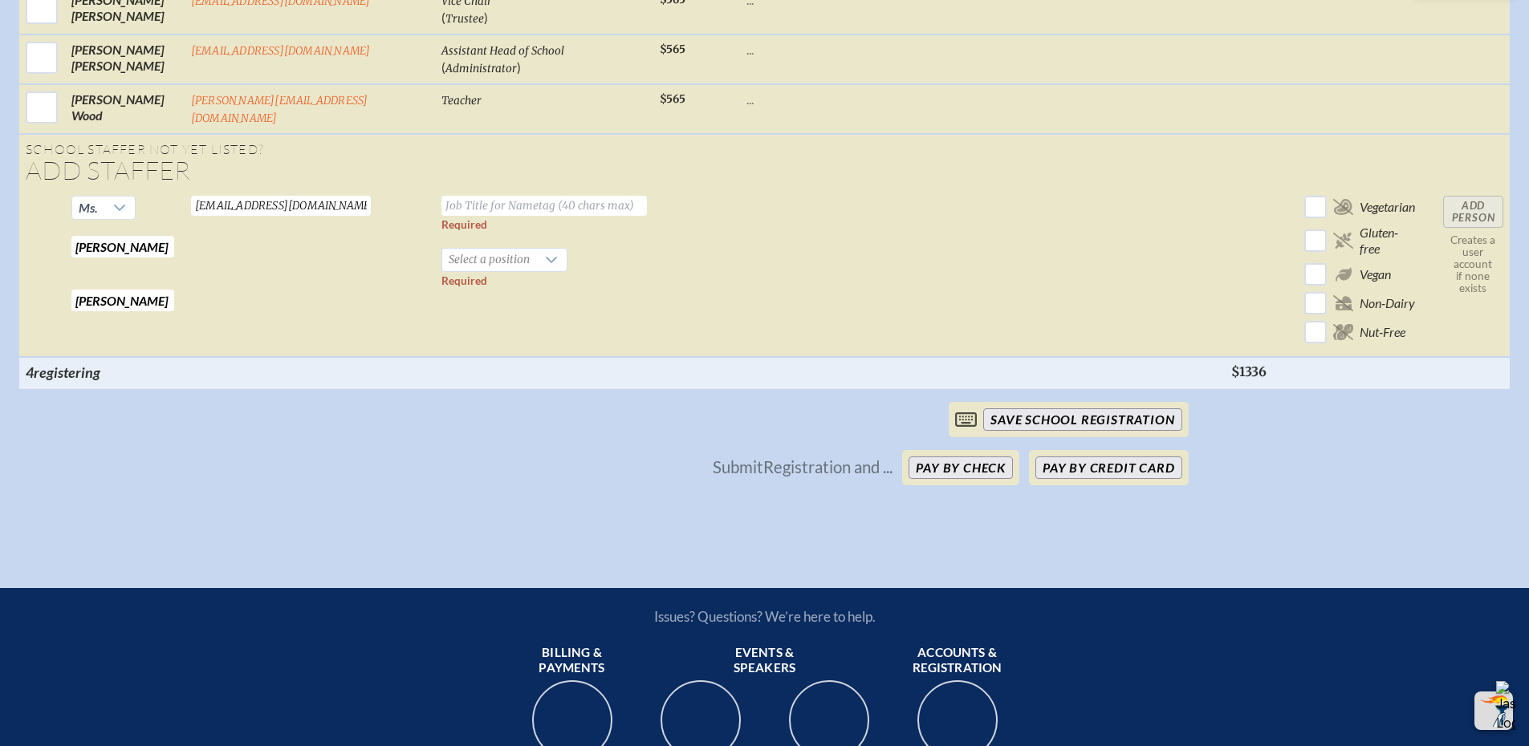
type input "kellyc@trinityprep.org"
type input "Teacher"
click at [452, 249] on span "Select a position" at bounding box center [489, 260] width 94 height 22
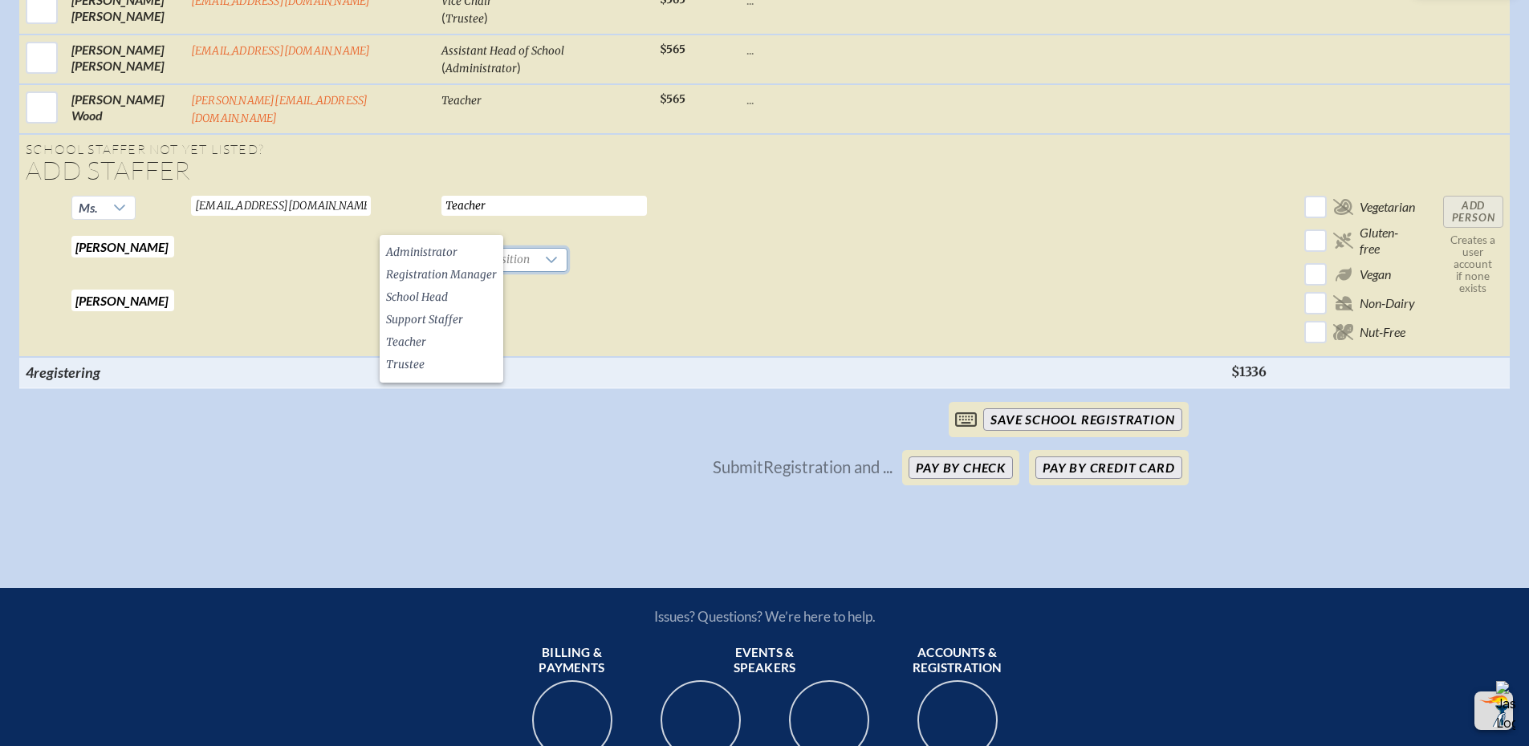
click at [453, 339] on li "Teacher" at bounding box center [442, 342] width 124 height 22
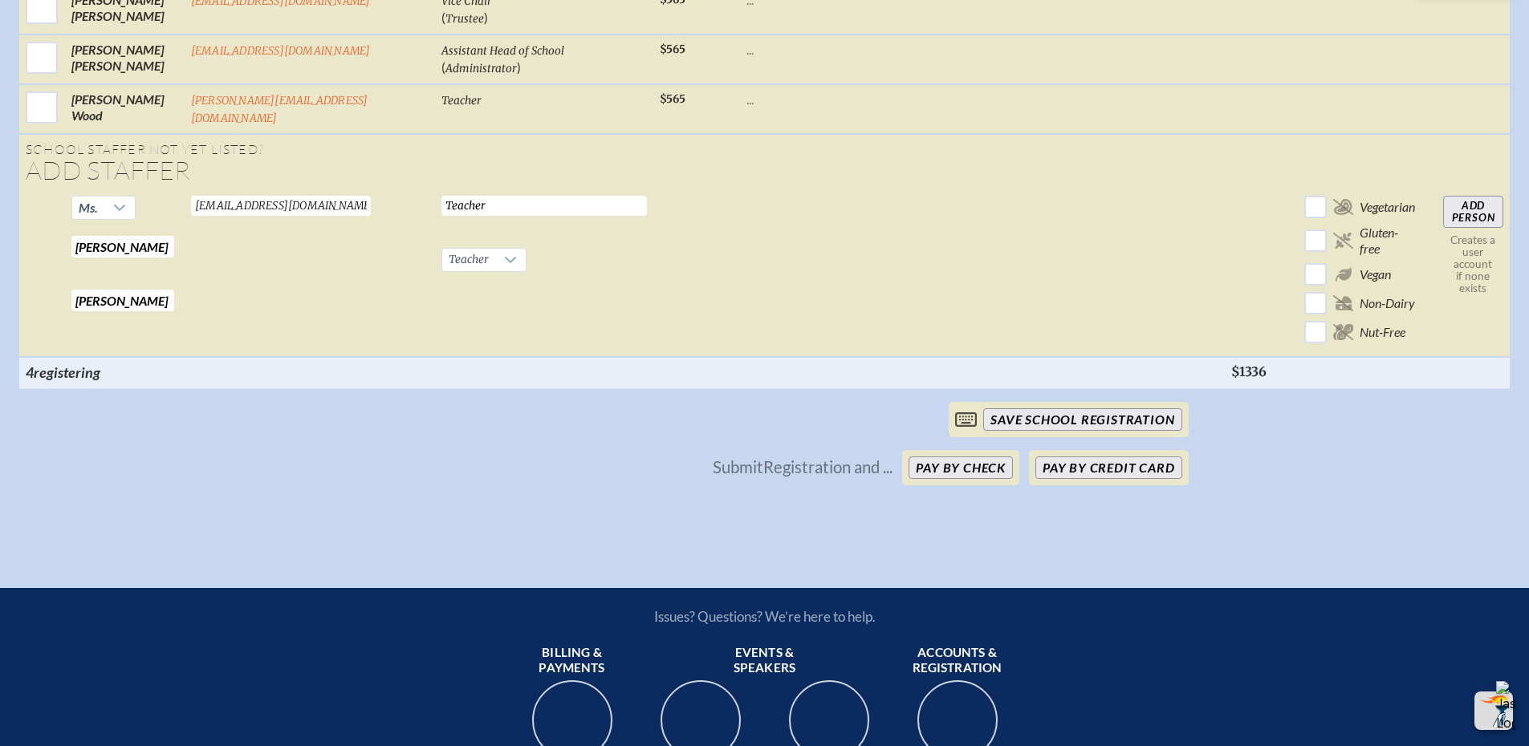
click at [1489, 196] on input "Add Person" at bounding box center [1473, 212] width 60 height 32
checkbox input "false"
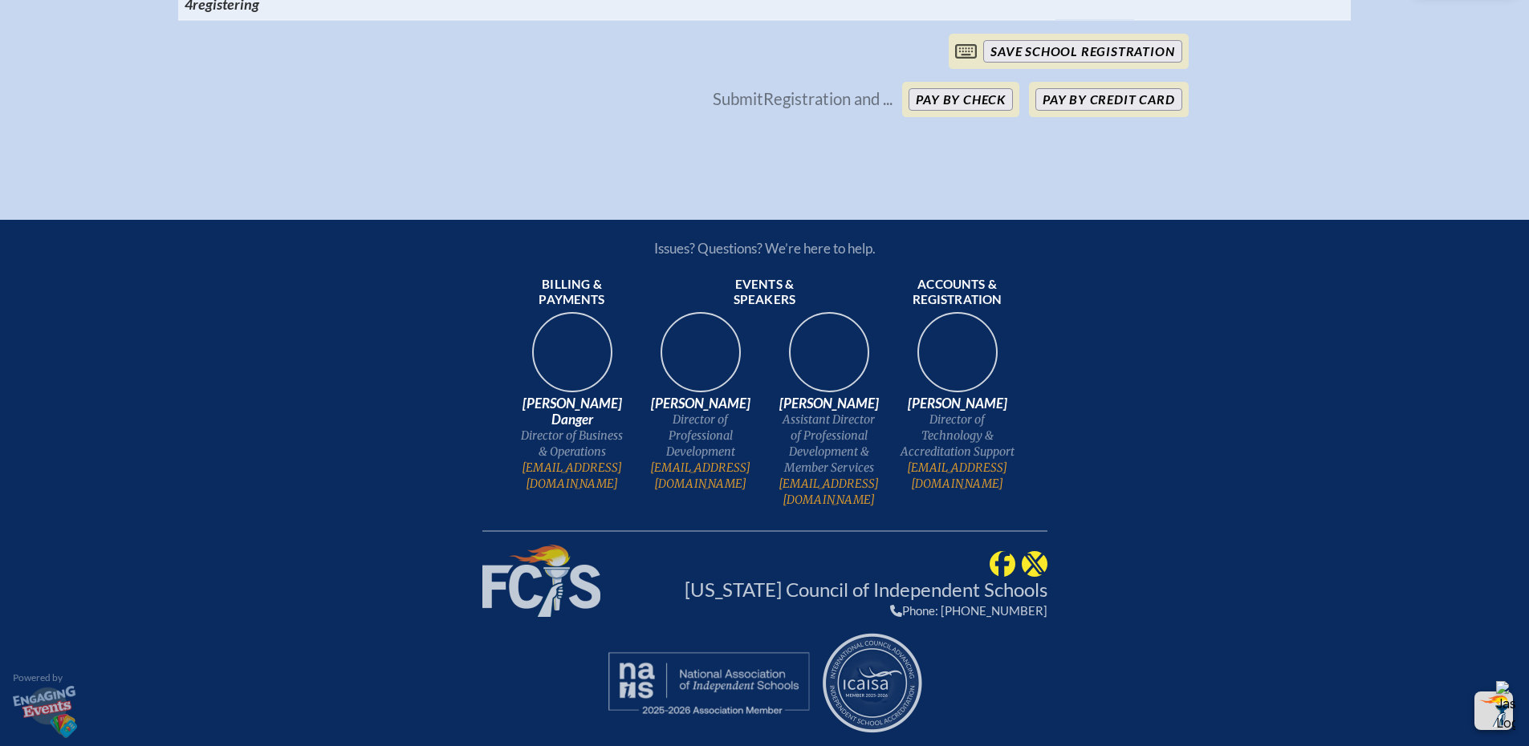
scroll to position [2635, 0]
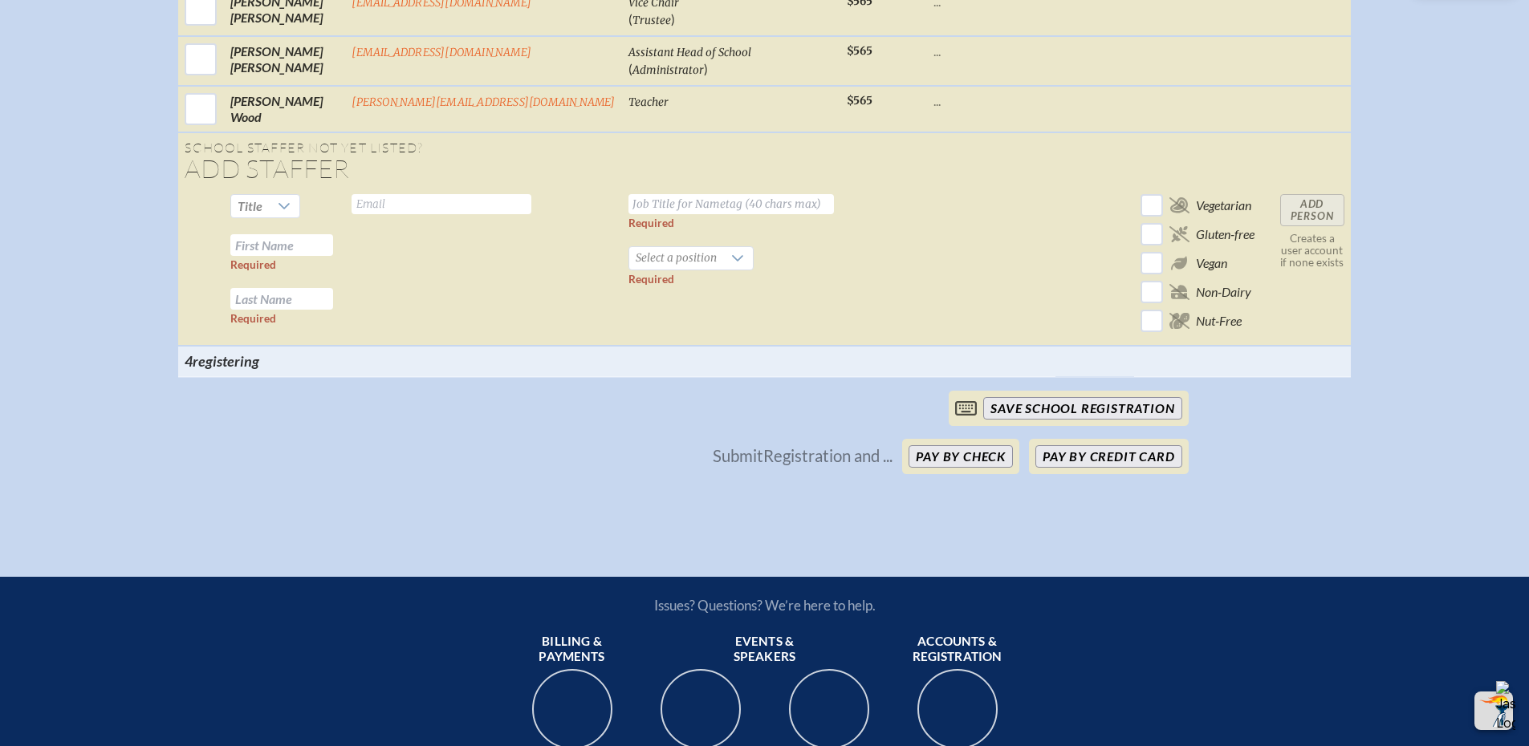
checkbox input "true"
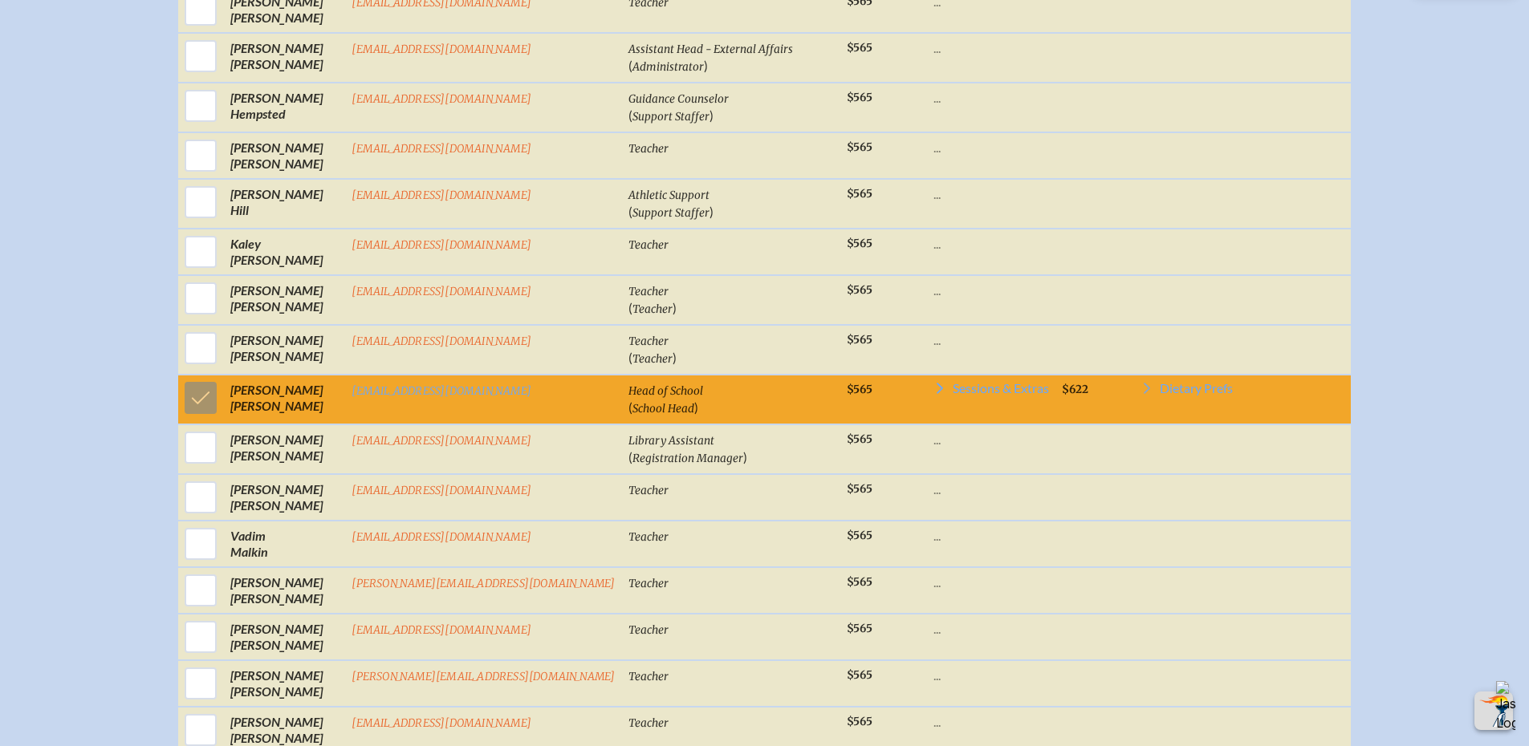
scroll to position [1431, 0]
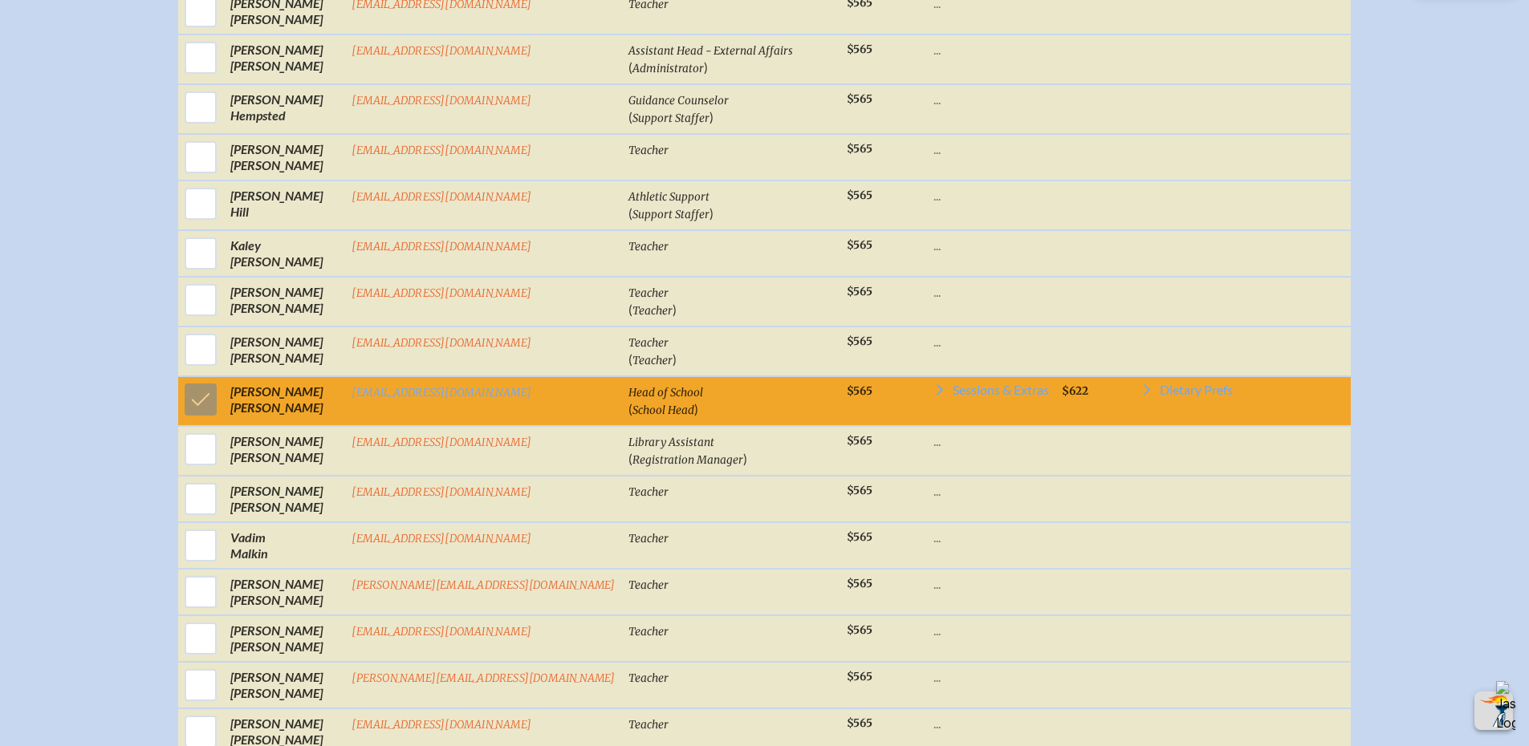
click at [221, 360] on input "checkbox" at bounding box center [201, 350] width 40 height 40
checkbox input "true"
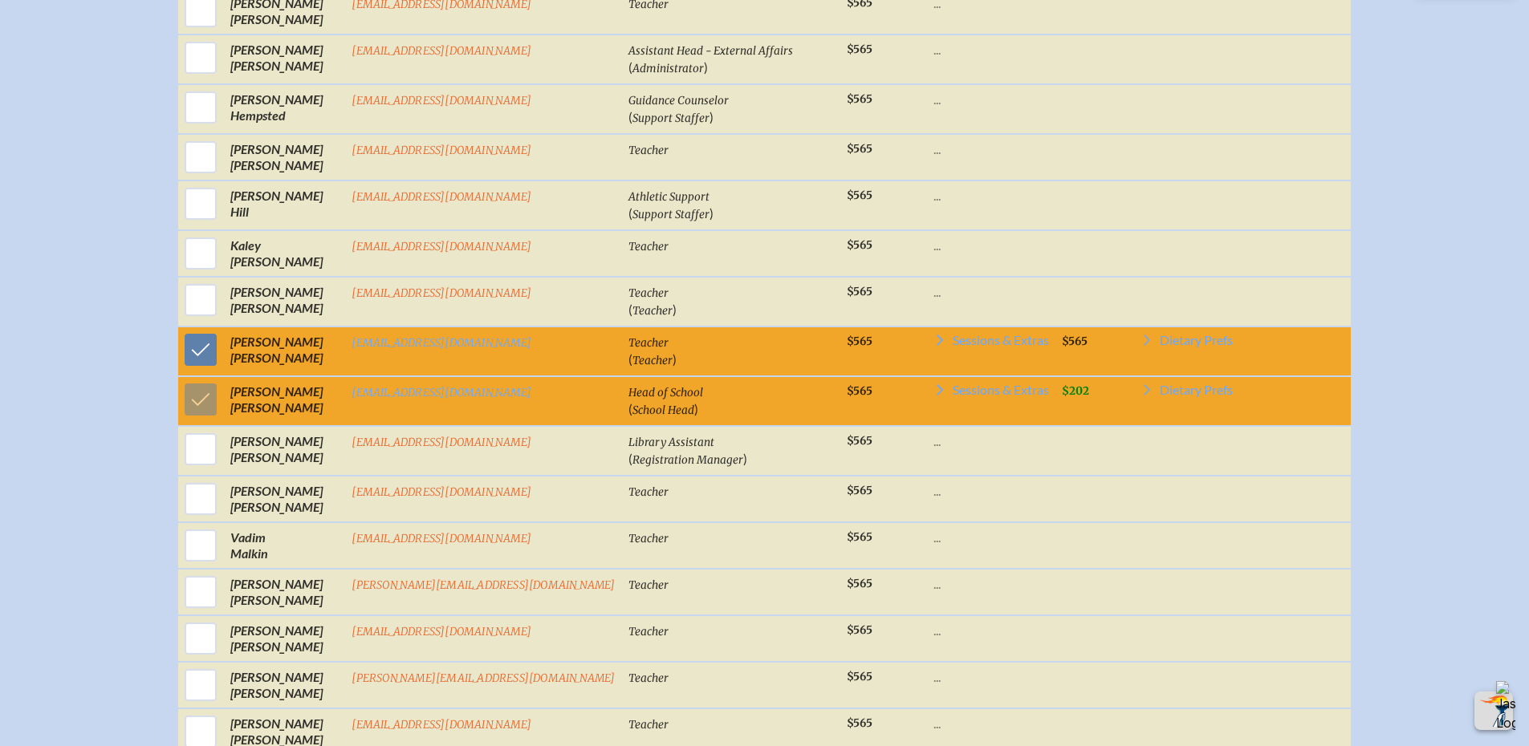
click at [221, 308] on input "checkbox" at bounding box center [201, 300] width 40 height 40
checkbox input "true"
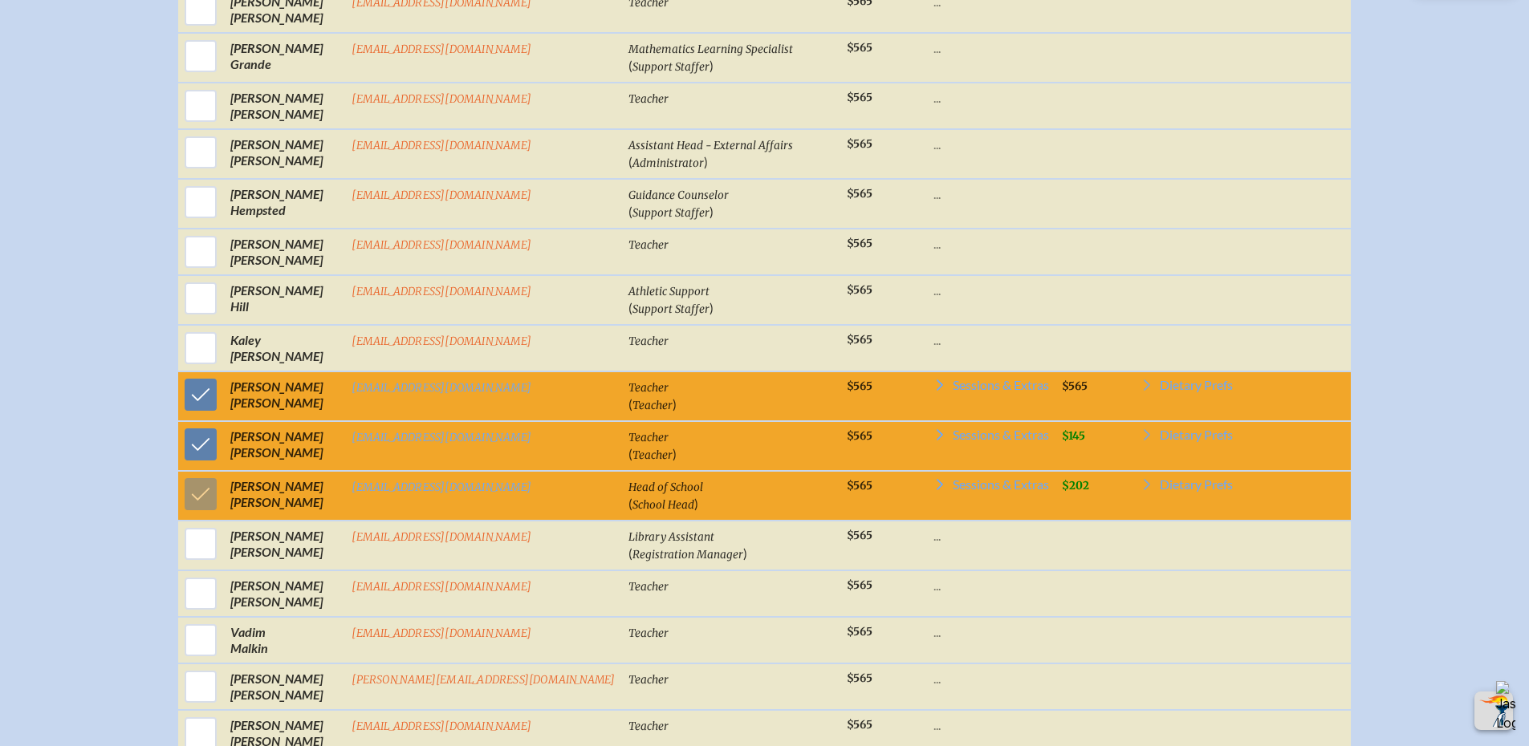
scroll to position [1351, 0]
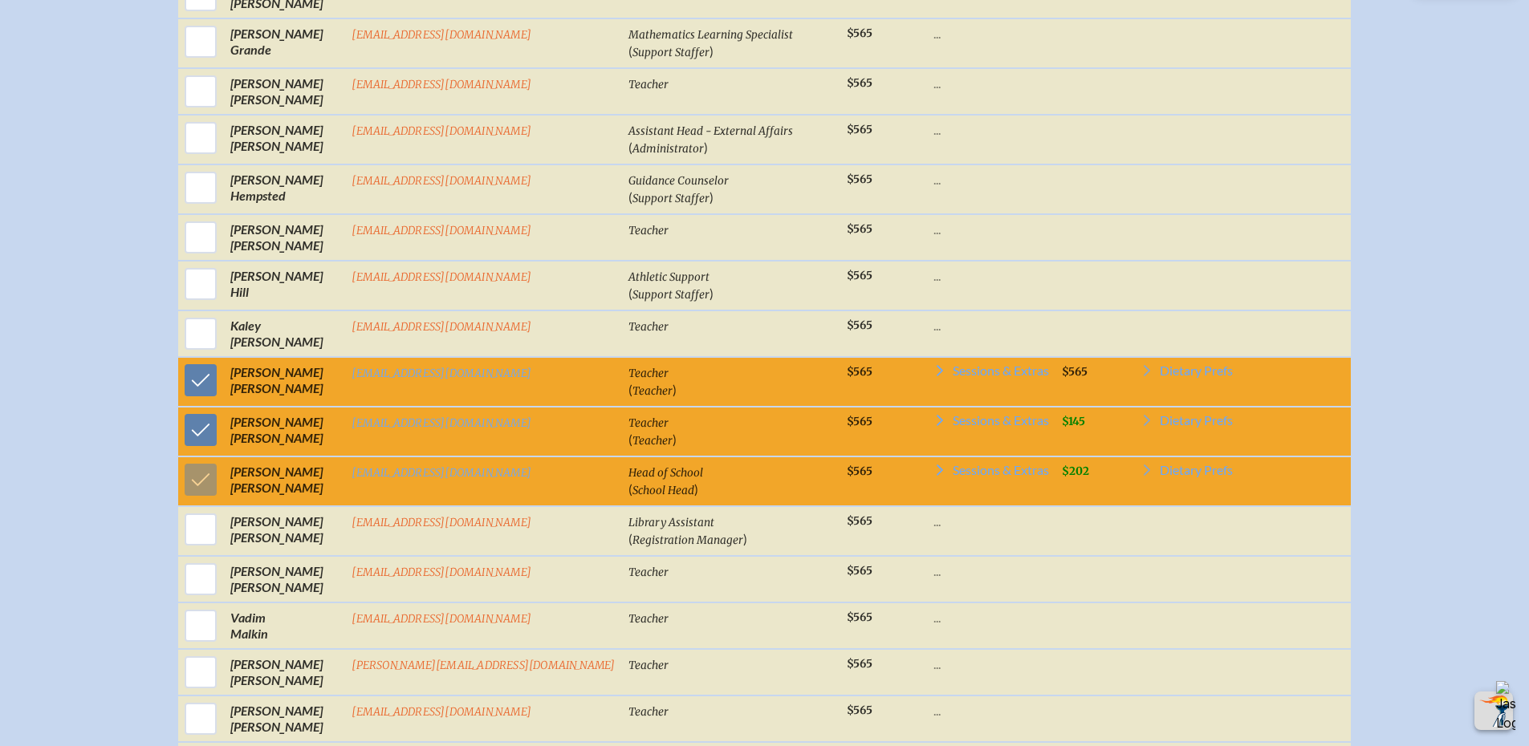
click at [933, 377] on icon at bounding box center [939, 370] width 13 height 13
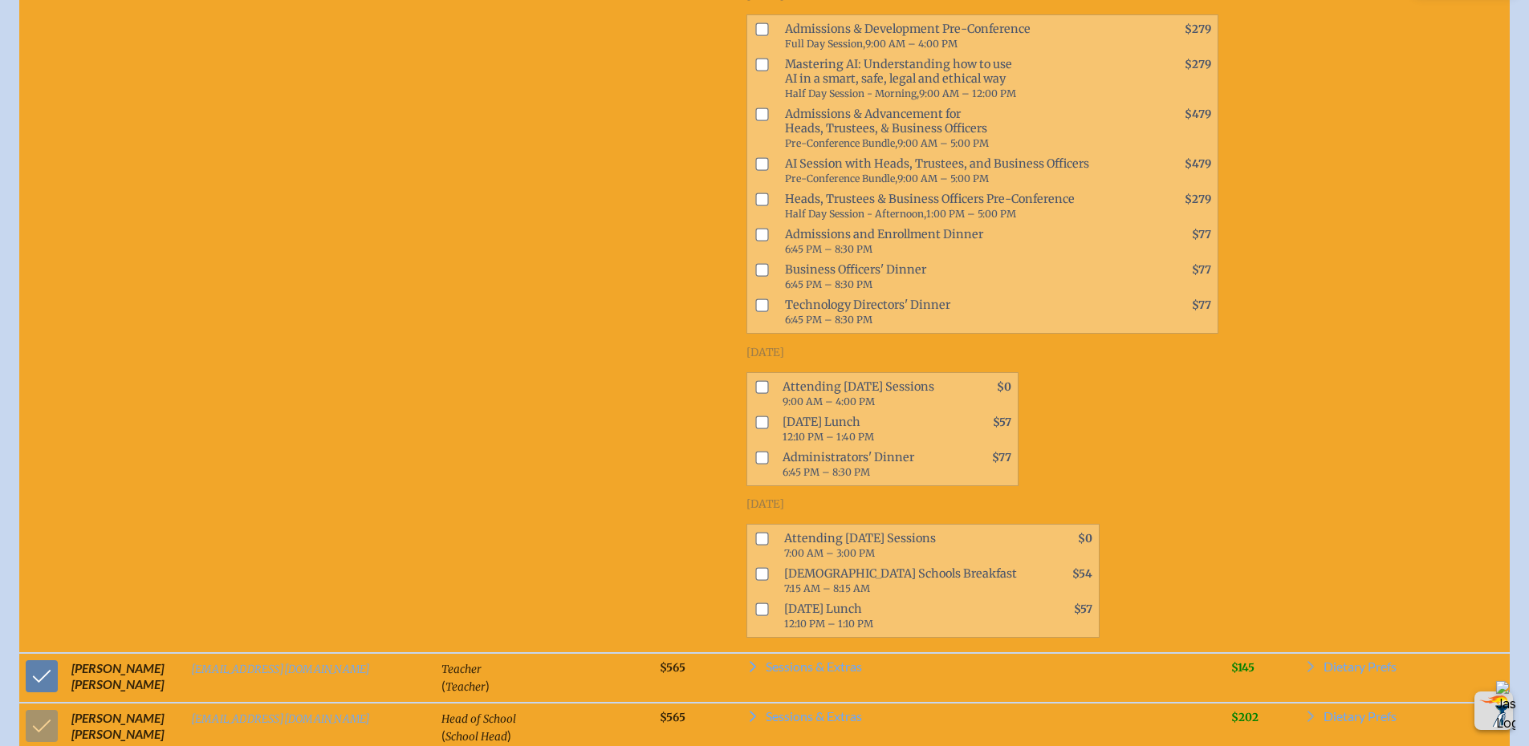
scroll to position [1848, 0]
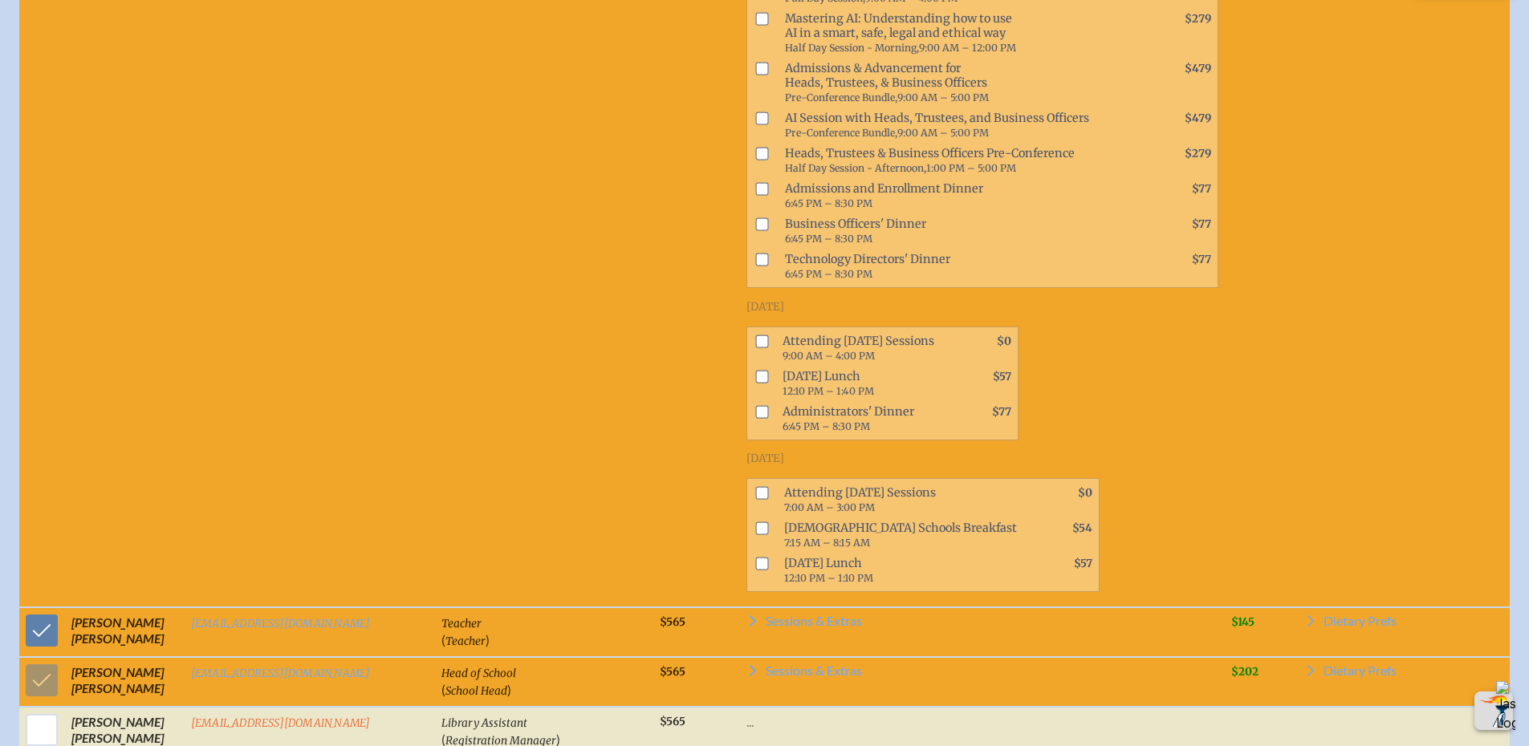
click at [755, 486] on input "checkbox" at bounding box center [761, 492] width 13 height 13
checkbox input "true"
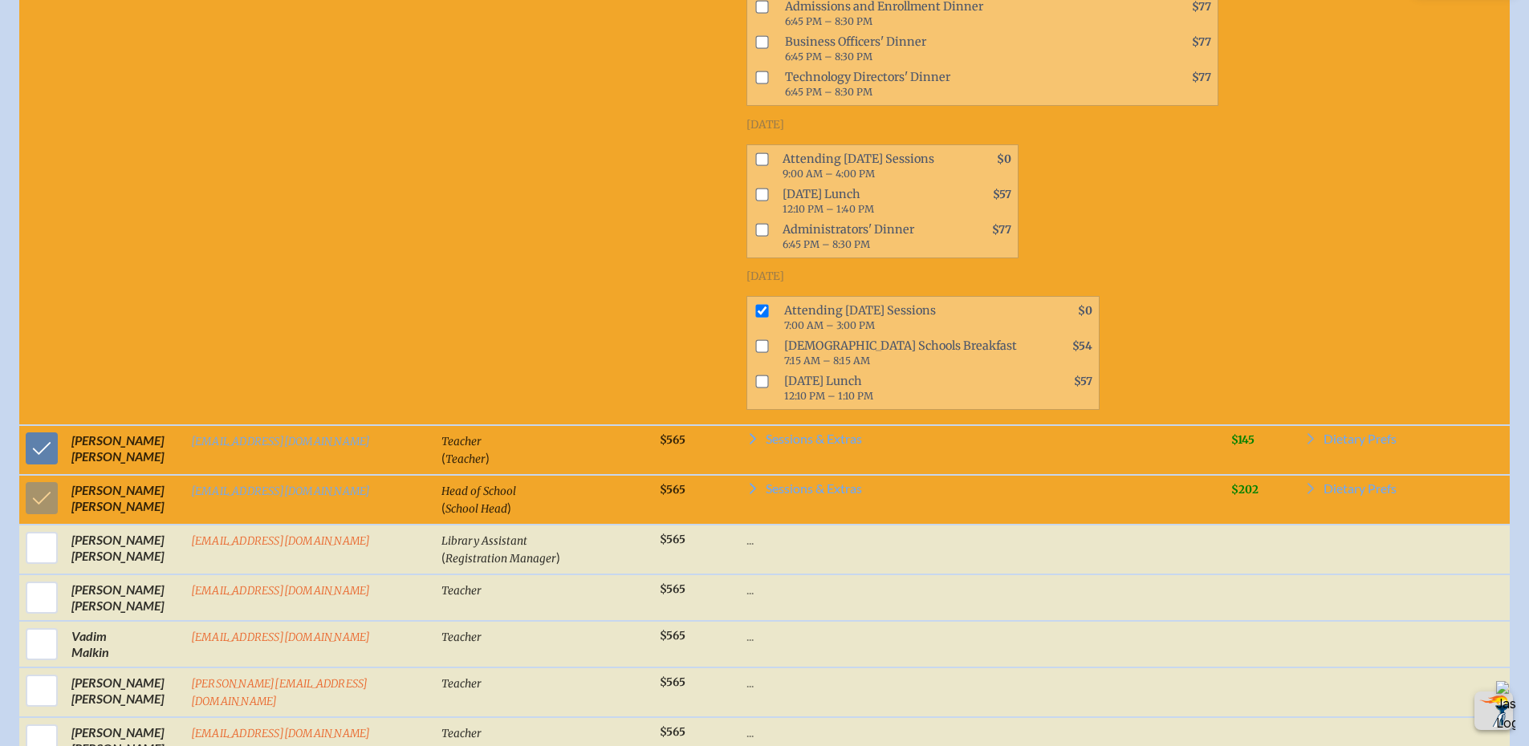
scroll to position [2089, 0]
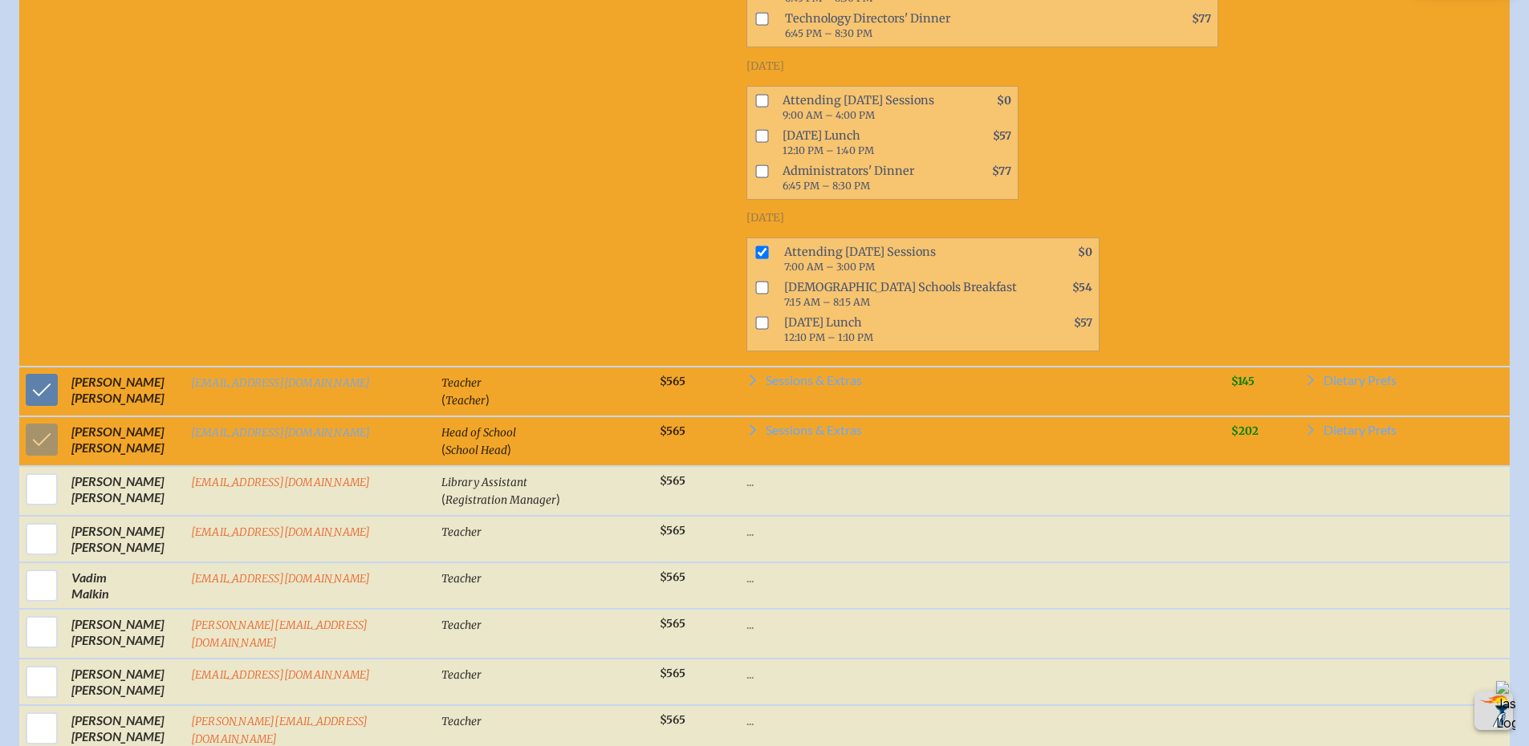
click at [746, 374] on icon at bounding box center [752, 380] width 13 height 13
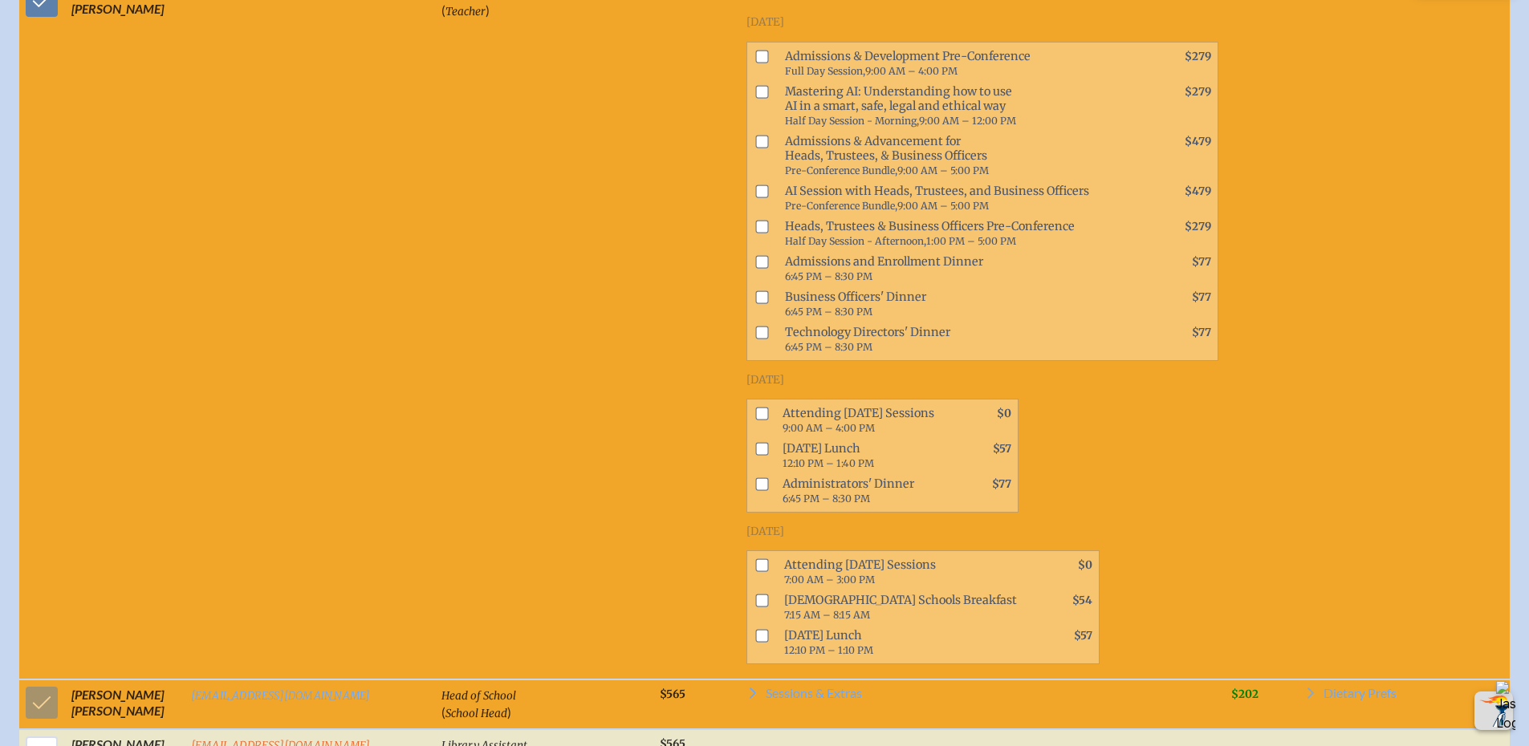
scroll to position [2490, 0]
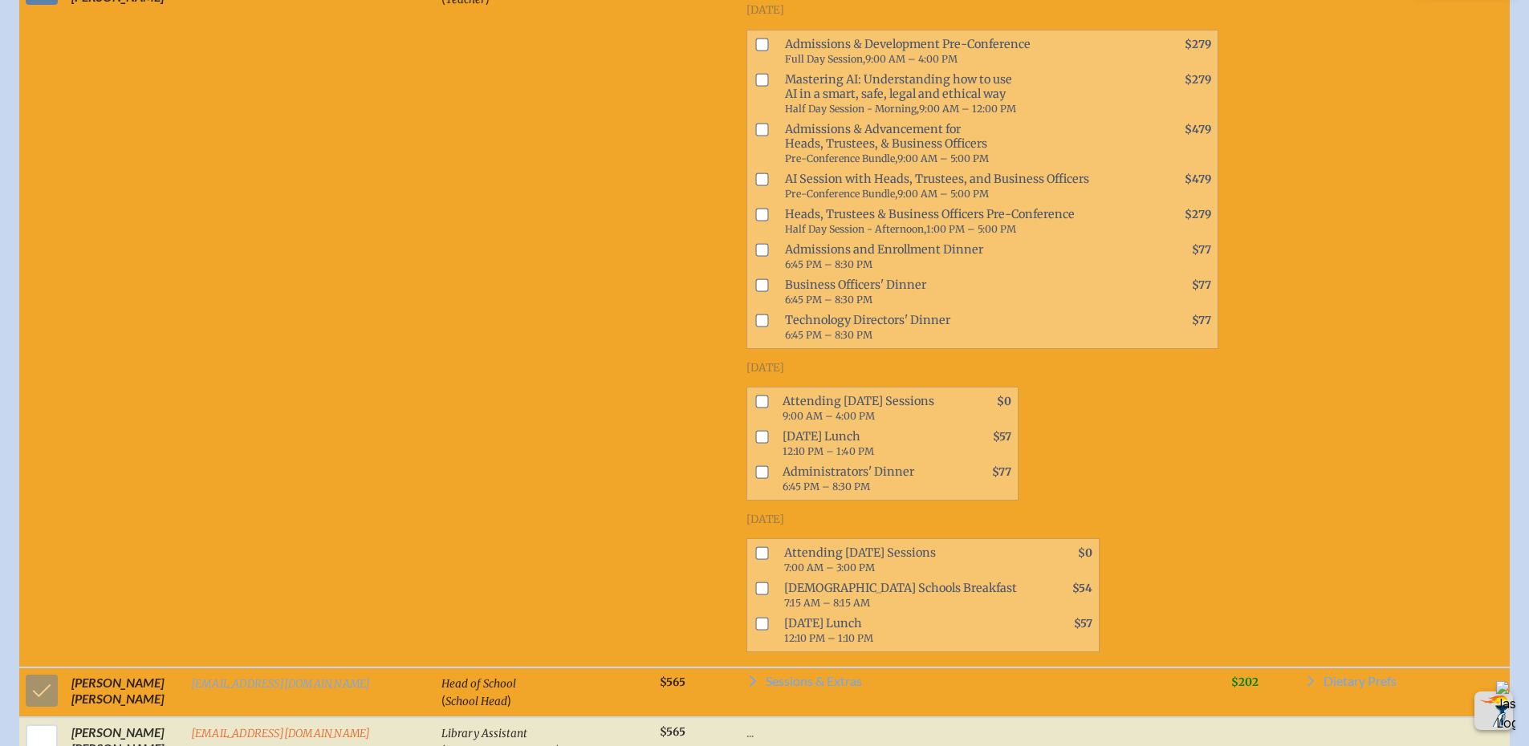
click at [755, 547] on input "checkbox" at bounding box center [761, 553] width 13 height 13
checkbox input "true"
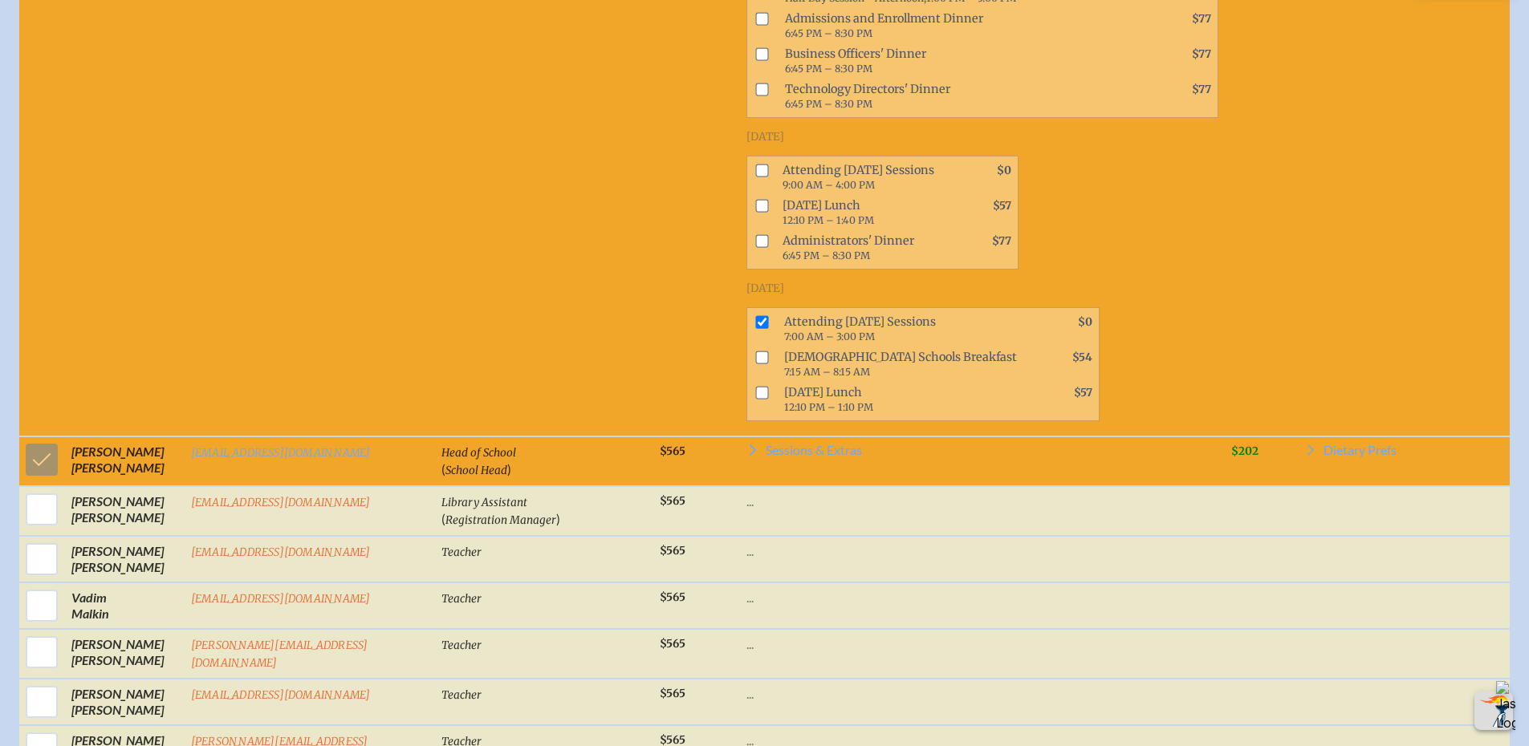
scroll to position [2731, 0]
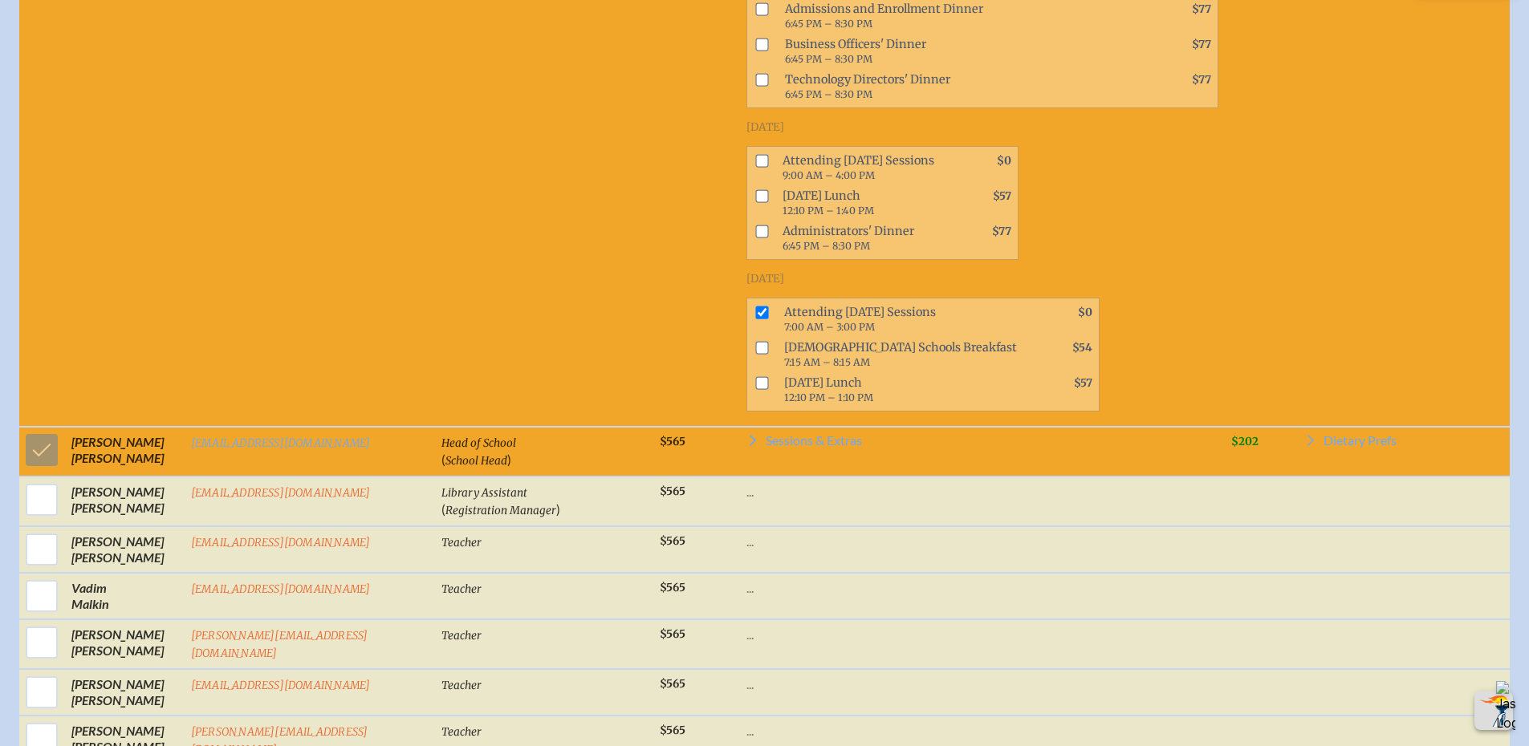
click at [740, 427] on td "Sessions & Extras Wednesday, November 19th, 2025 Admissions & Development Pre-C…" at bounding box center [982, 452] width 485 height 50
click at [750, 436] on icon at bounding box center [753, 441] width 6 height 11
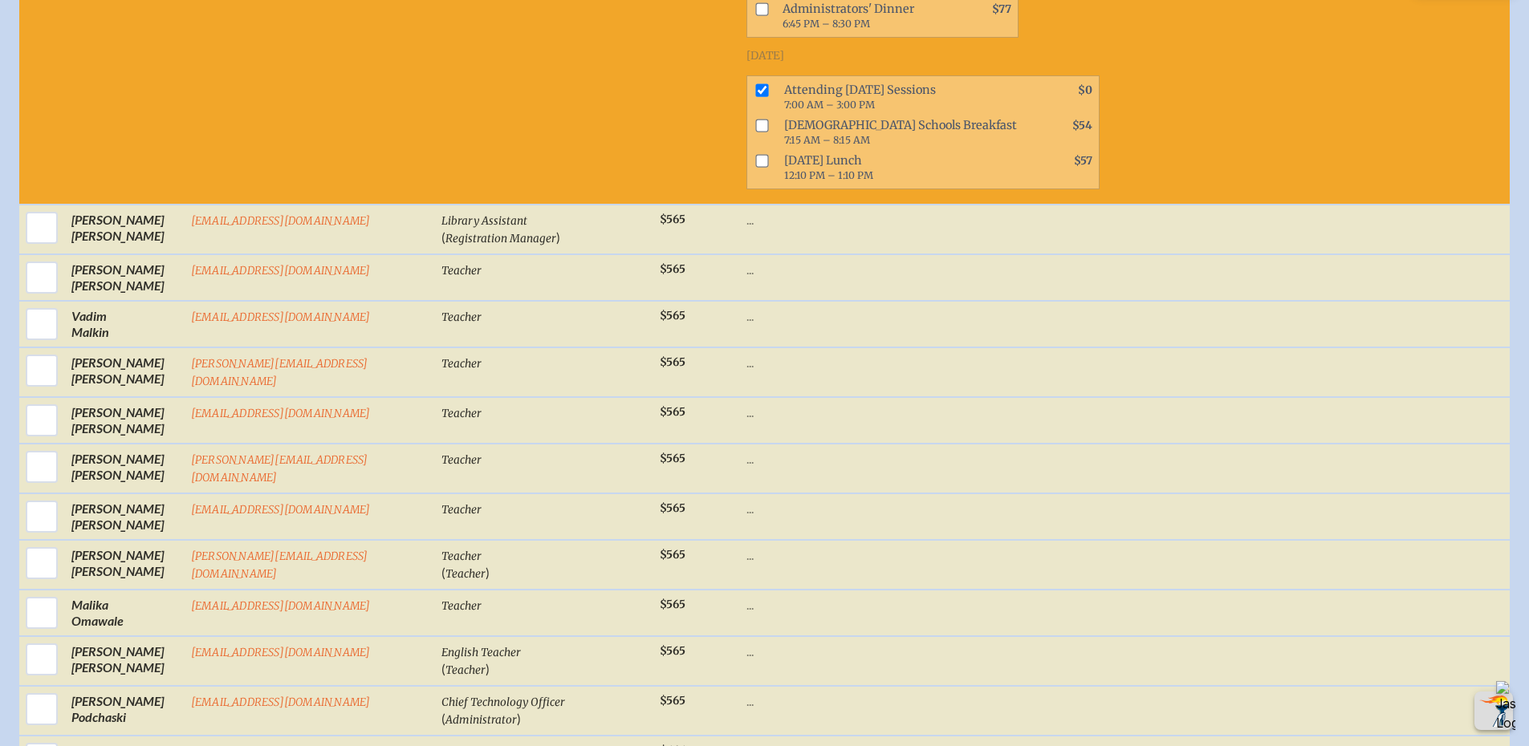
scroll to position [3694, 0]
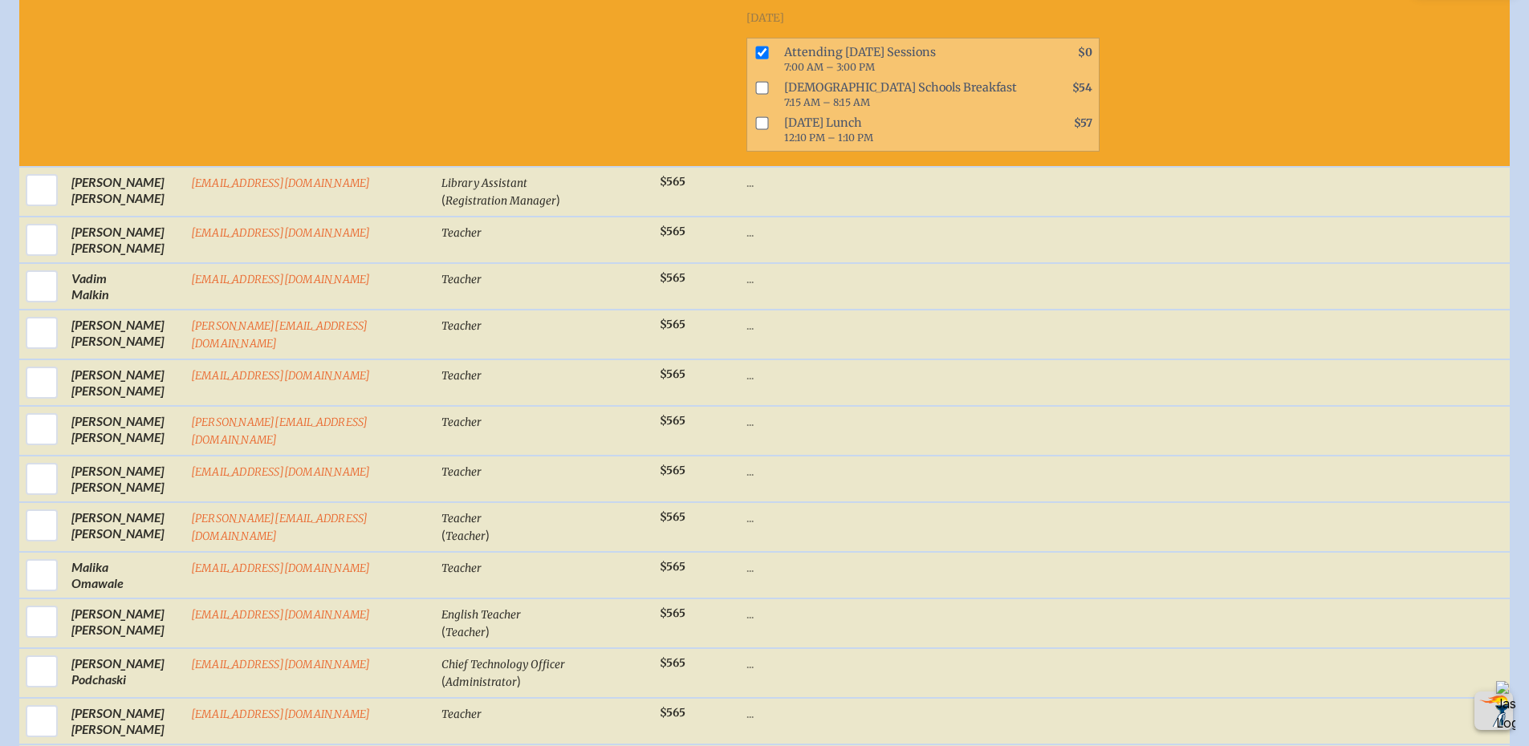
click at [39, 506] on input "checkbox" at bounding box center [42, 526] width 40 height 40
checkbox input "true"
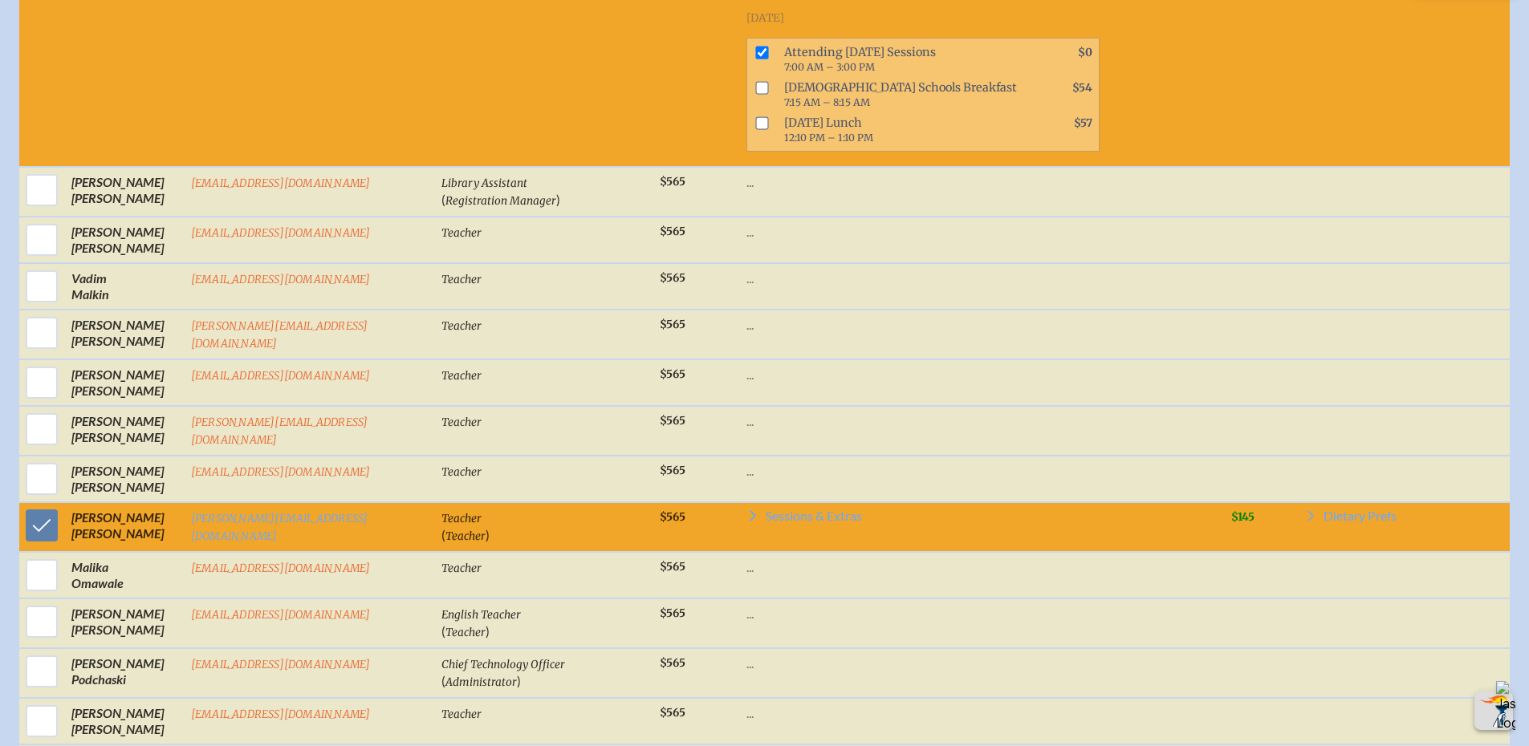
click at [746, 510] on icon at bounding box center [752, 516] width 13 height 13
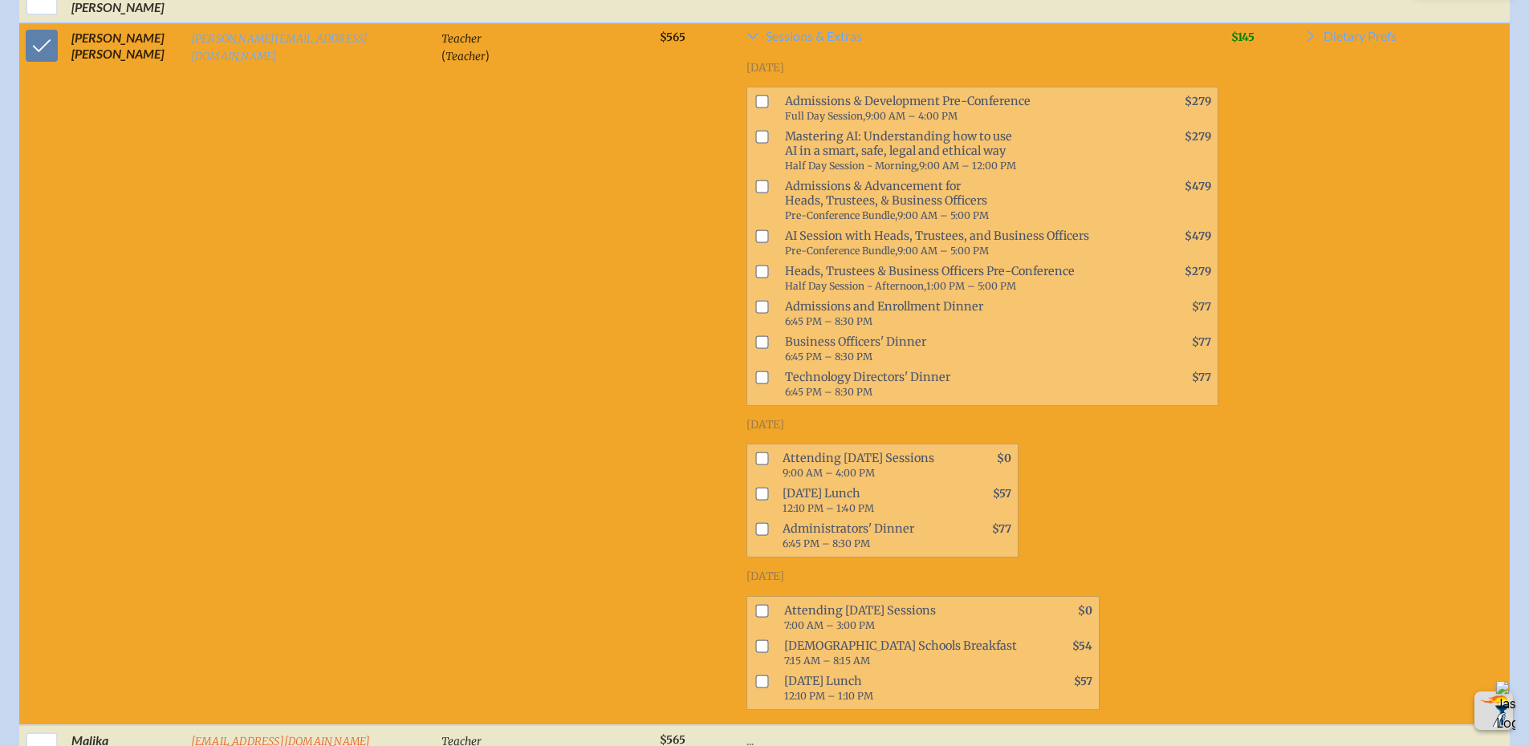
scroll to position [4175, 0]
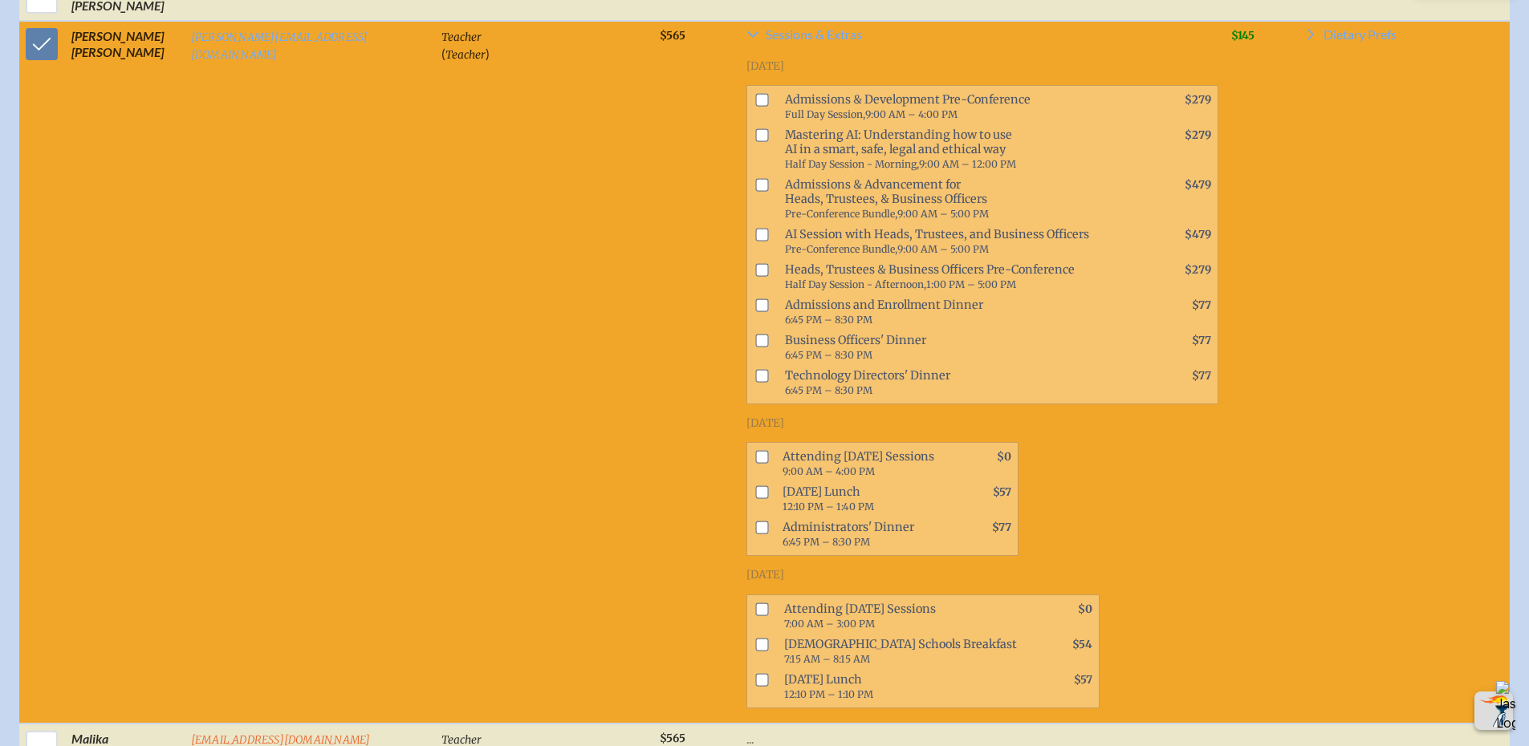
click at [755, 603] on input "checkbox" at bounding box center [761, 609] width 13 height 13
checkbox input "true"
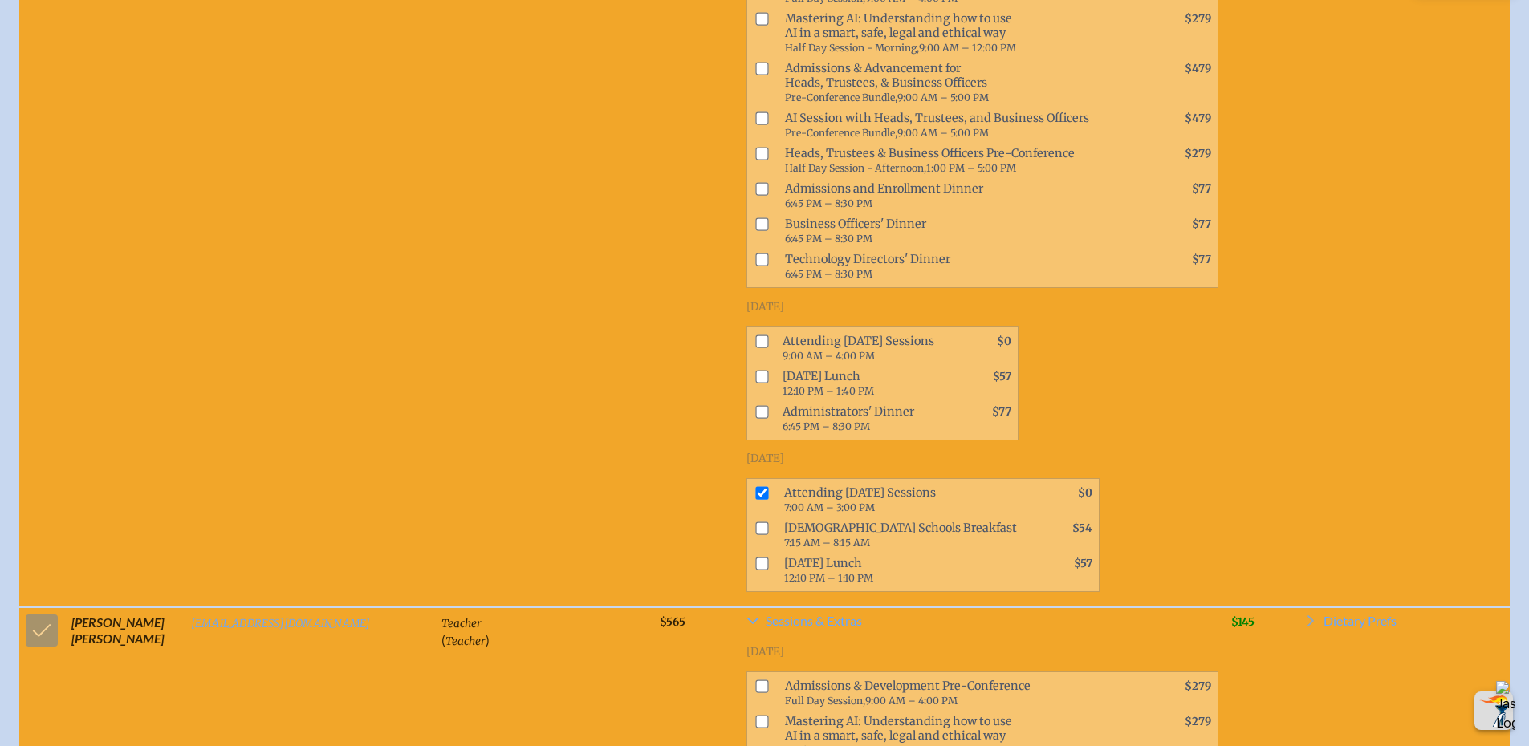
scroll to position [1768, 0]
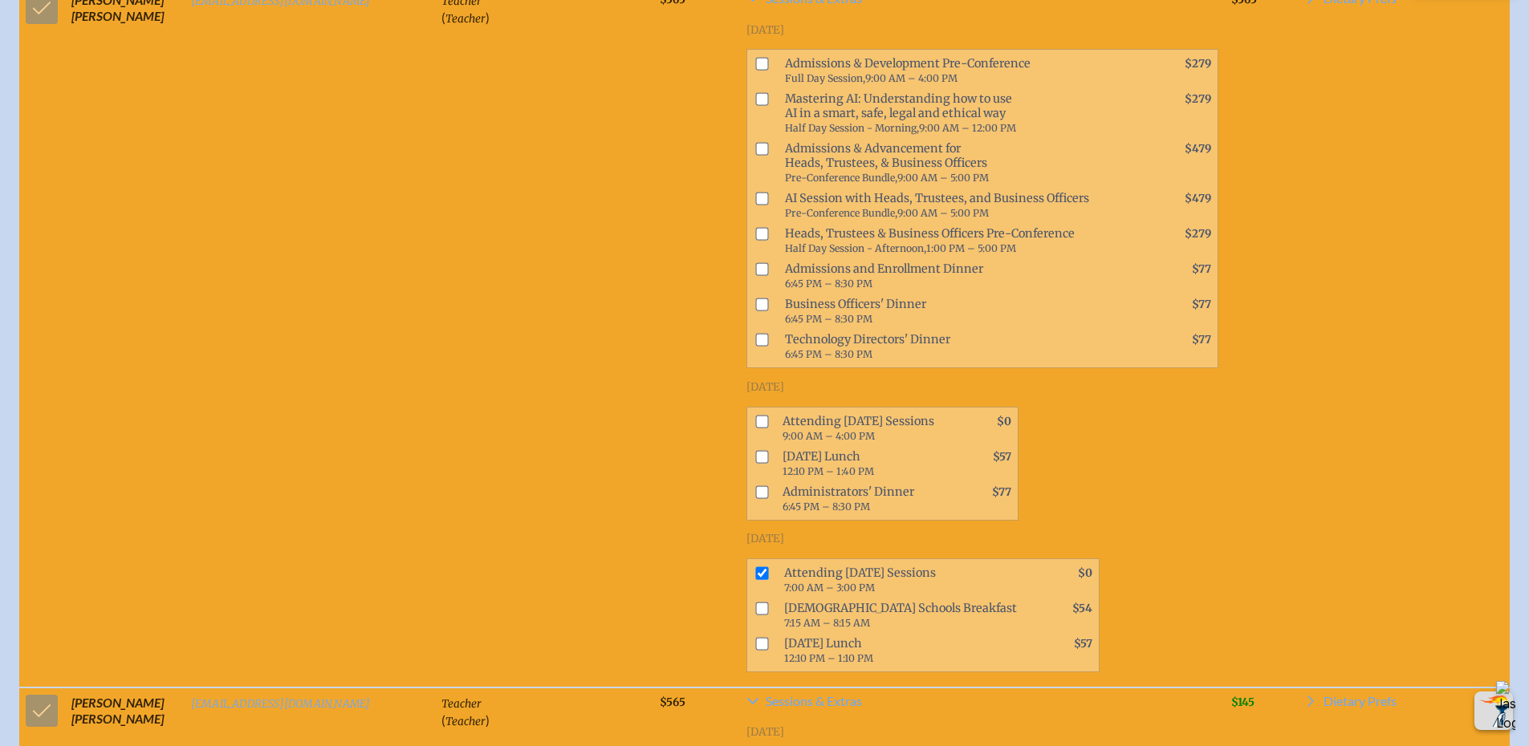
click at [755, 415] on input "checkbox" at bounding box center [761, 421] width 13 height 13
checkbox input "true"
click at [755, 567] on input "checkbox" at bounding box center [761, 573] width 13 height 13
checkbox input "false"
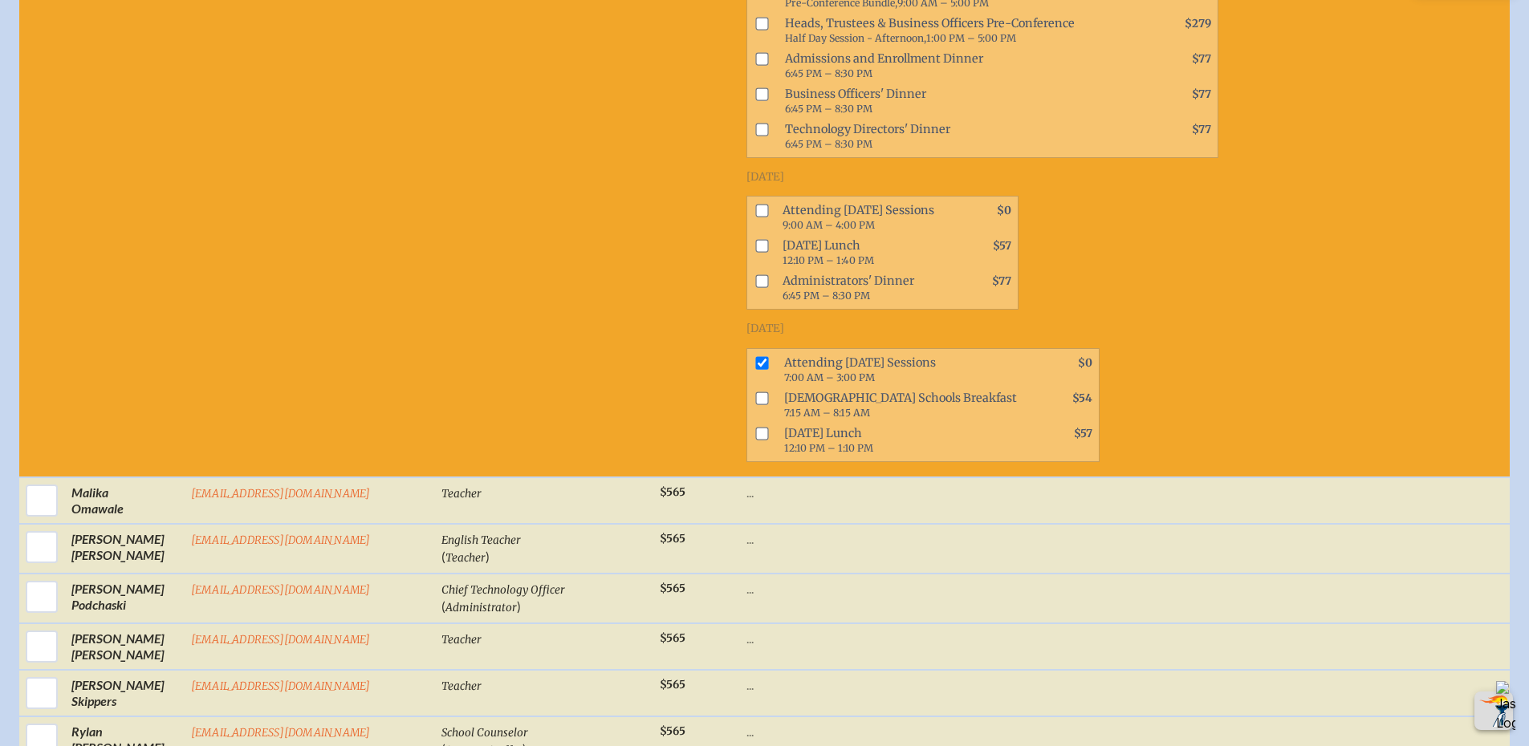
scroll to position [4657, 0]
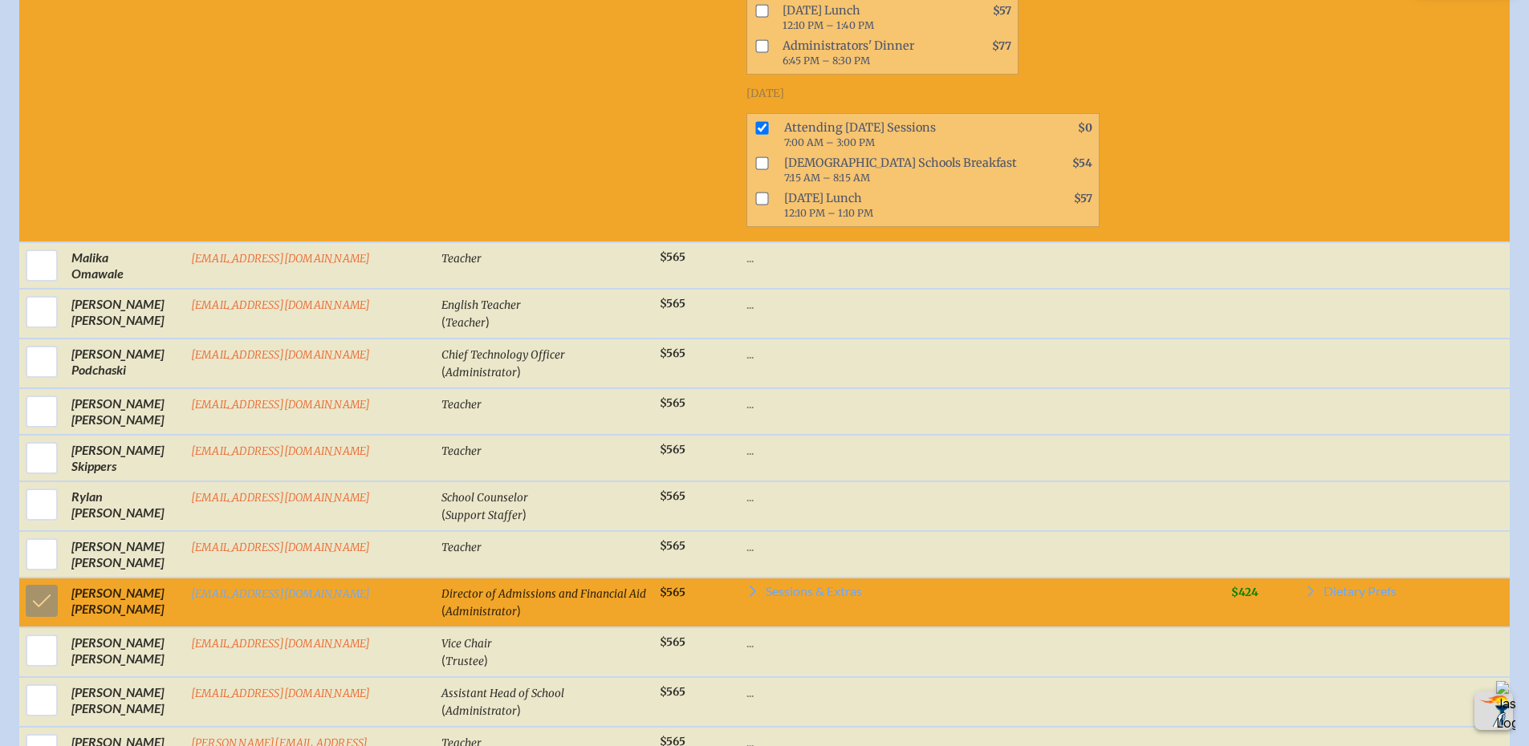
click at [40, 342] on input "checkbox" at bounding box center [42, 362] width 40 height 40
checkbox input "true"
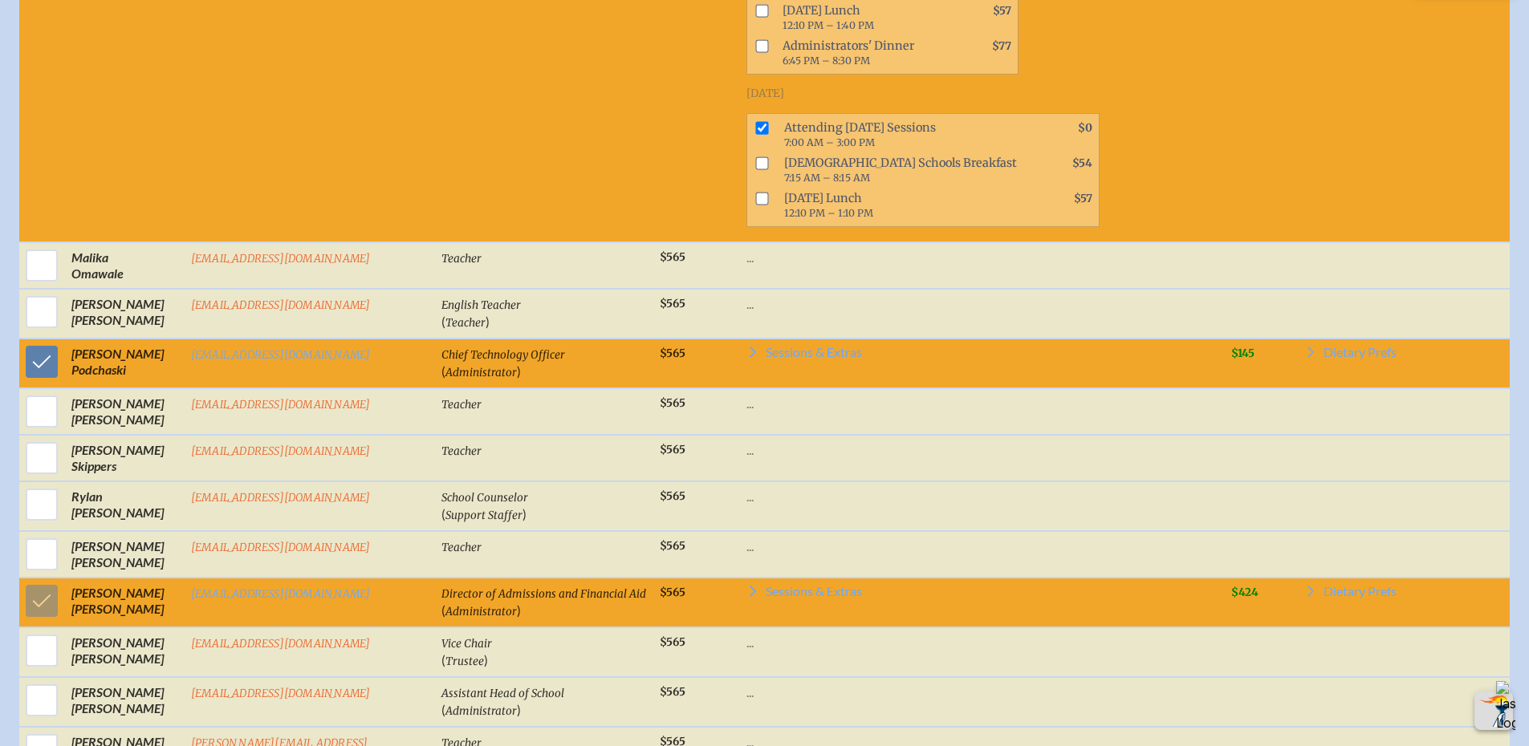
click at [766, 346] on span "Sessions & Extras" at bounding box center [814, 352] width 96 height 13
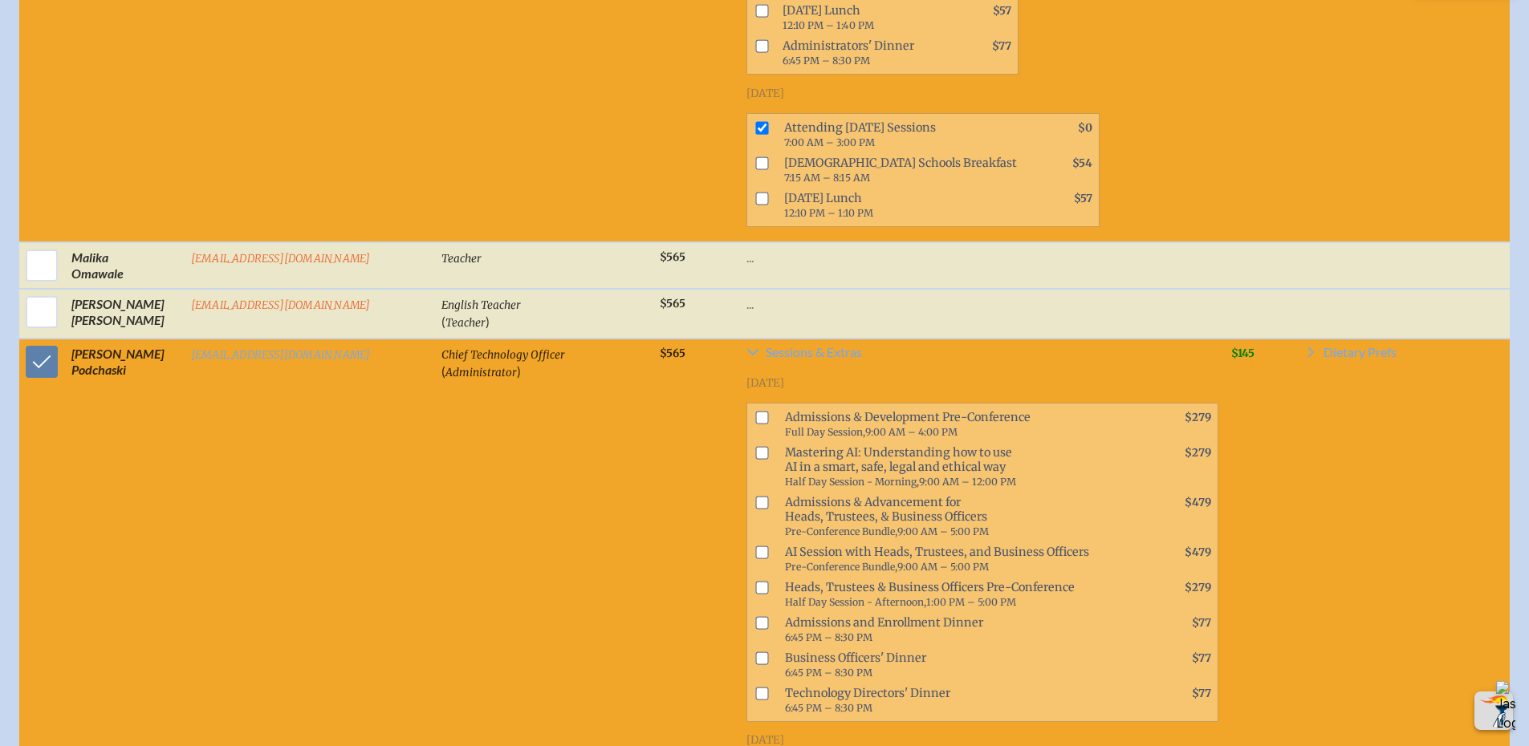
checkbox input "true"
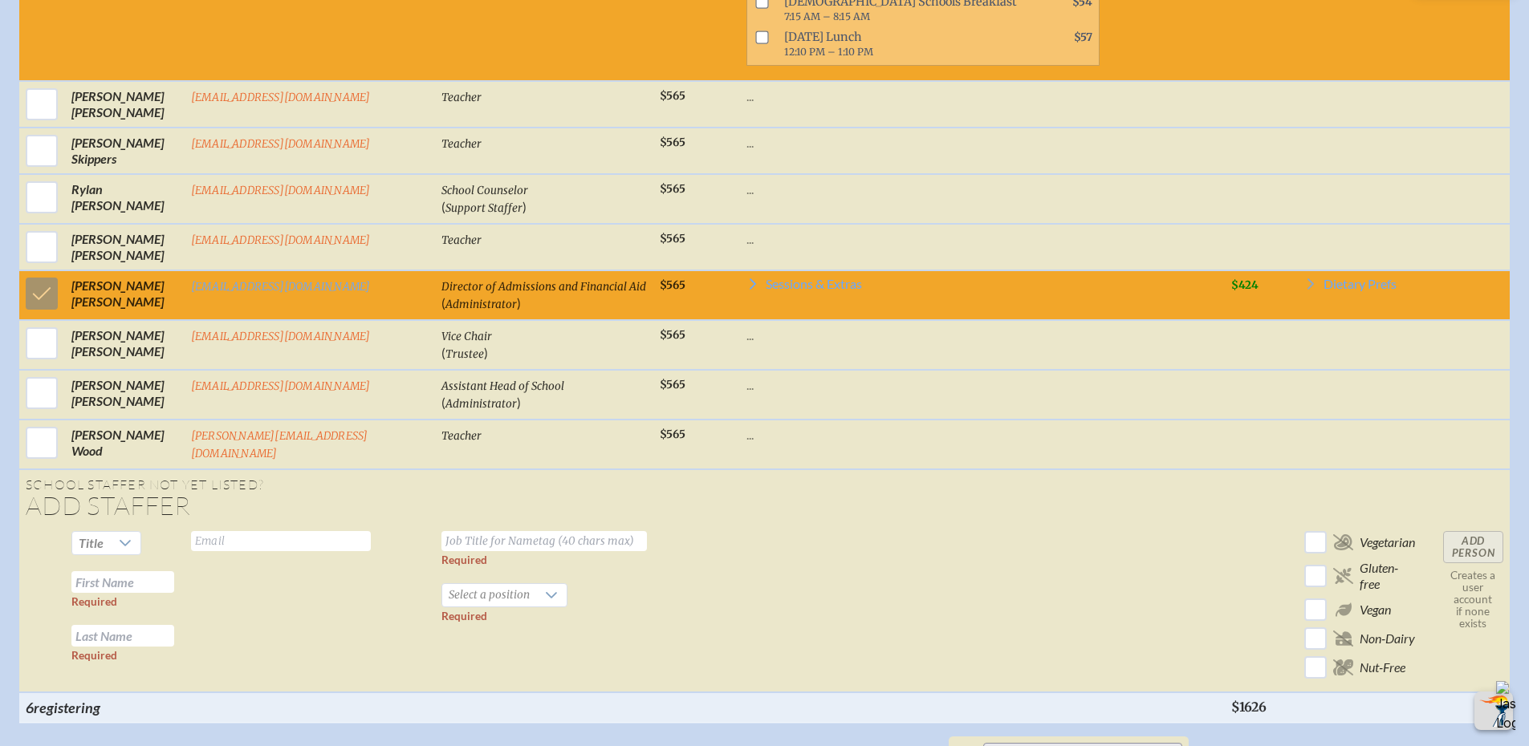
scroll to position [5540, 0]
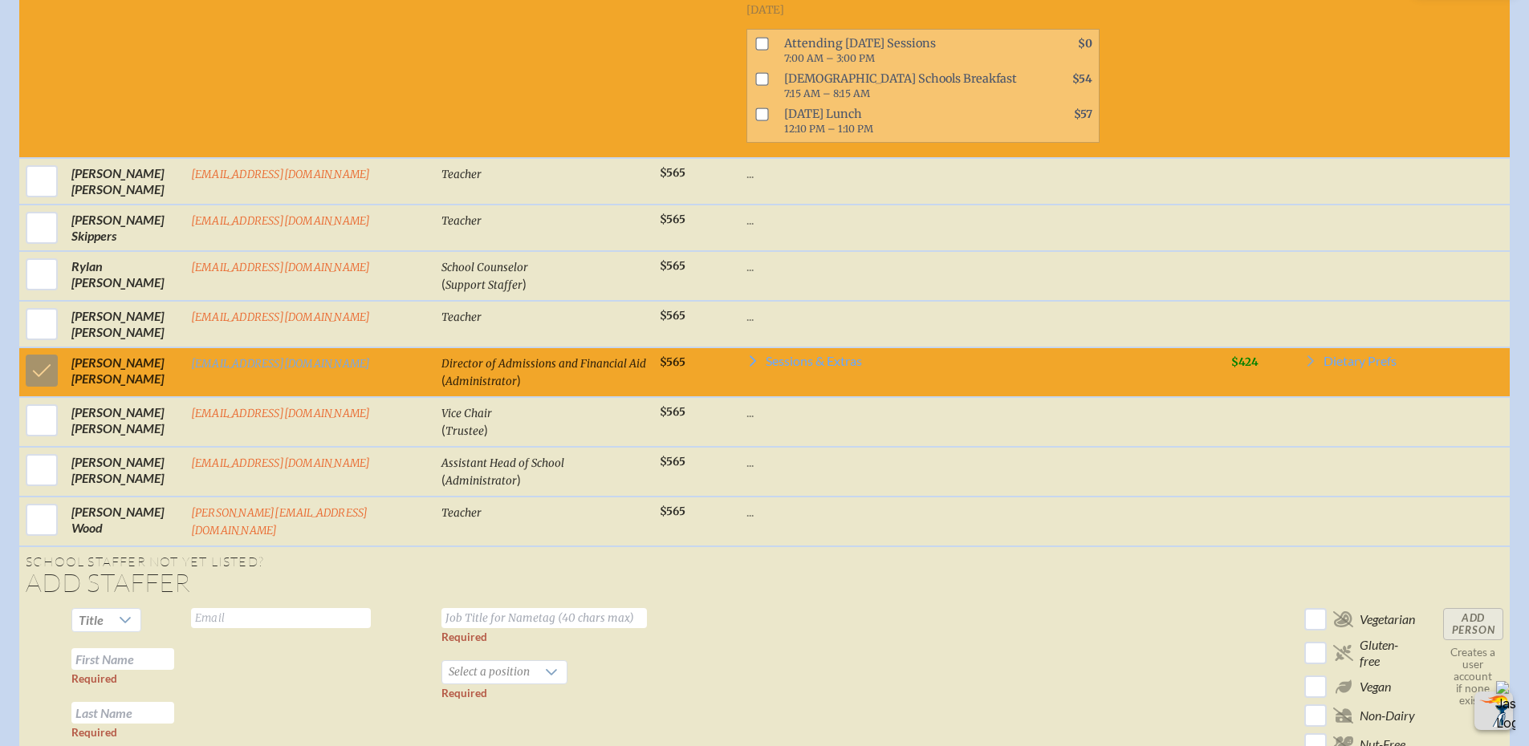
click at [746, 355] on icon at bounding box center [752, 361] width 13 height 13
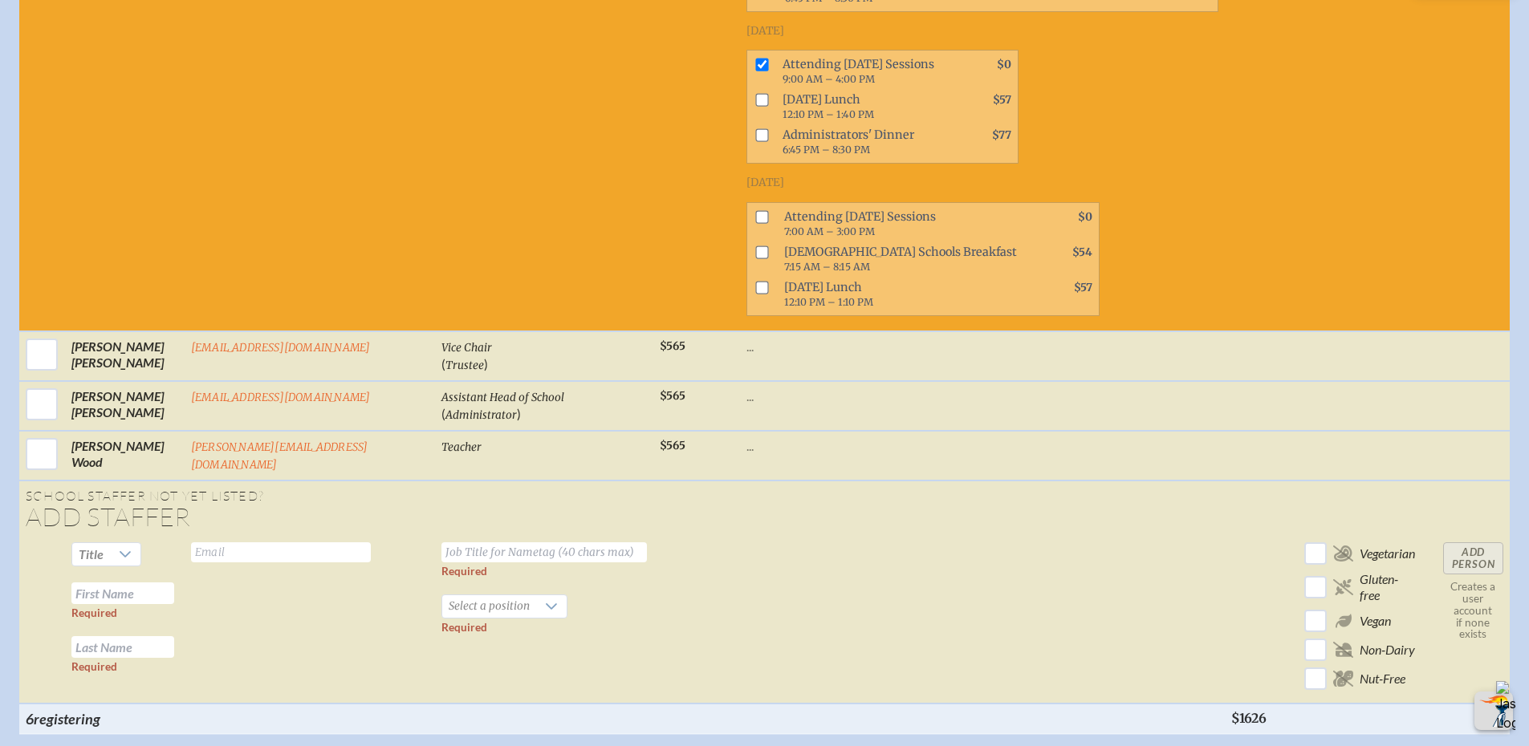
scroll to position [6744, 0]
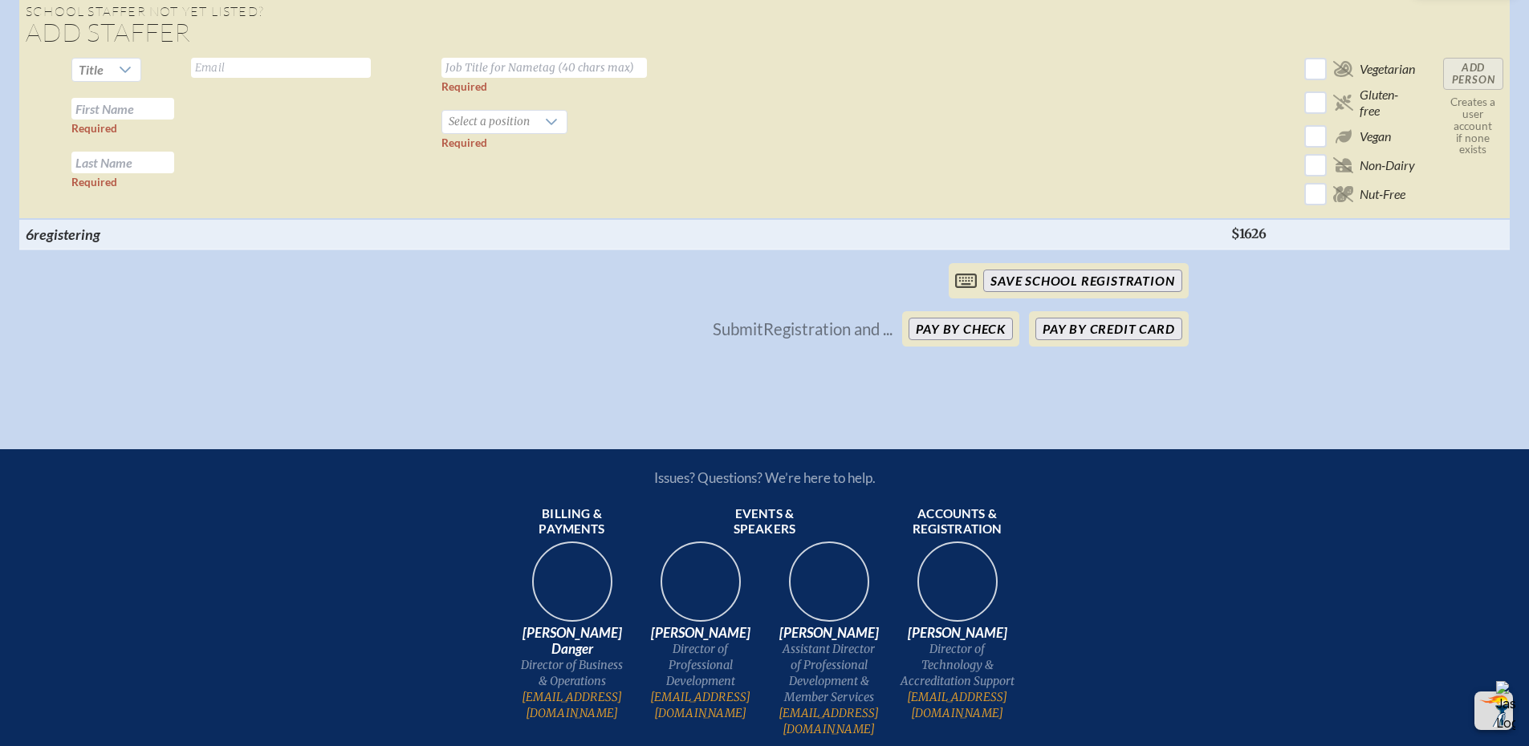
click at [1052, 270] on input "save School Registration" at bounding box center [1082, 281] width 198 height 22
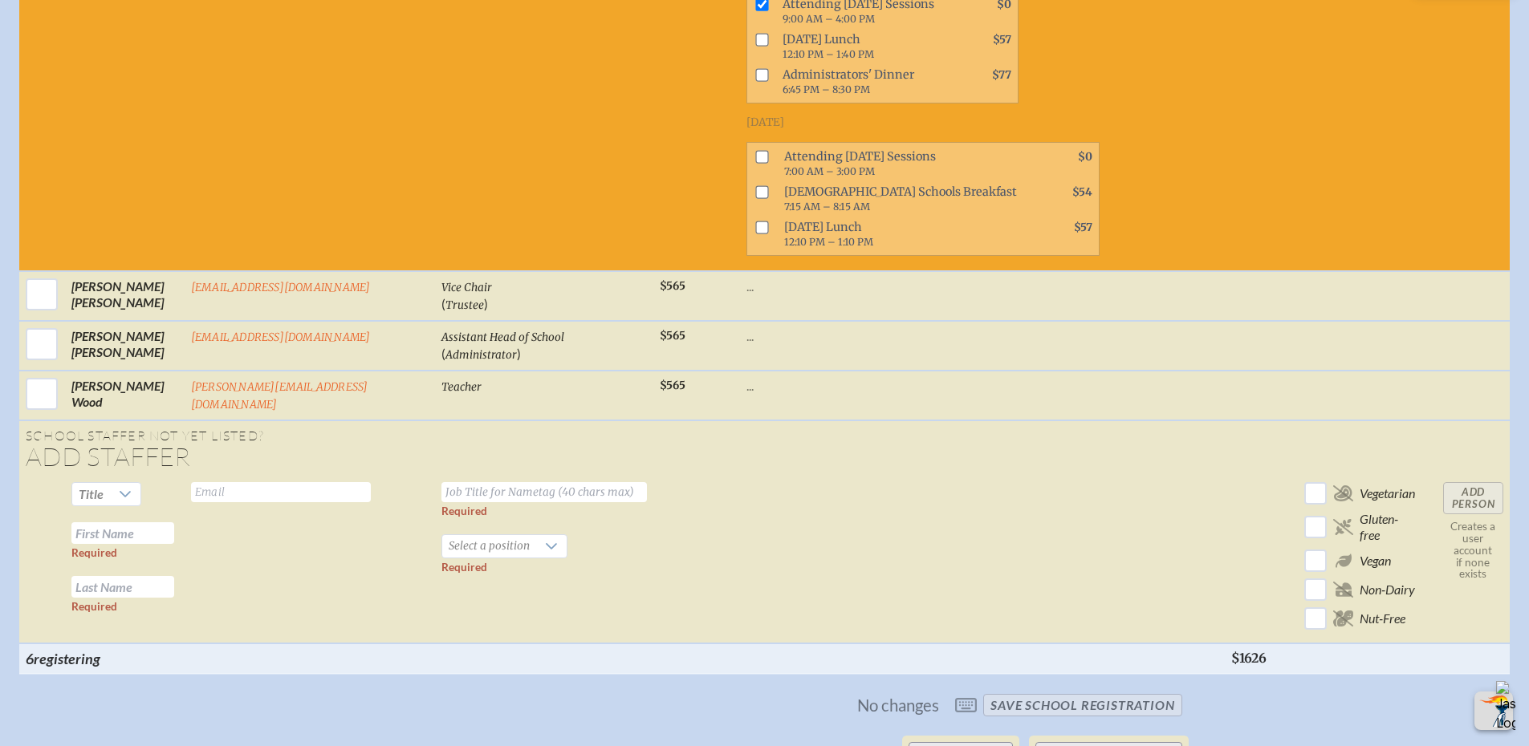
scroll to position [6423, 0]
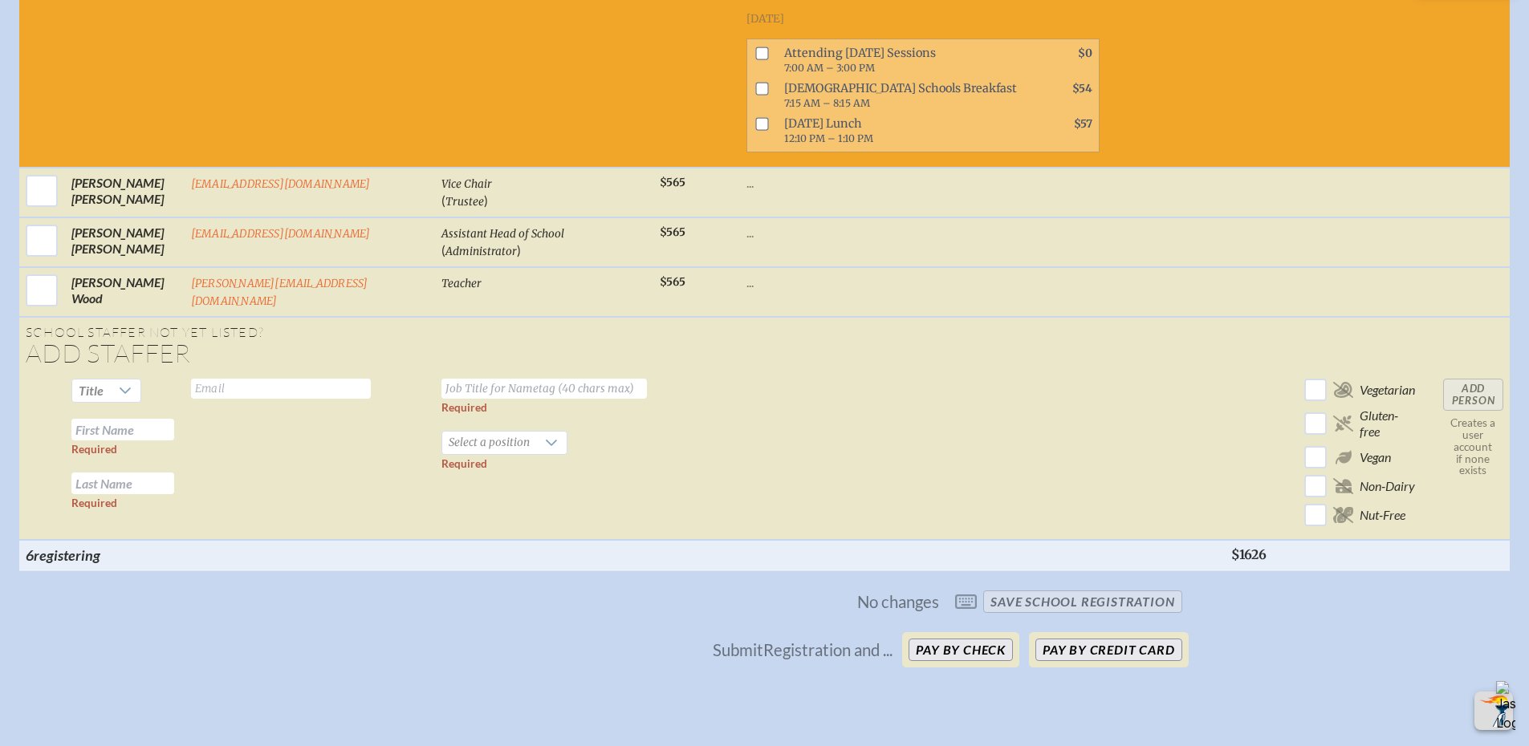
click at [961, 639] on button "Pay by Check" at bounding box center [960, 650] width 104 height 22
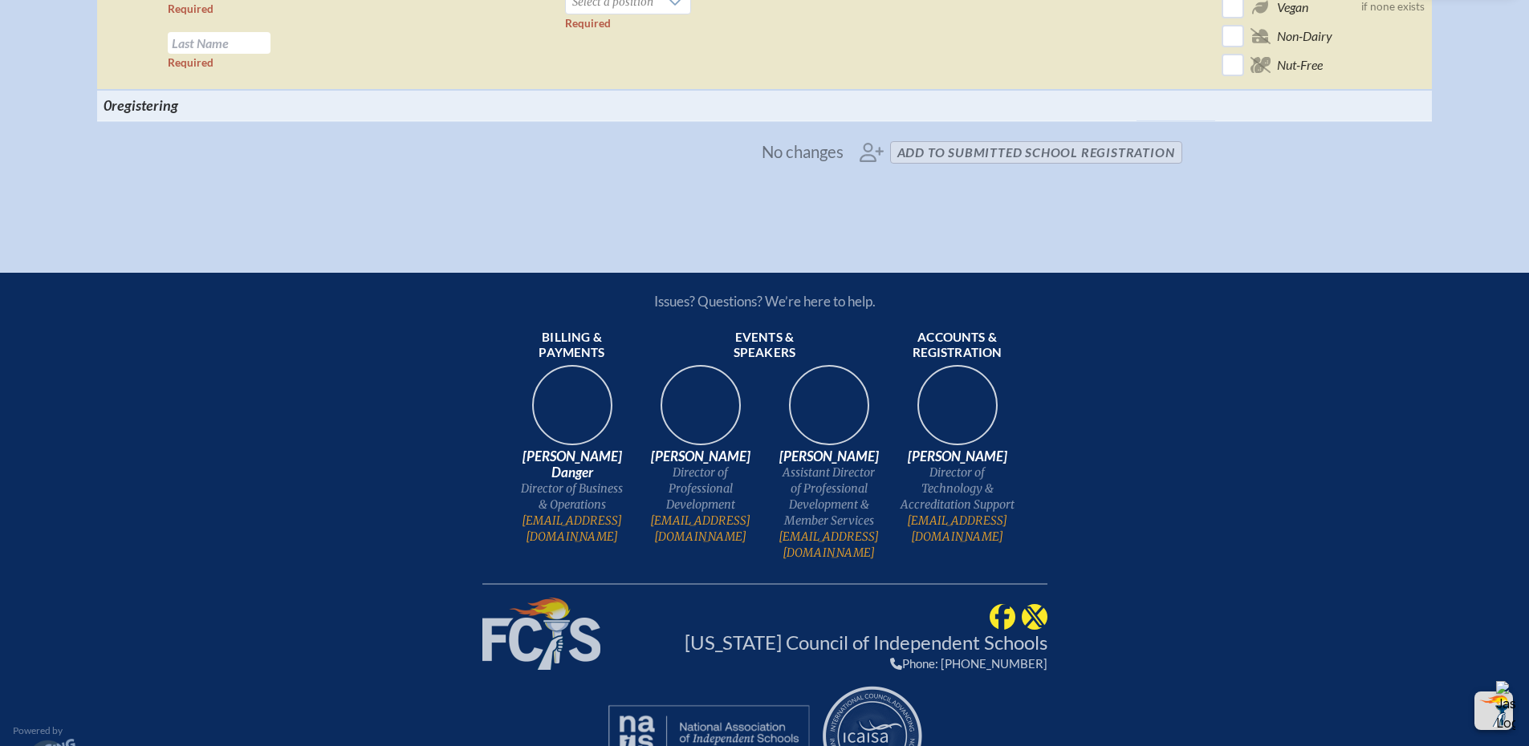
scroll to position [3147, 0]
